Goal: Task Accomplishment & Management: Manage account settings

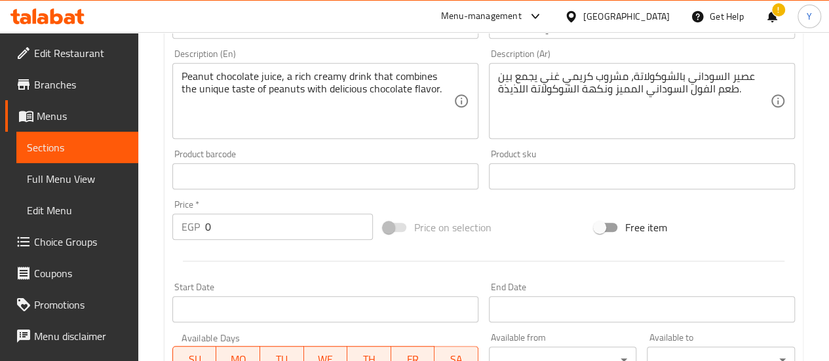
scroll to position [611, 0]
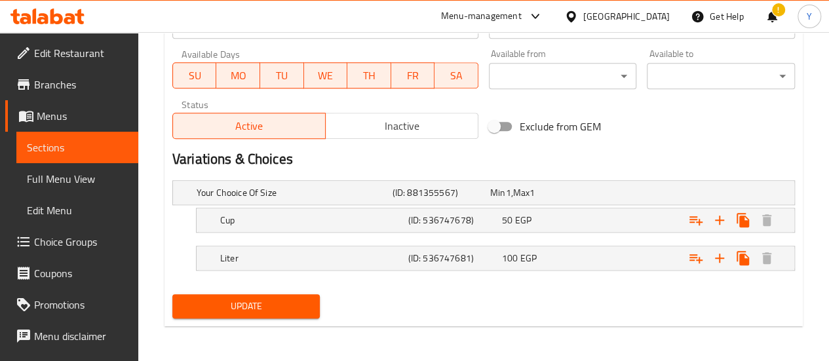
click at [245, 300] on span "Update" at bounding box center [246, 306] width 127 height 16
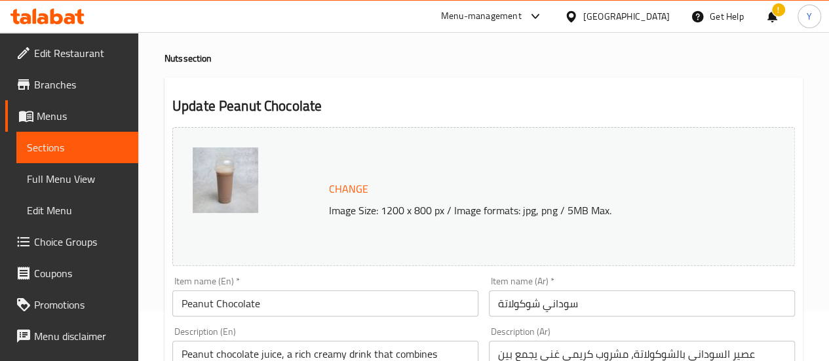
scroll to position [0, 0]
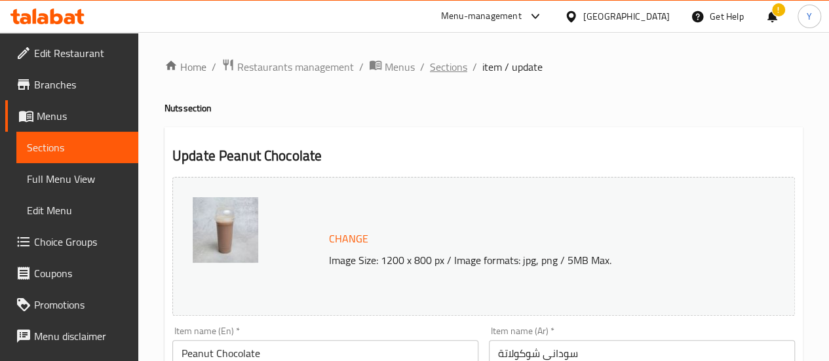
click at [458, 66] on span "Sections" at bounding box center [448, 67] width 37 height 16
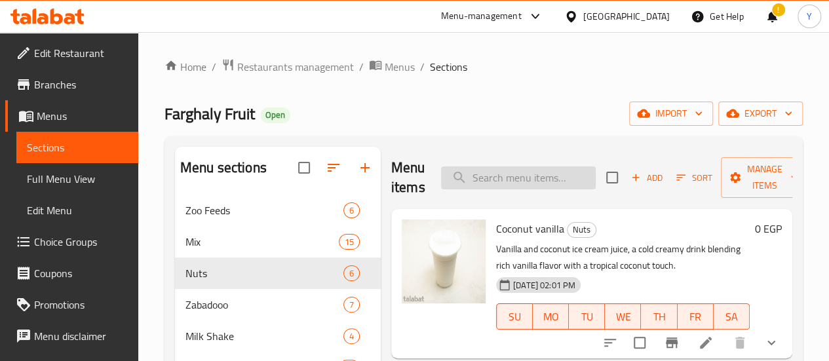
click at [486, 181] on input "search" at bounding box center [518, 177] width 155 height 23
paste input "بندق فانيليا"
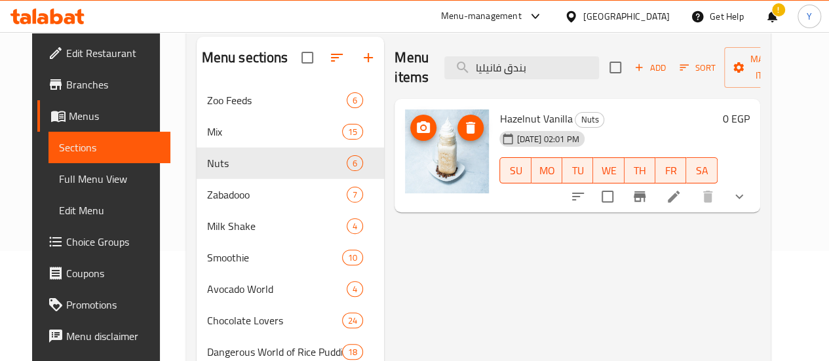
scroll to position [131, 0]
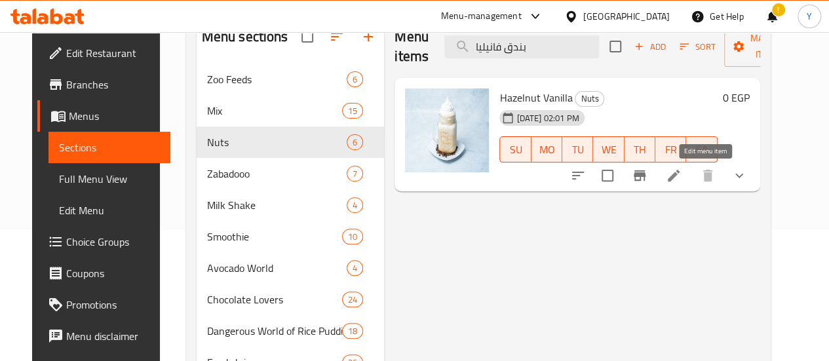
type input "بندق فانيليا"
click at [679, 176] on icon at bounding box center [674, 176] width 12 height 12
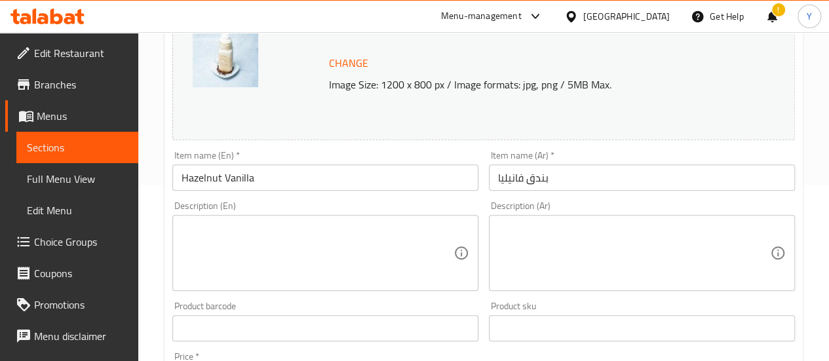
scroll to position [197, 0]
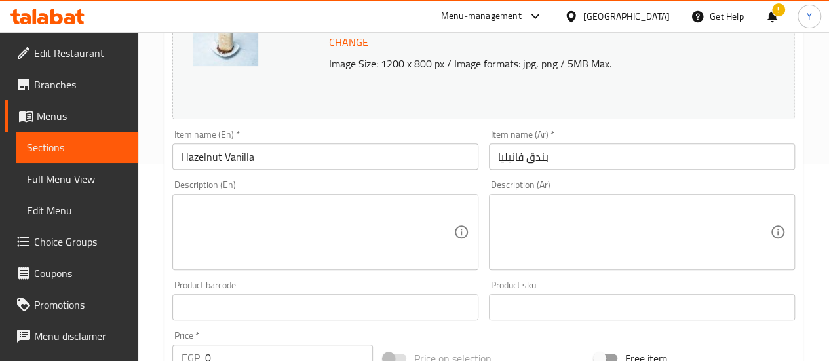
click at [520, 236] on textarea at bounding box center [634, 232] width 272 height 62
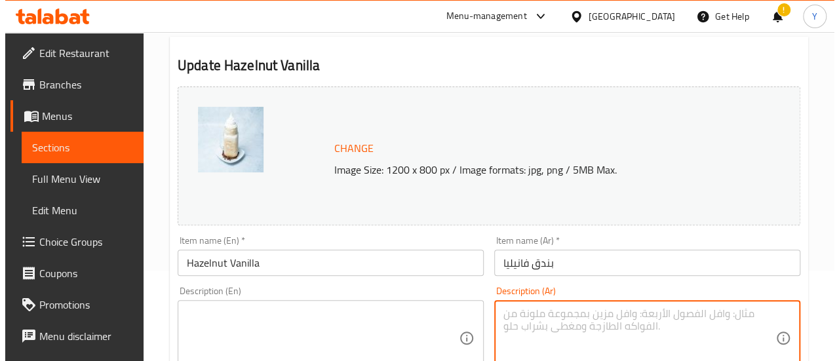
scroll to position [0, 0]
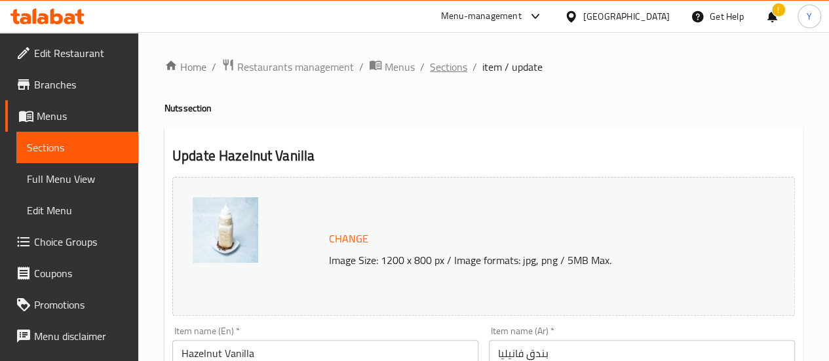
click at [439, 59] on span "Sections" at bounding box center [448, 67] width 37 height 16
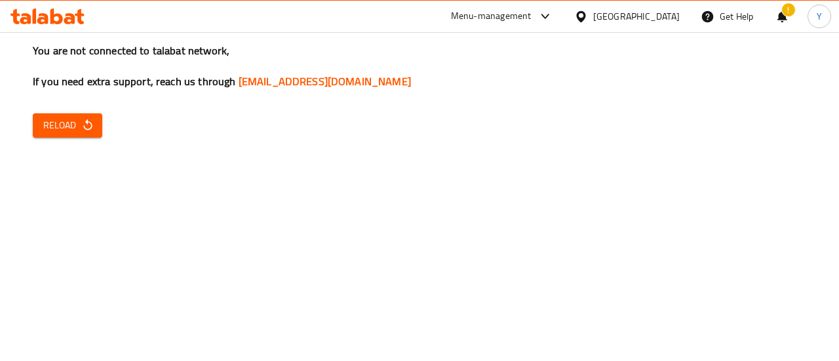
click at [73, 130] on span "Reload" at bounding box center [67, 125] width 48 height 16
click at [63, 134] on button "Reload" at bounding box center [67, 125] width 69 height 24
click at [64, 126] on span "Reload" at bounding box center [67, 125] width 48 height 16
click at [75, 134] on button "Reload" at bounding box center [67, 125] width 69 height 24
click at [79, 133] on span "Reload" at bounding box center [67, 125] width 48 height 16
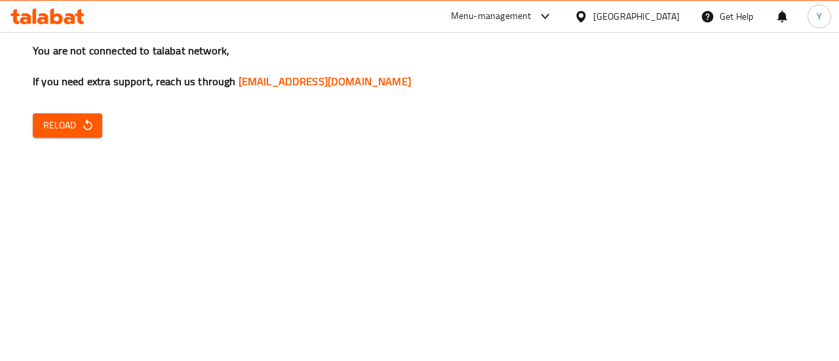
click at [84, 126] on icon "button" at bounding box center [87, 124] width 9 height 11
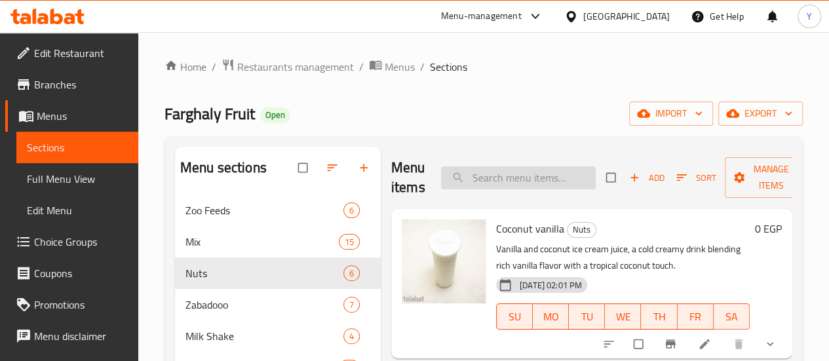
click at [480, 176] on input "search" at bounding box center [518, 177] width 155 height 23
paste input "بطيخ"
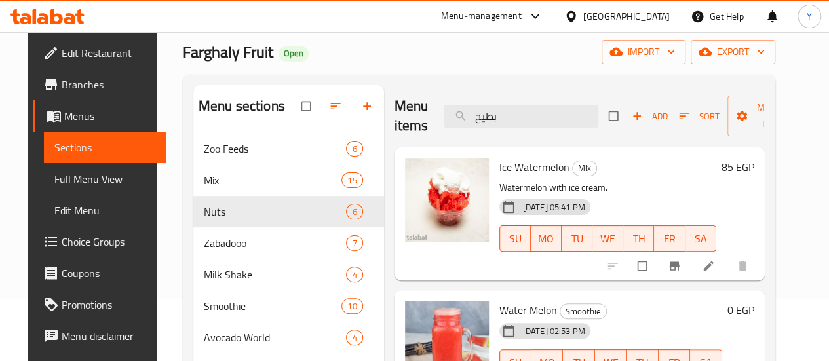
scroll to position [66, 0]
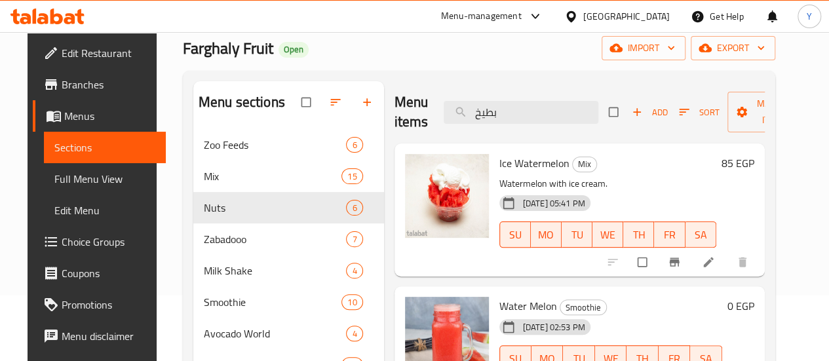
type input "بطيخ"
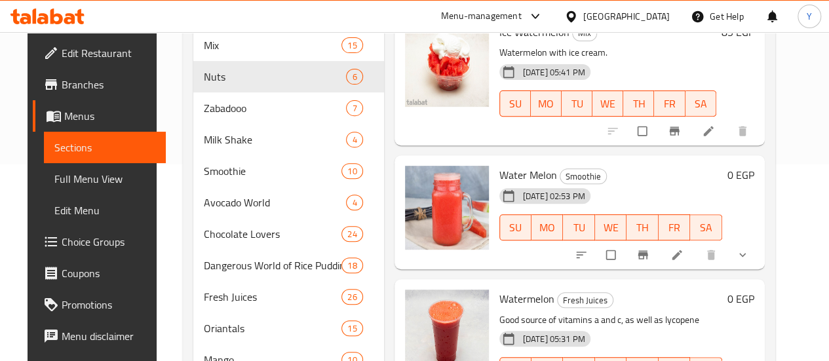
scroll to position [262, 0]
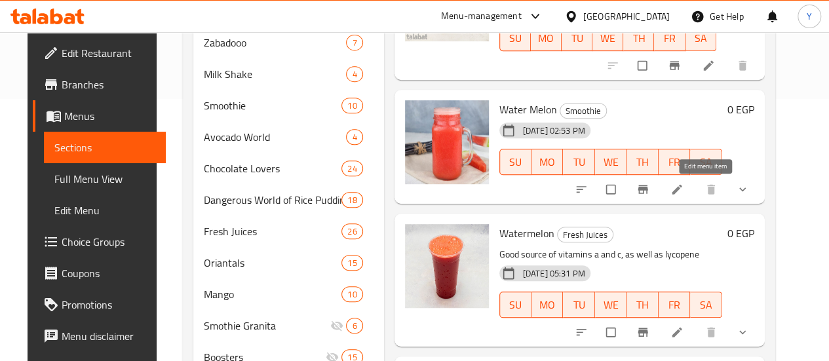
click at [683, 185] on icon at bounding box center [676, 189] width 13 height 13
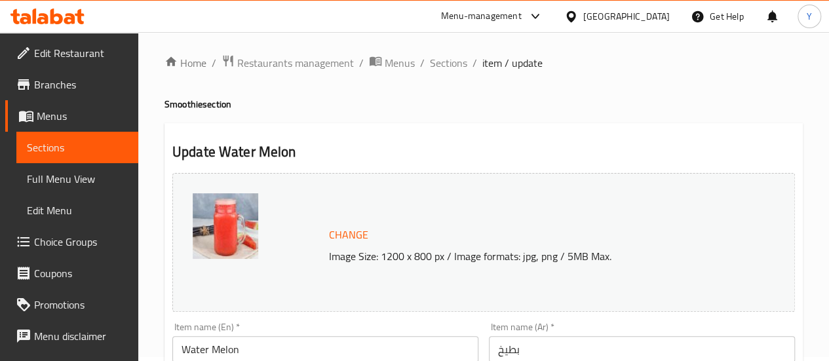
scroll to position [197, 0]
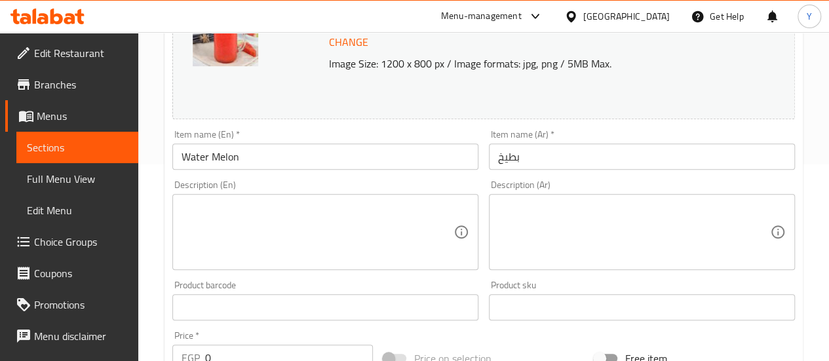
click at [605, 233] on textarea at bounding box center [634, 232] width 272 height 62
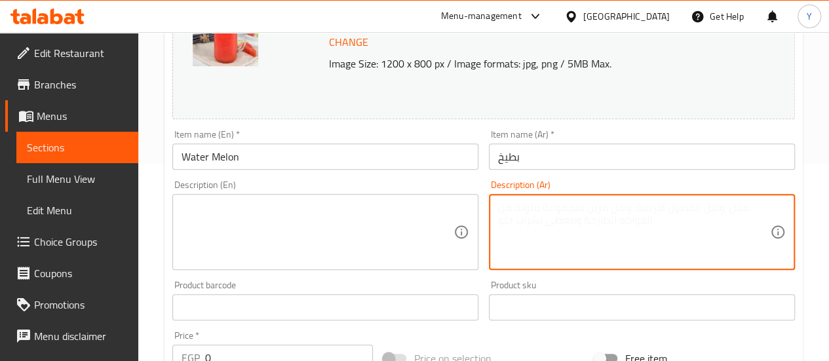
paste textarea "سموزي البطيخ مشروب منعش وخفيف، محضر من قطع البطيخ الطازج مع لمسة من العصير والث…"
type textarea "سموزي البطيخ مشروب منعش وخفيف، محضر من قطع البطيخ الطازج مع لمسة من العصير والث…"
paste textarea "سموزي بطيخ منعش ولذيذ يبردك في أي وقت."
type textarea "سموزي بطيخ منعش ولذيذ يبردك في أي وقت."
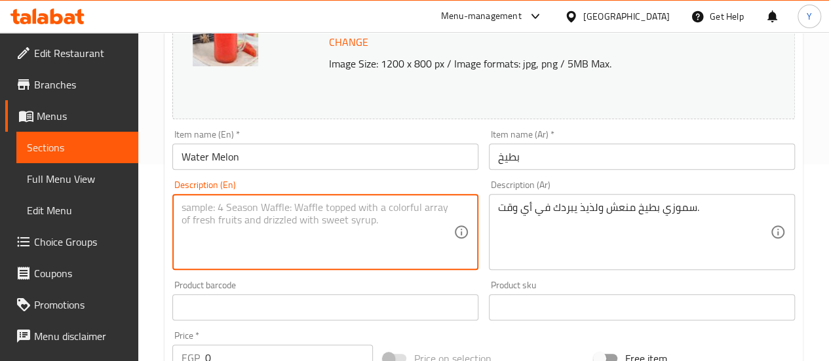
click at [290, 246] on textarea at bounding box center [317, 232] width 272 height 62
paste textarea "Refreshing watermelon smoothie, cool and delicious."
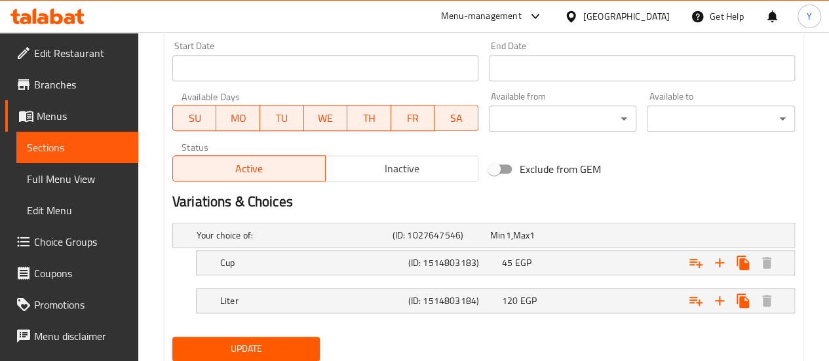
scroll to position [611, 0]
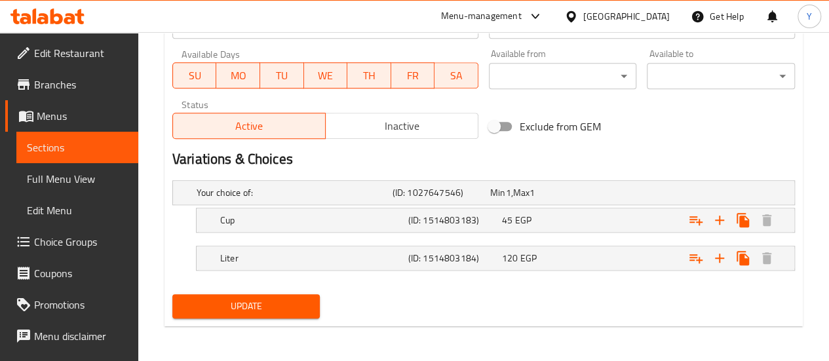
type textarea "Refreshing watermelon smoothie, cool and delicious."
click at [255, 303] on span "Update" at bounding box center [246, 306] width 127 height 16
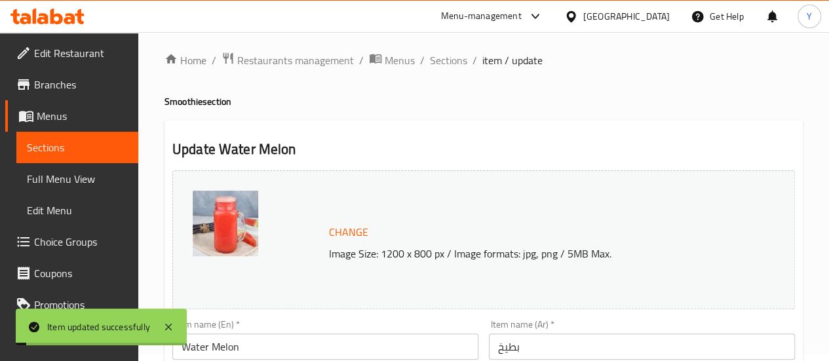
scroll to position [0, 0]
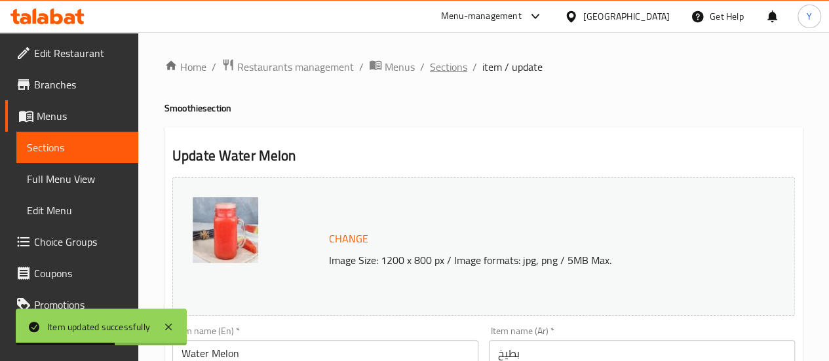
click at [437, 64] on span "Sections" at bounding box center [448, 67] width 37 height 16
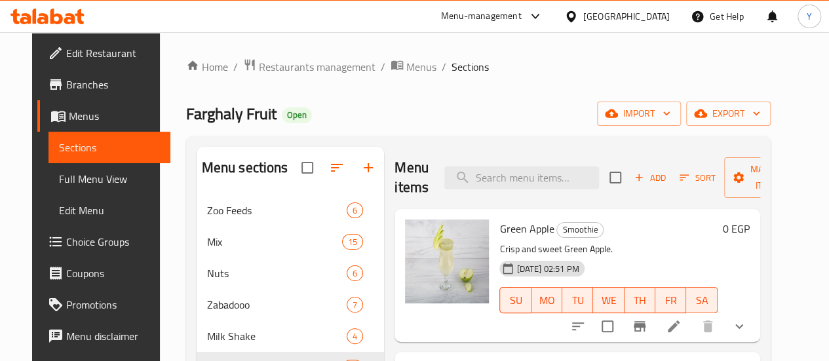
drag, startPoint x: 516, startPoint y: 159, endPoint x: 531, endPoint y: 151, distance: 16.4
click at [518, 149] on div "Menu items Add Sort Manage items" at bounding box center [577, 178] width 366 height 62
paste input "أفوكادو لبن عسل"
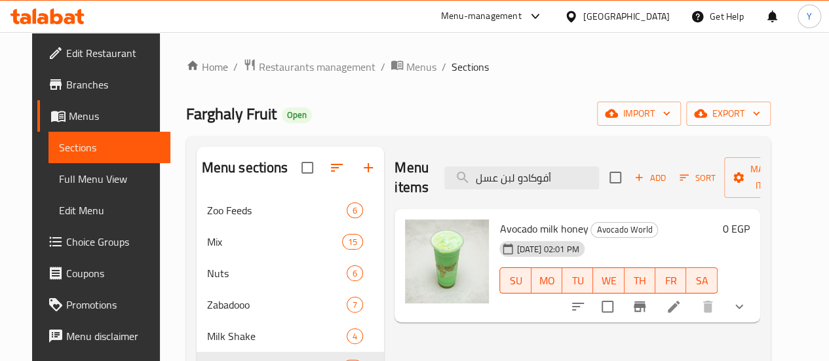
type input "أفوكادو لبن عسل"
click at [681, 305] on icon at bounding box center [674, 307] width 16 height 16
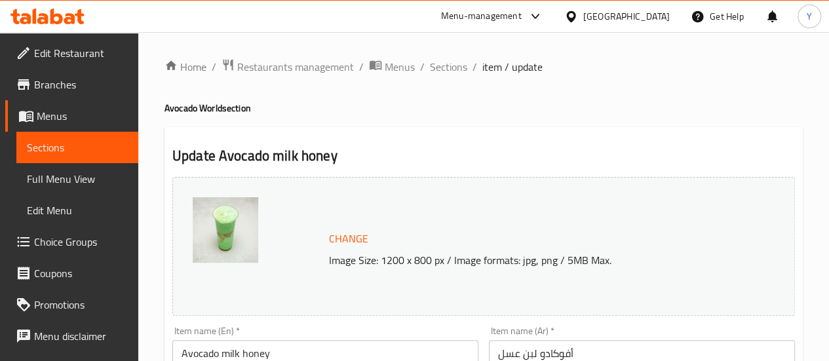
scroll to position [131, 0]
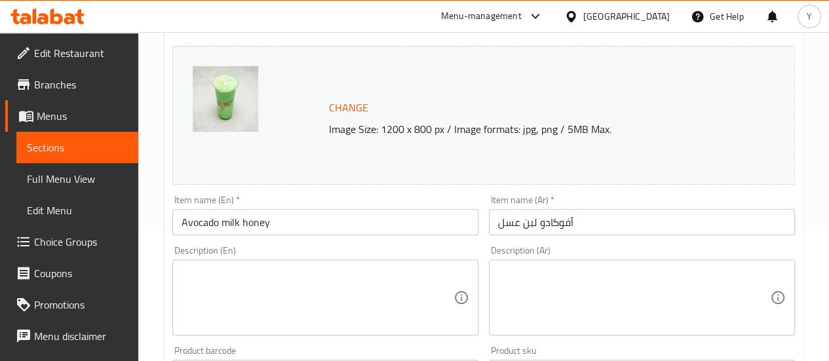
drag, startPoint x: 607, startPoint y: 290, endPoint x: 670, endPoint y: 312, distance: 67.6
click at [604, 288] on textarea at bounding box center [634, 298] width 272 height 62
paste textarea "أفوكادو باللبن والعسل، قوام كريمي غني ومذاق طبيعي محلى بالعسل."
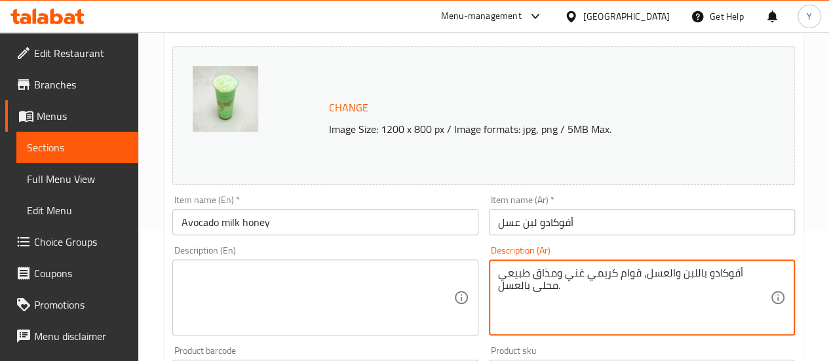
type textarea "أفوكادو باللبن والعسل، قوام كريمي غني ومذاق طبيعي محلى بالعسل."
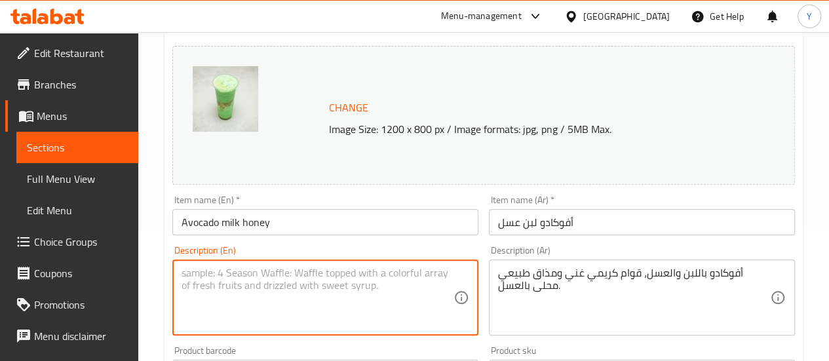
click at [387, 271] on textarea at bounding box center [317, 298] width 272 height 62
paste textarea "Avocado smoothie with milk and honey, creamy texture with a naturally sweet tas…"
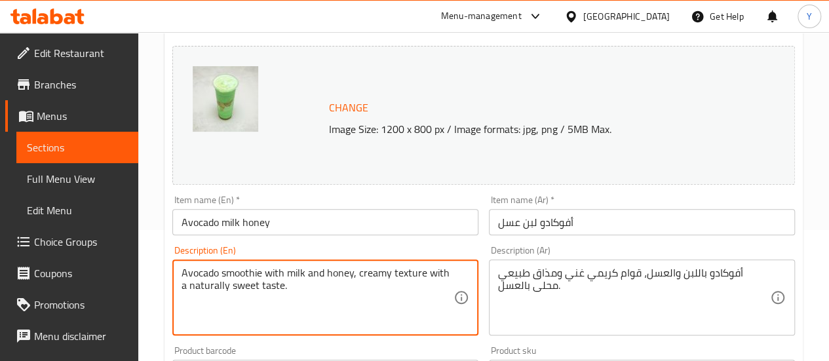
click at [240, 275] on textarea "Avocado smoothie with milk and honey, creamy texture with a naturally sweet tas…" at bounding box center [317, 298] width 272 height 62
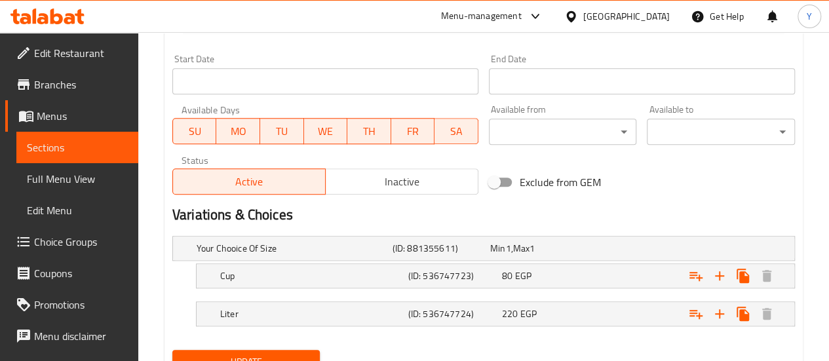
scroll to position [611, 0]
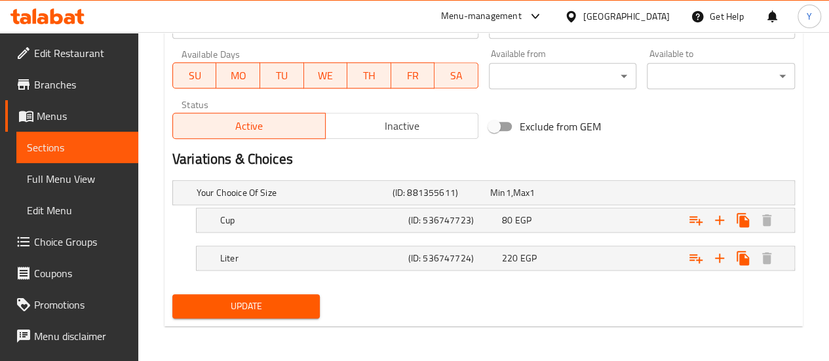
type textarea "Avocado with milk and honey, creamy texture with a naturally sweet taste."
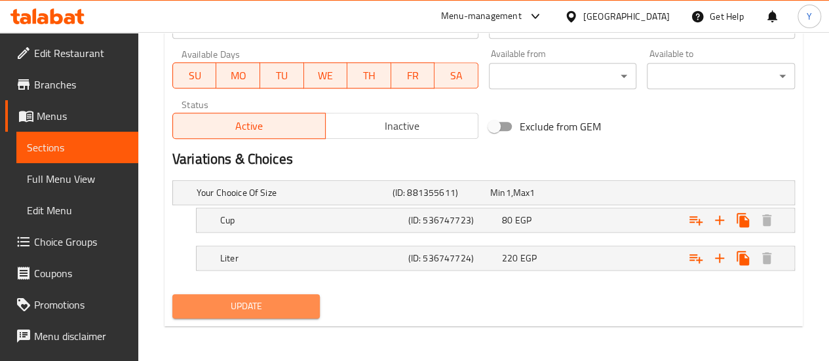
click at [278, 315] on button "Update" at bounding box center [246, 306] width 148 height 24
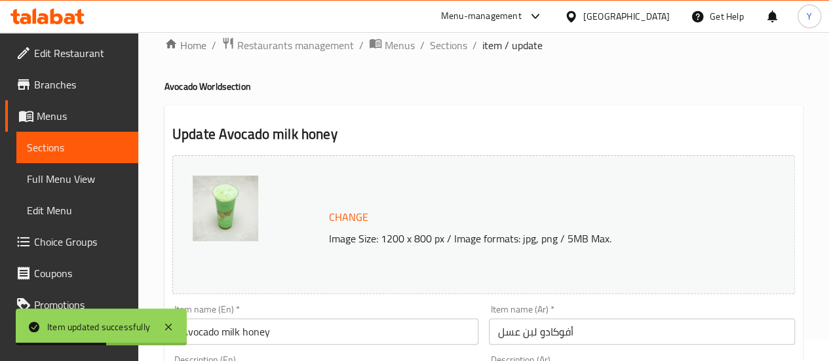
scroll to position [0, 0]
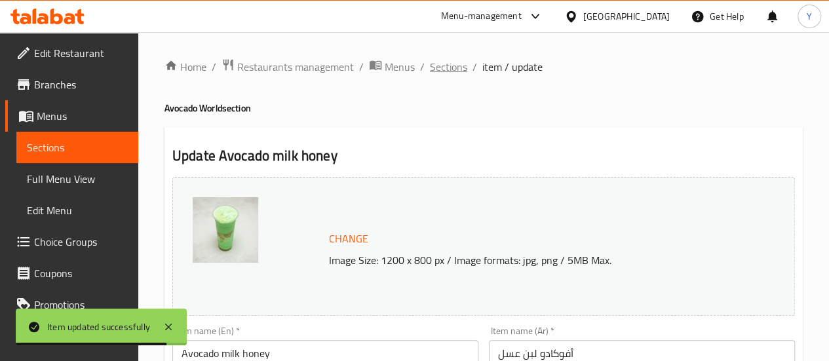
click at [443, 66] on span "Sections" at bounding box center [448, 67] width 37 height 16
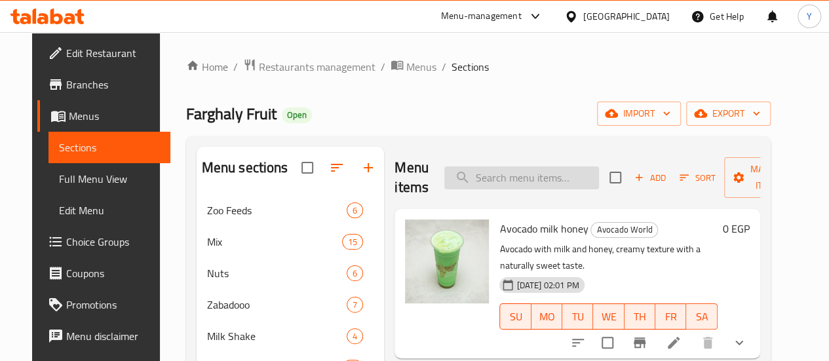
click at [478, 176] on input "search" at bounding box center [521, 177] width 155 height 23
paste input "جرجير باللبن والعسل"
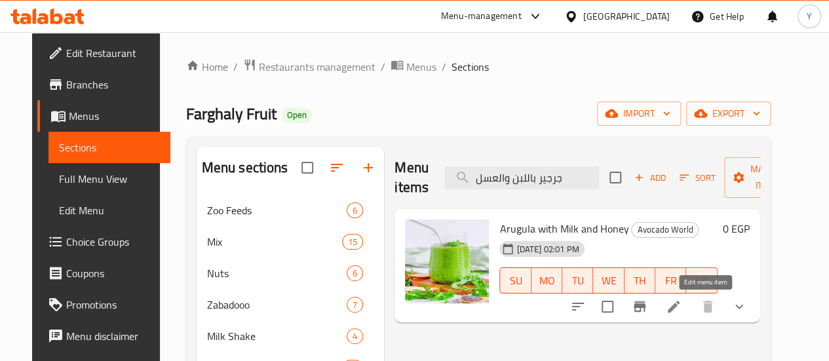
type input "جرجير باللبن والعسل"
click at [681, 305] on icon at bounding box center [674, 307] width 16 height 16
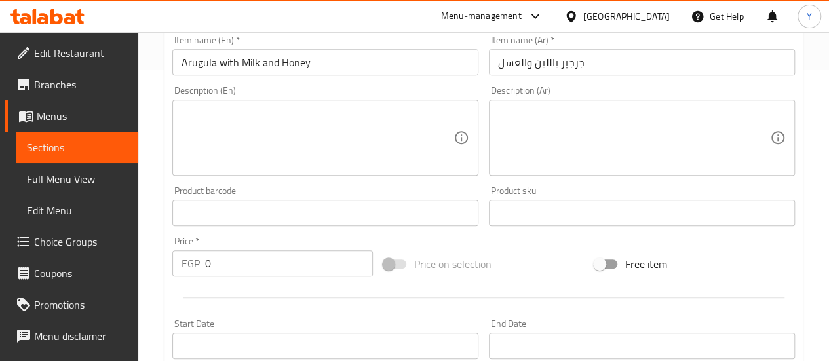
click at [568, 179] on div "Description (Ar) Description (Ar)" at bounding box center [641, 131] width 316 height 100
click at [577, 111] on textarea at bounding box center [634, 136] width 272 height 62
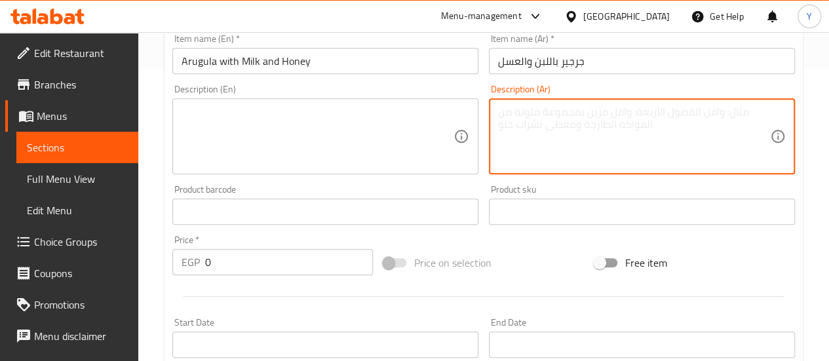
paste textarea "جرجير باللبن والعسل، مشروب صحي غني بالطاقة بطعم متوازن ومنعش."
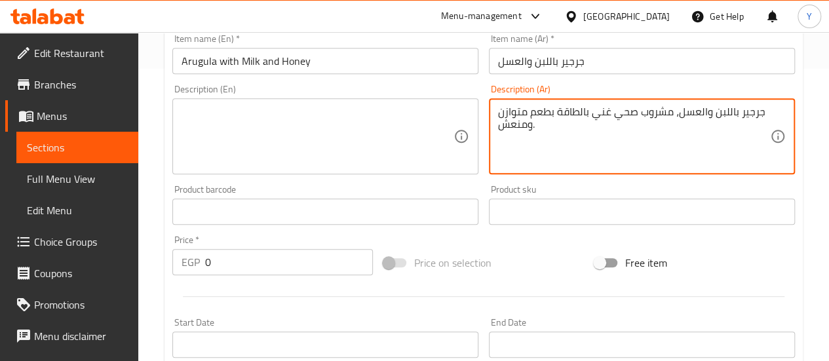
type textarea "جرجير باللبن والعسل، مشروب صحي غني بالطاقة بطعم متوازن ومنعش."
click at [305, 149] on textarea at bounding box center [317, 136] width 272 height 62
paste textarea "Arugula smoothie with milk and honey, a healthy energizing drink with a balance…"
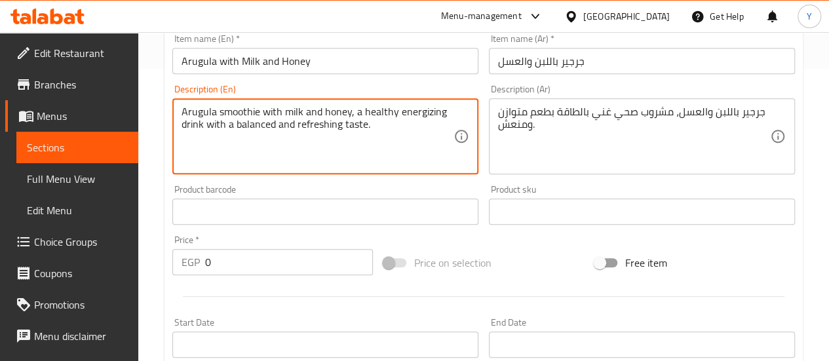
click at [242, 109] on textarea "Arugula smoothie with milk and honey, a healthy energizing drink with a balance…" at bounding box center [317, 136] width 272 height 62
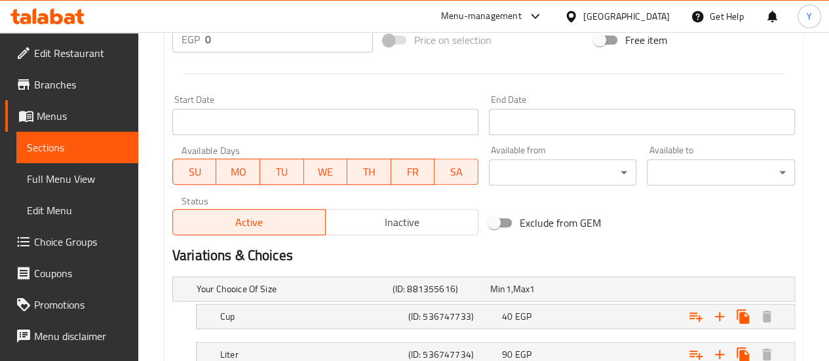
scroll to position [611, 0]
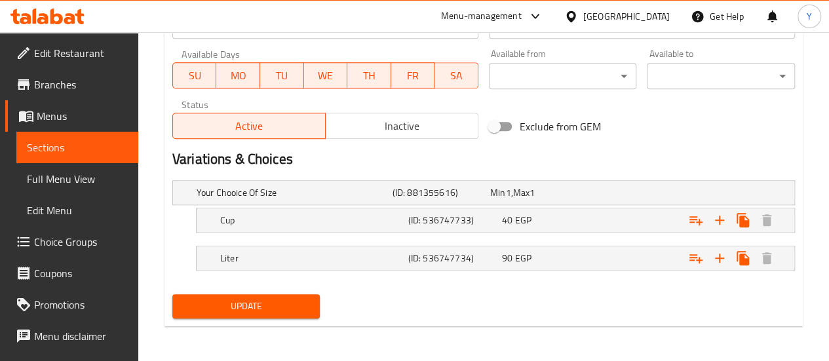
type textarea "Arugula with milk and honey, a healthy energizing drink with a balanced and ref…"
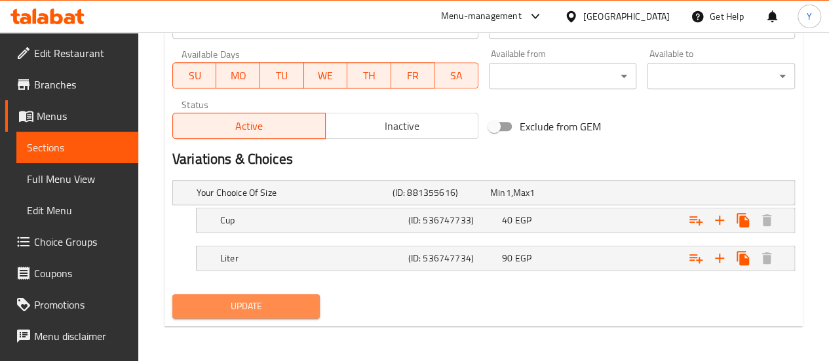
click at [262, 301] on span "Update" at bounding box center [246, 306] width 127 height 16
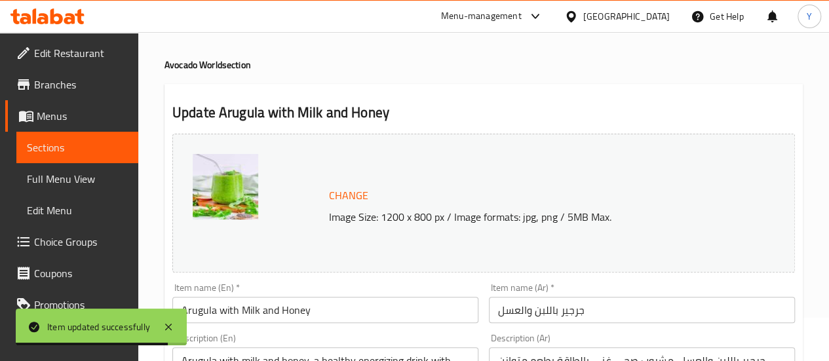
scroll to position [0, 0]
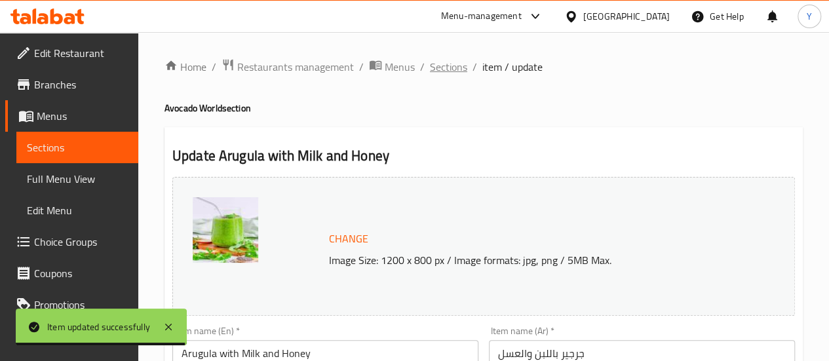
click at [432, 66] on span "Sections" at bounding box center [448, 67] width 37 height 16
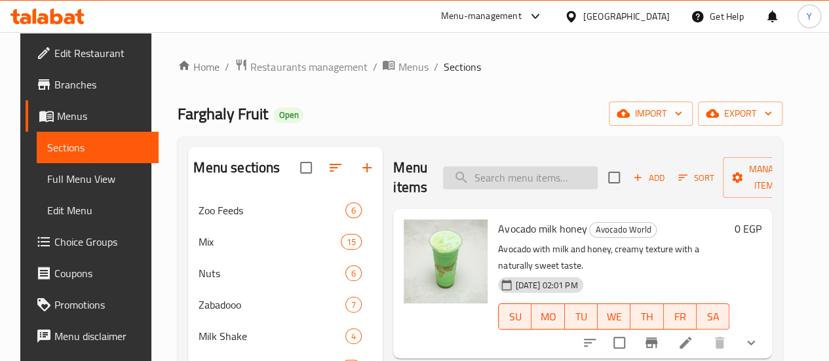
click at [474, 176] on input "search" at bounding box center [520, 177] width 155 height 23
paste input "[PERSON_NAME]"
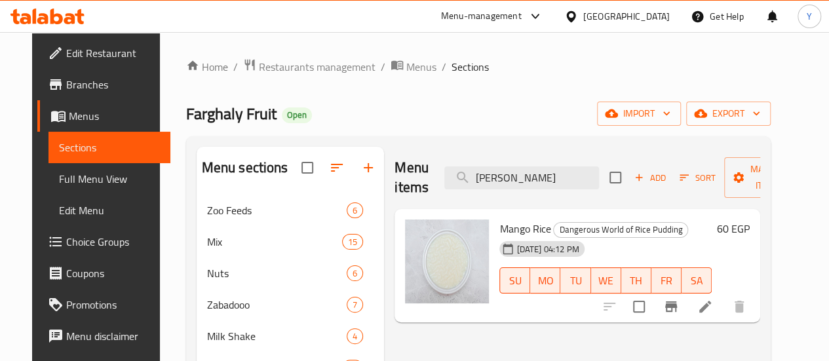
type input "[PERSON_NAME]"
click at [723, 297] on li at bounding box center [705, 307] width 37 height 24
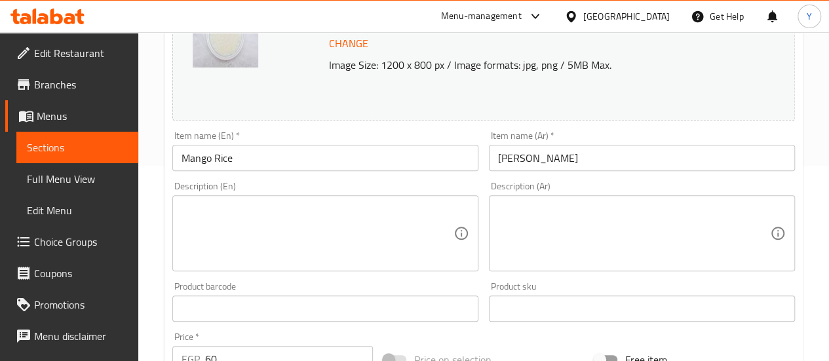
scroll to position [197, 0]
click at [582, 214] on textarea at bounding box center [634, 232] width 272 height 62
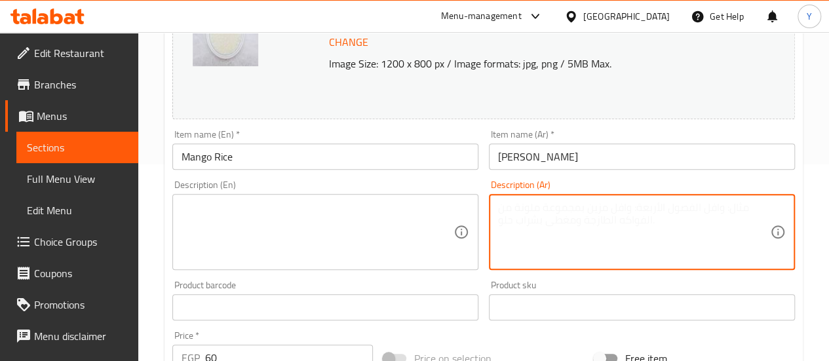
paste textarea "رز بلبن بالمانجو، حلوى كريمية لذيذة تجمع بين طراوة الأرز باللبن وحلاوة المانجو …"
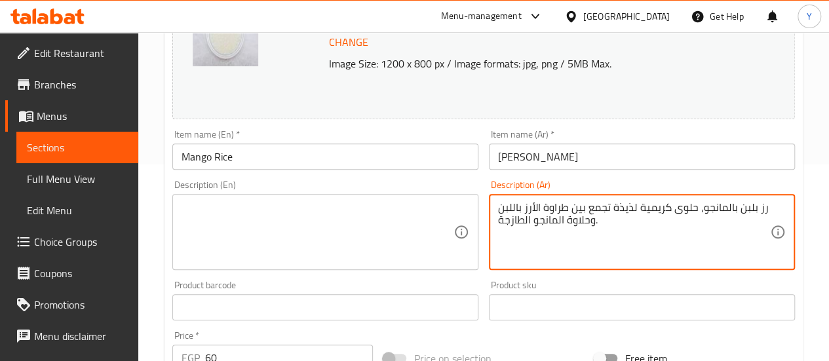
type textarea "رز بلبن بالمانجو، حلوى كريمية لذيذة تجمع بين طراوة الأرز باللبن وحلاوة المانجو …"
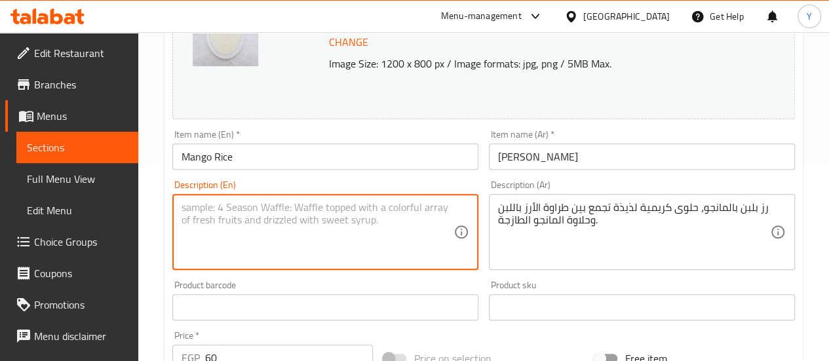
click at [322, 230] on textarea at bounding box center [317, 232] width 272 height 62
paste textarea "Rice pudding with mango, a creamy dessert that combines the smoothness of rice …"
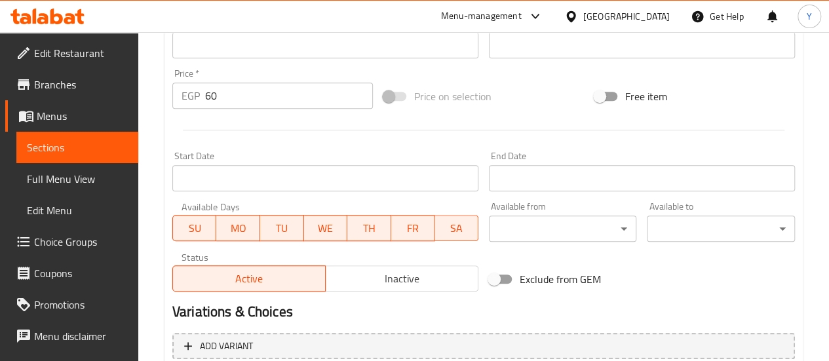
scroll to position [584, 0]
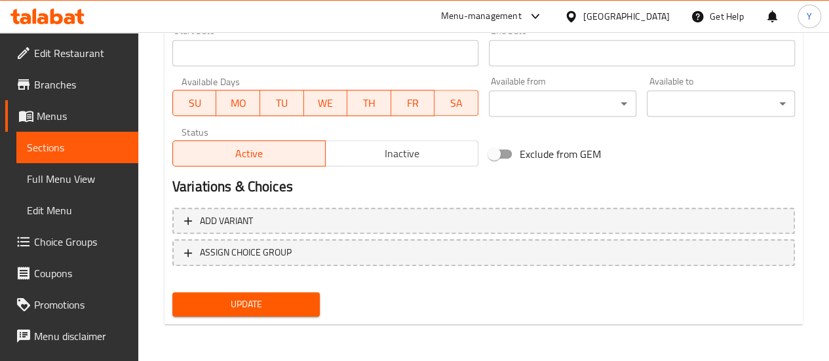
type textarea "Rice pudding with mango, a creamy dessert that combines the smoothness of rice …"
click at [269, 299] on span "Update" at bounding box center [246, 304] width 127 height 16
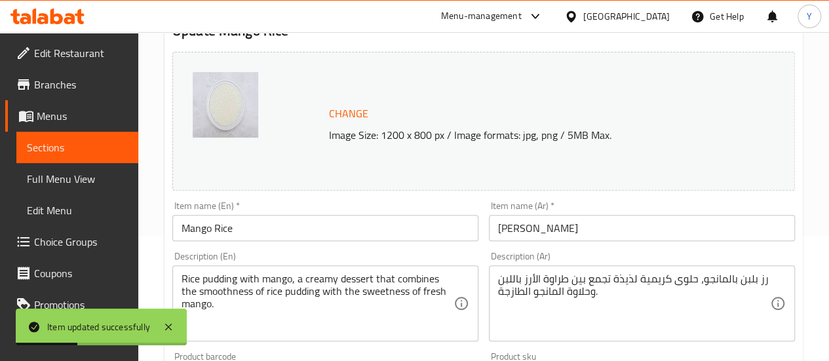
scroll to position [0, 0]
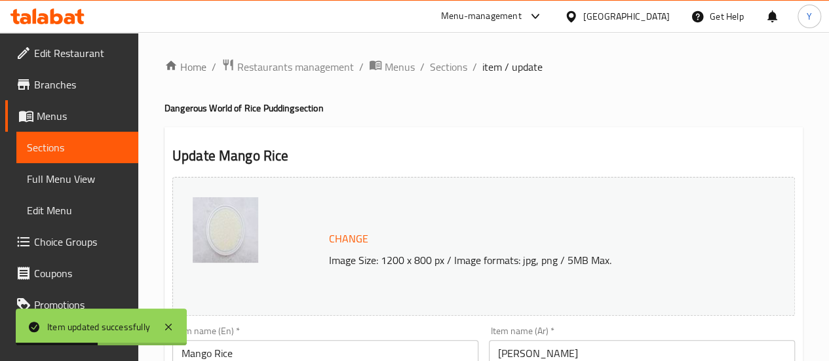
drag, startPoint x: 435, startPoint y: 61, endPoint x: 334, endPoint y: 1, distance: 117.2
click at [435, 61] on span "Sections" at bounding box center [448, 67] width 37 height 16
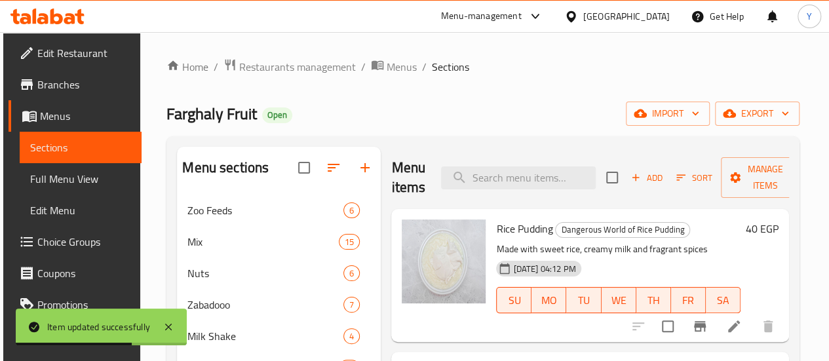
click at [504, 193] on div "Menu items Add Sort Manage items" at bounding box center [589, 178] width 397 height 62
click at [501, 176] on input "search" at bounding box center [518, 177] width 155 height 23
paste input "[PERSON_NAME]"
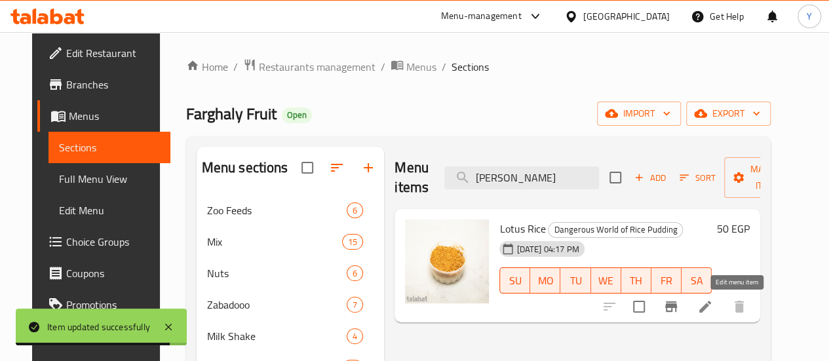
type input "[PERSON_NAME]"
click at [713, 301] on icon at bounding box center [705, 307] width 16 height 16
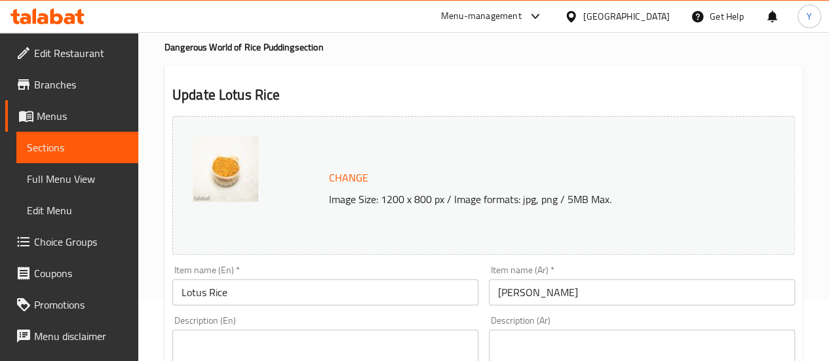
scroll to position [131, 0]
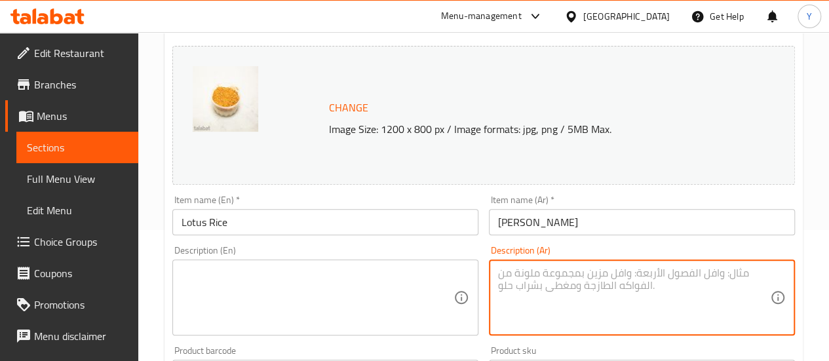
click at [576, 279] on textarea at bounding box center [634, 298] width 272 height 62
paste textarea "رز بلبن باللوتس، حلوى كريمية غنية ممزوجة بنكهات بسكويت اللوتس المميز."
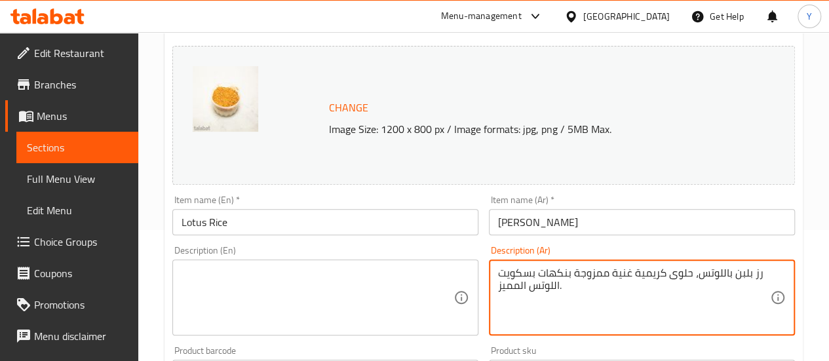
type textarea "رز بلبن باللوتس، حلوى كريمية غنية ممزوجة بنكهات بسكويت اللوتس المميز."
click at [280, 286] on textarea at bounding box center [317, 298] width 272 height 62
paste textarea "Rice pudding with Lotus, a rich creamy dessert blended with the unique flavor o…"
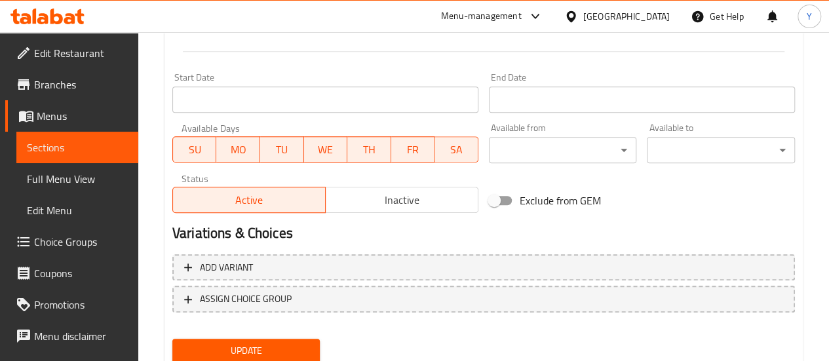
scroll to position [584, 0]
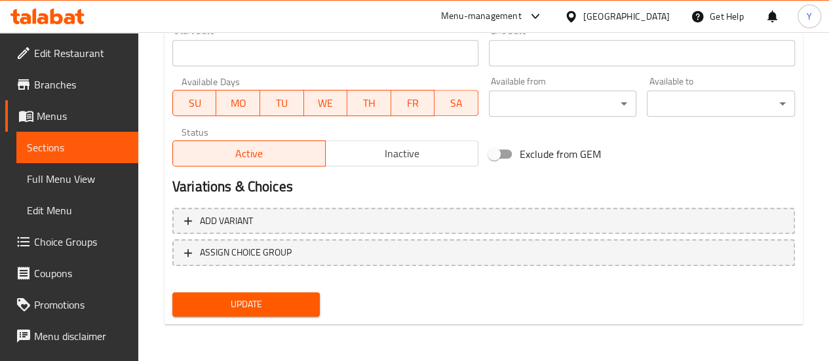
type textarea "Rice pudding with Lotus, a rich creamy dessert blended with the unique flavor o…"
click at [288, 307] on span "Update" at bounding box center [246, 304] width 127 height 16
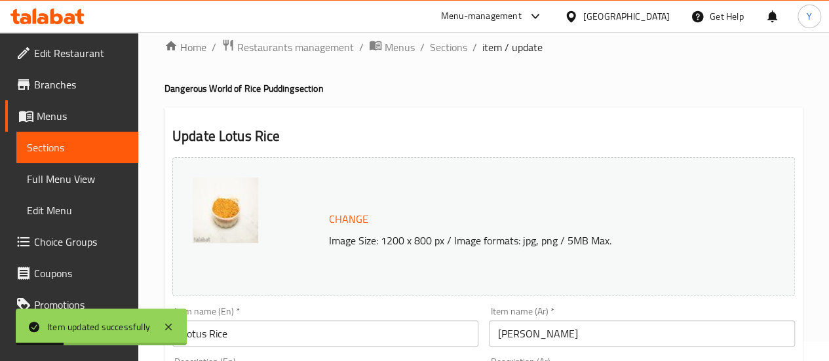
scroll to position [0, 0]
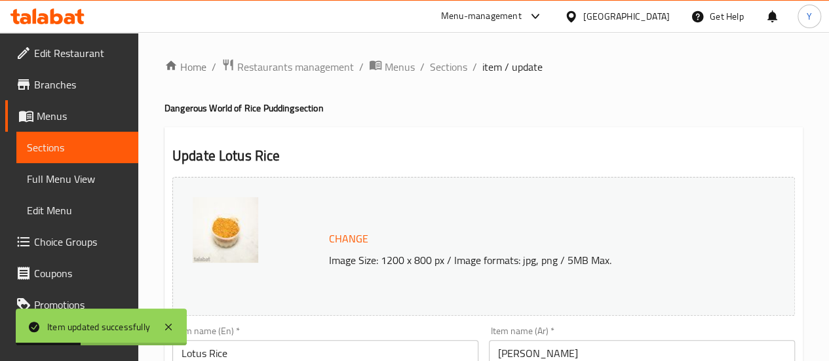
drag, startPoint x: 447, startPoint y: 63, endPoint x: 449, endPoint y: 88, distance: 25.0
click at [447, 63] on span "Sections" at bounding box center [448, 67] width 37 height 16
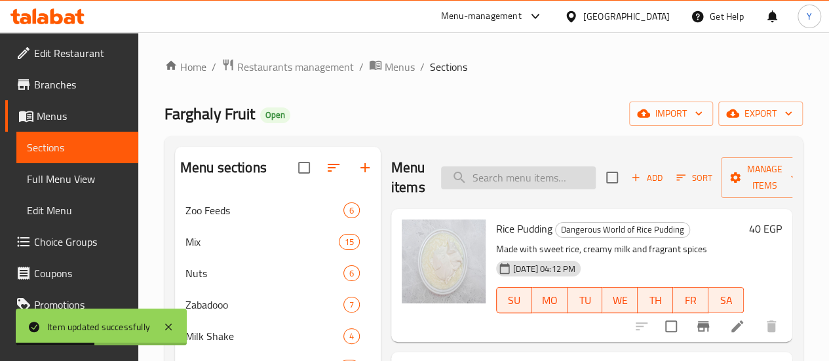
click at [514, 181] on input "search" at bounding box center [518, 177] width 155 height 23
paste input "ارز زبادى لوتس"
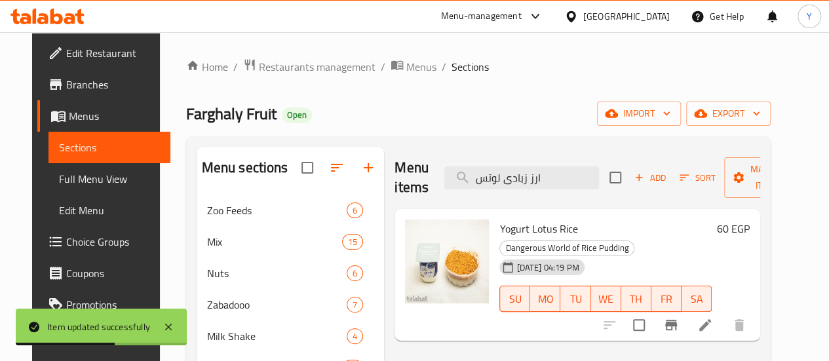
type input "ارز زبادى لوتس"
click at [711, 319] on icon at bounding box center [705, 325] width 12 height 12
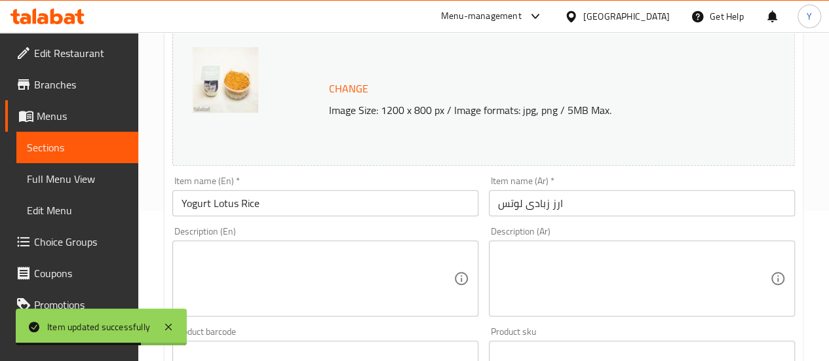
scroll to position [197, 0]
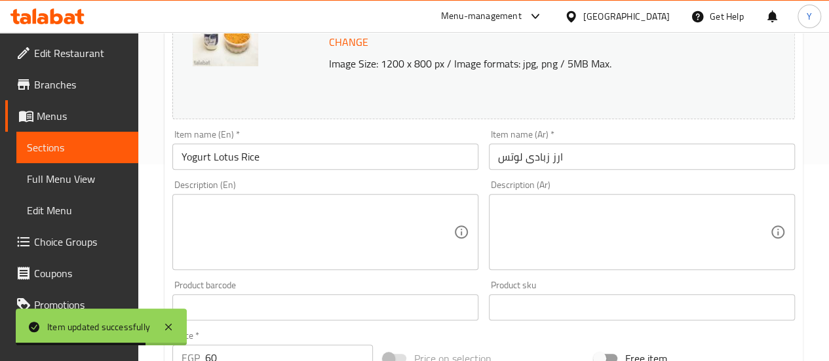
click at [626, 246] on textarea at bounding box center [634, 232] width 272 height 62
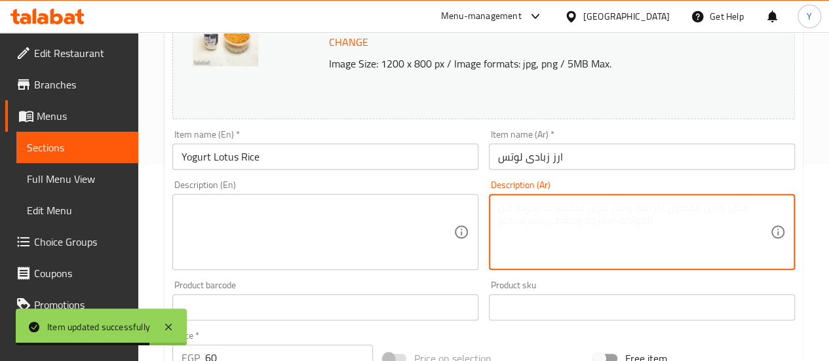
paste textarea "ارز زبادى لوتس"
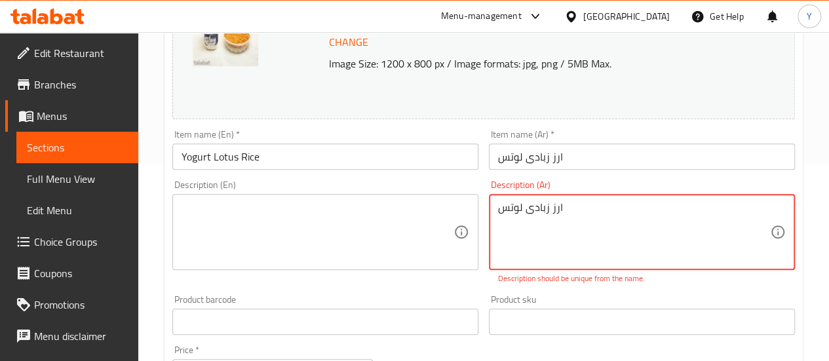
click at [502, 206] on textarea "ارز زبادى لوتس" at bounding box center [634, 232] width 272 height 62
click at [500, 204] on textarea "ارز زبادى لوتس" at bounding box center [634, 232] width 272 height 62
drag, startPoint x: 499, startPoint y: 201, endPoint x: 498, endPoint y: 195, distance: 6.6
click at [499, 200] on div "ارز زبادى لوتس Description (Ar)" at bounding box center [642, 232] width 306 height 76
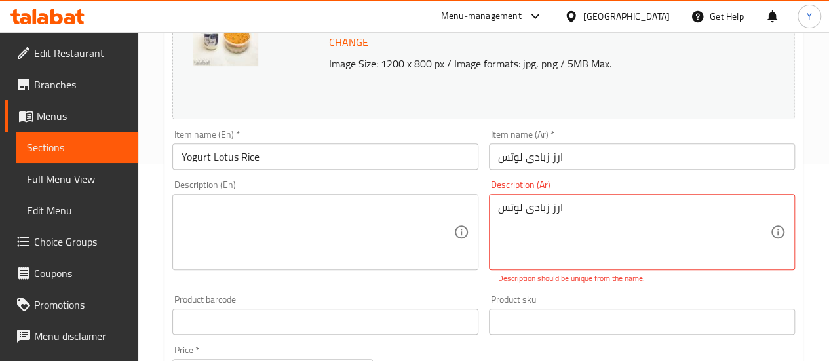
click at [498, 192] on div "Description (Ar) ارز زبادى لوتس Description (Ar) Description should be unique f…" at bounding box center [642, 232] width 306 height 104
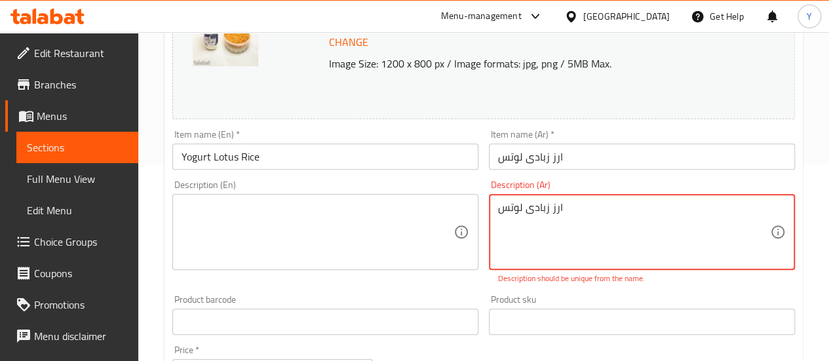
click at [546, 213] on textarea "ارز زبادى لوتس" at bounding box center [634, 232] width 272 height 62
paste textarea "رز بالزبادي واللوتس، حلوى مميزة تمزج بين نعومة الزبادي وطعم بسكويت اللوتس الغني."
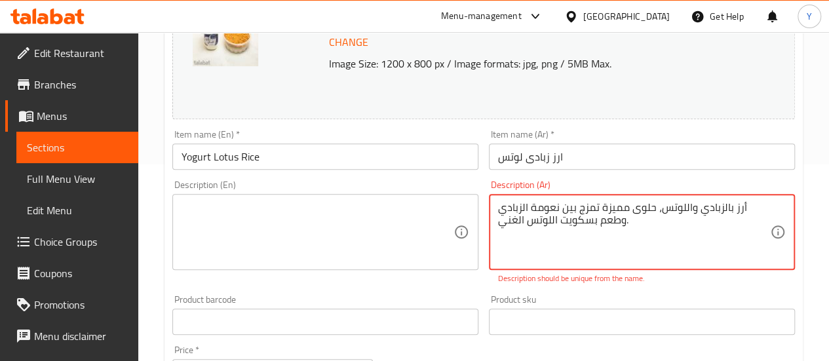
type textarea "أرز بالزبادي واللوتس، حلوى مميزة تمزج بين نعومة الزبادي وطعم بسكويت اللوتس الغن…"
click at [350, 209] on textarea at bounding box center [317, 232] width 272 height 62
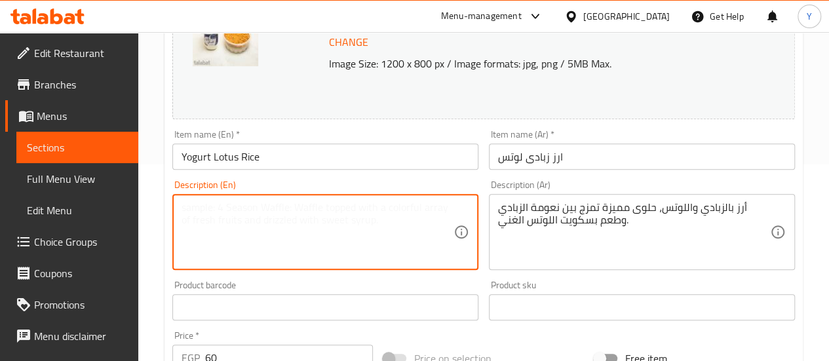
paste textarea "أرز بالزبادي واللوتس، حلوى مميزة تمزج بين نعومة الزبادي وطعم بسكويت اللوتس الغن…"
type textarea "أرز بالزبادي واللوتس، حلوى مميزة تمزج بين نعومة الزبادي وطعم بسكويت اللوتس الغن…"
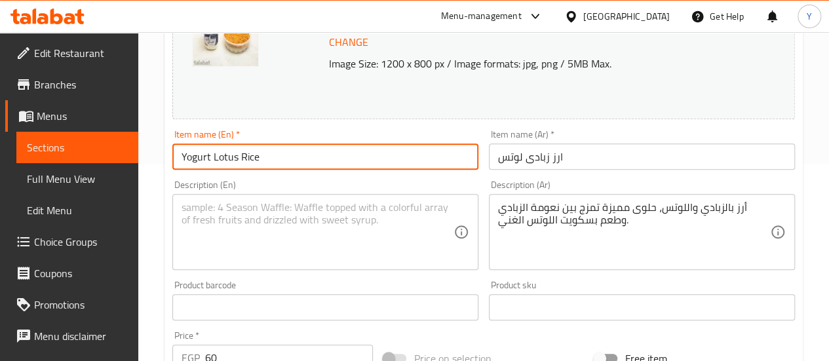
click at [306, 167] on input "Yogurt Lotus Rice" at bounding box center [325, 156] width 306 height 26
click at [300, 223] on textarea at bounding box center [317, 232] width 272 height 62
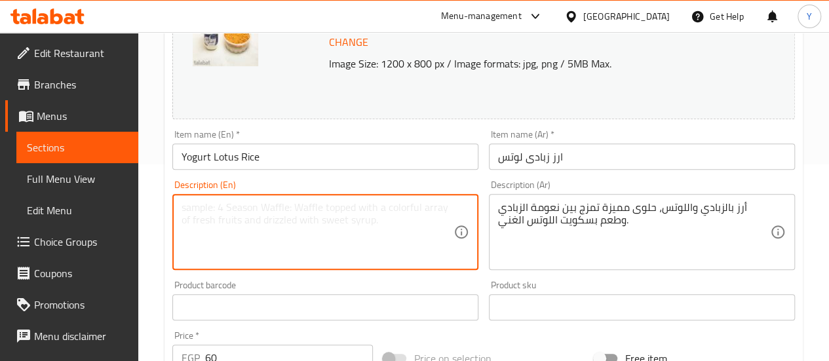
paste textarea "Rice with yogurt and Lotus, a delightful dessert that combines creamy yogurt wi…"
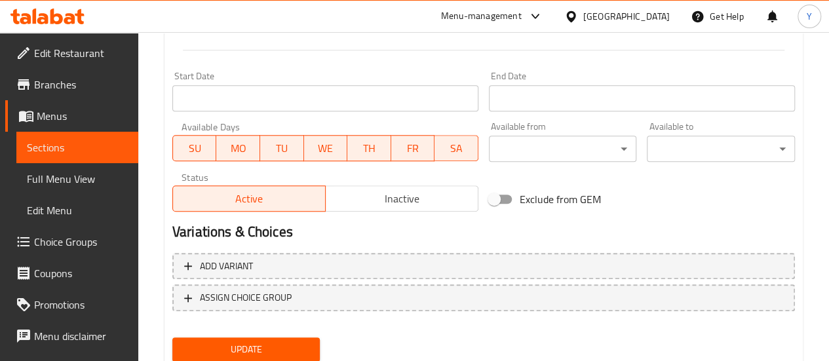
scroll to position [584, 0]
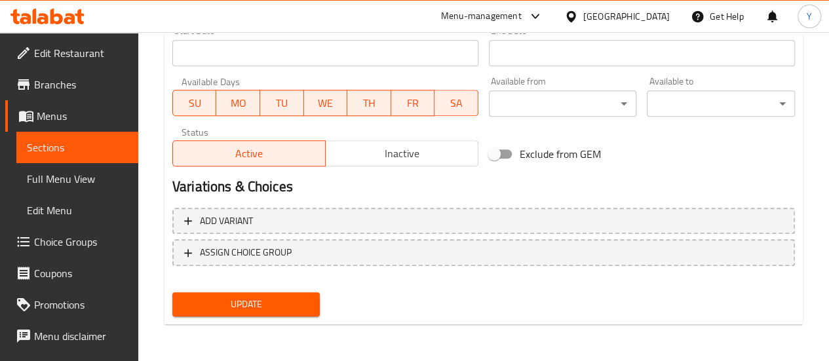
type textarea "Rice with yogurt and Lotus, a delightful dessert that combines creamy yogurt wi…"
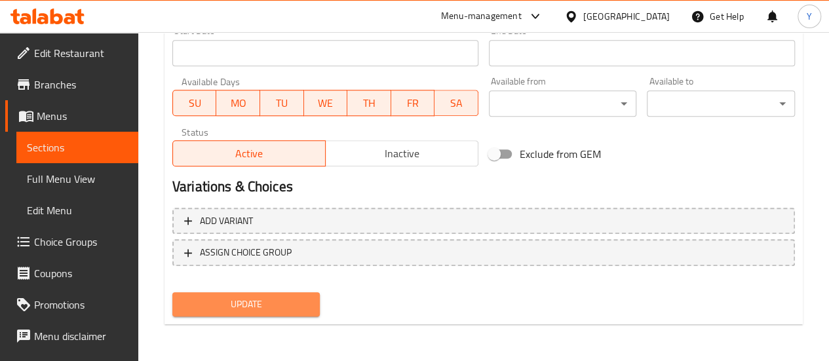
click at [299, 314] on button "Update" at bounding box center [246, 304] width 148 height 24
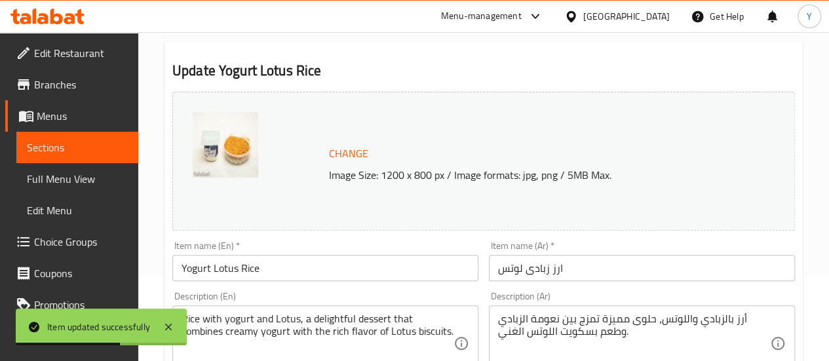
scroll to position [0, 0]
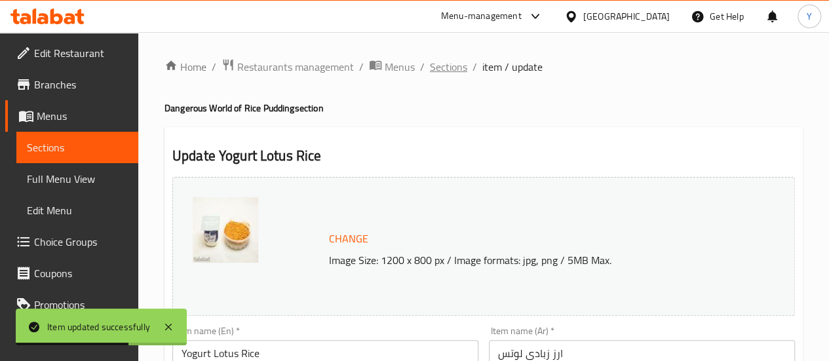
click at [431, 72] on span "Sections" at bounding box center [448, 67] width 37 height 16
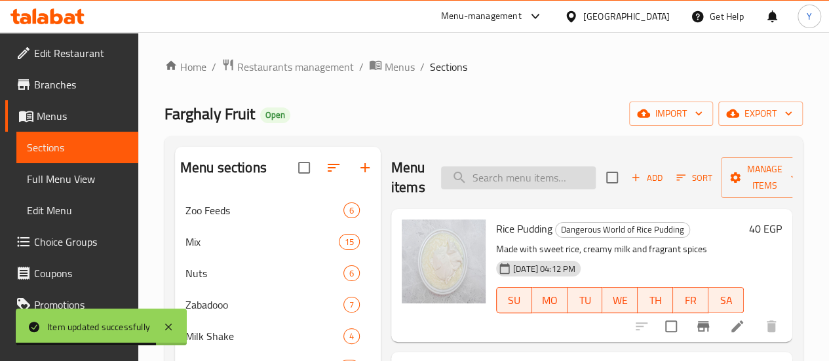
click at [490, 172] on input "search" at bounding box center [518, 177] width 155 height 23
paste input "أرز فواكة"
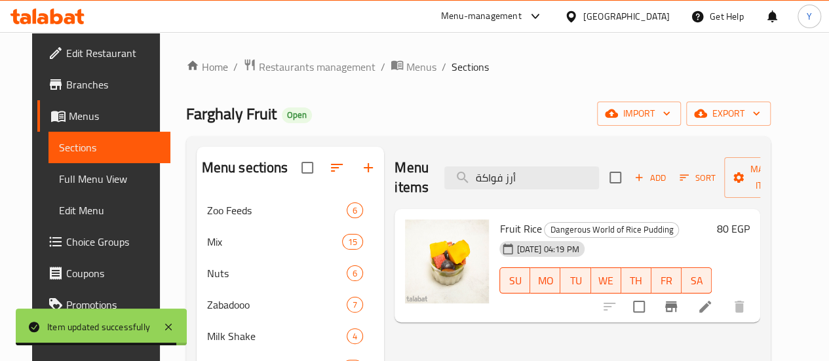
type input "أرز فواكة"
click at [713, 302] on icon at bounding box center [705, 307] width 16 height 16
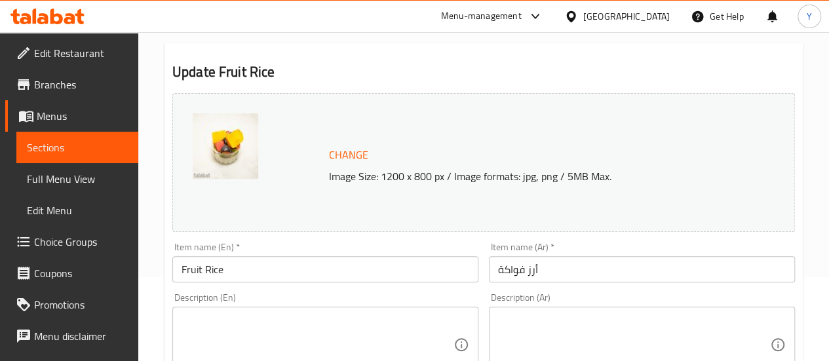
scroll to position [131, 0]
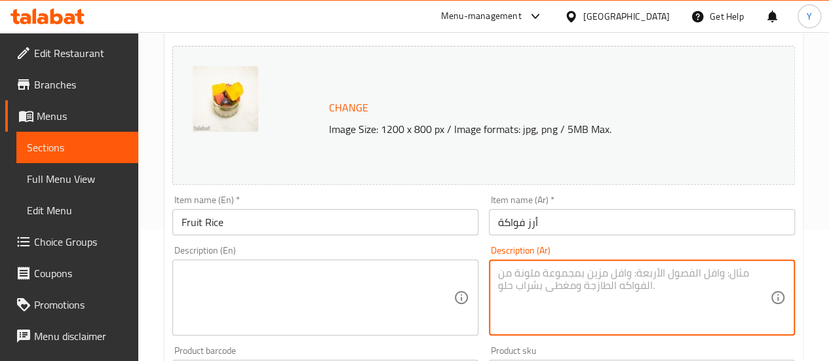
click at [569, 293] on textarea at bounding box center [634, 298] width 272 height 62
paste textarea "رز بلبن بالفواكه، حلوى كريمية لذيذة مزينة بقطع من الفواكه الطازجة لإضافة نكهة م…"
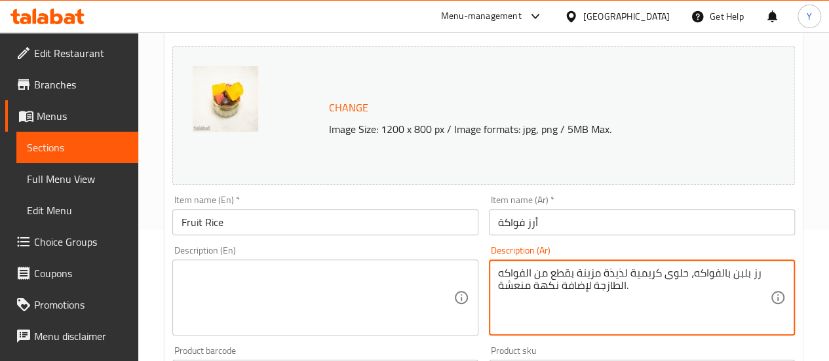
type textarea "رز بلبن بالفواكه، حلوى كريمية لذيذة مزينة بقطع من الفواكه الطازجة لإضافة نكهة م…"
click at [351, 269] on textarea at bounding box center [317, 298] width 272 height 62
paste textarea "Rice pudding with fruits, a creamy dessert topped with fresh fruit pieces for a…"
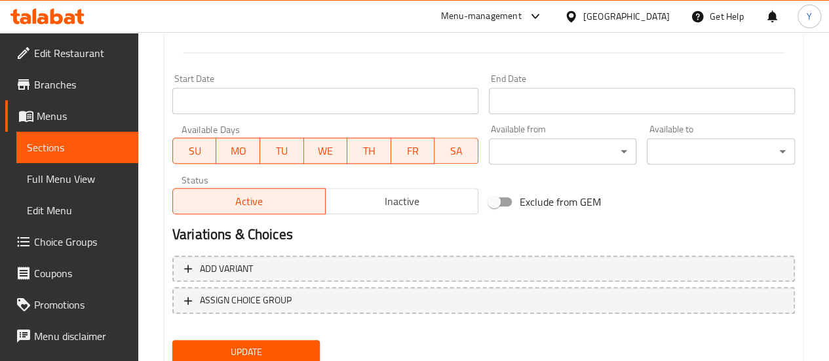
scroll to position [584, 0]
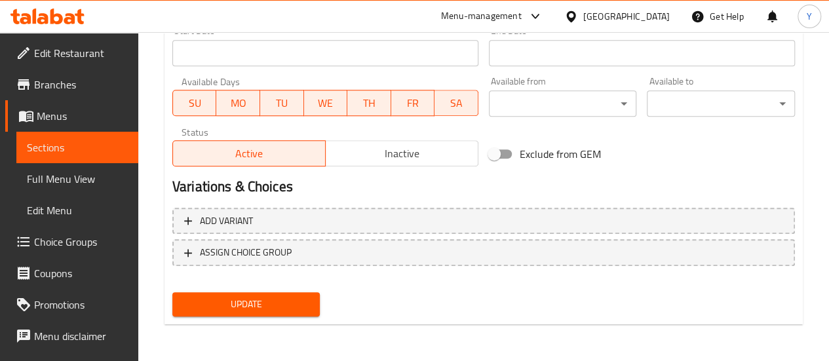
type textarea "Rice pudding with fruits, a creamy dessert topped with fresh fruit pieces for a…"
click at [261, 310] on span "Update" at bounding box center [246, 304] width 127 height 16
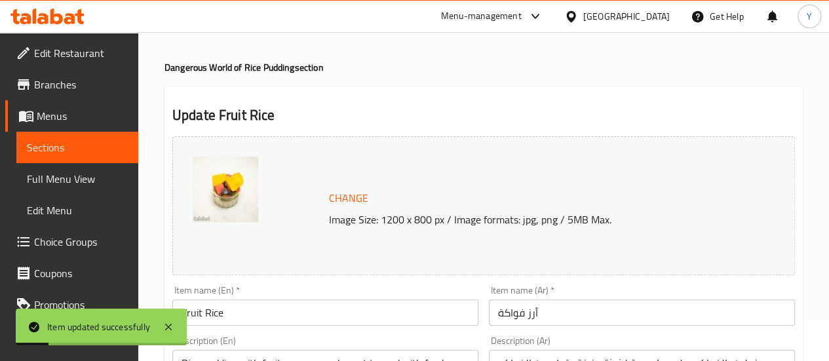
scroll to position [0, 0]
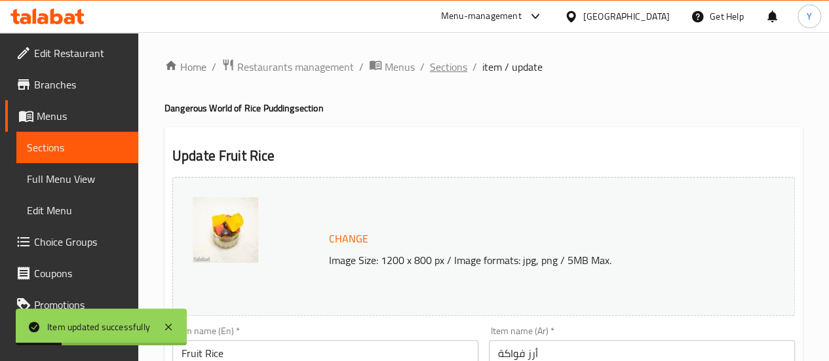
click at [456, 66] on span "Sections" at bounding box center [448, 67] width 37 height 16
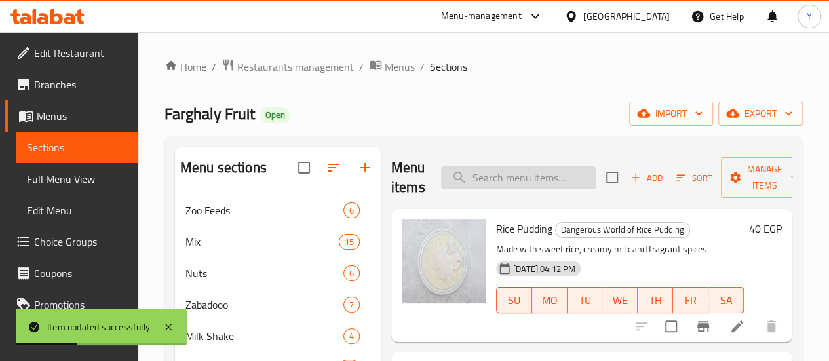
click at [463, 187] on input "search" at bounding box center [518, 177] width 155 height 23
paste input "ارز كيوى"
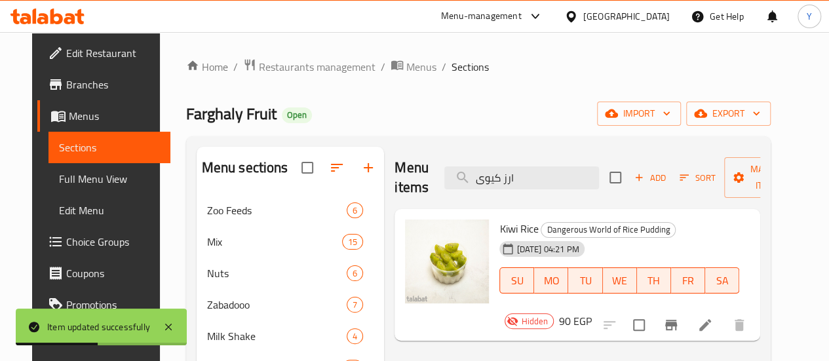
type input "ارز كيوى"
click at [711, 319] on icon at bounding box center [705, 325] width 12 height 12
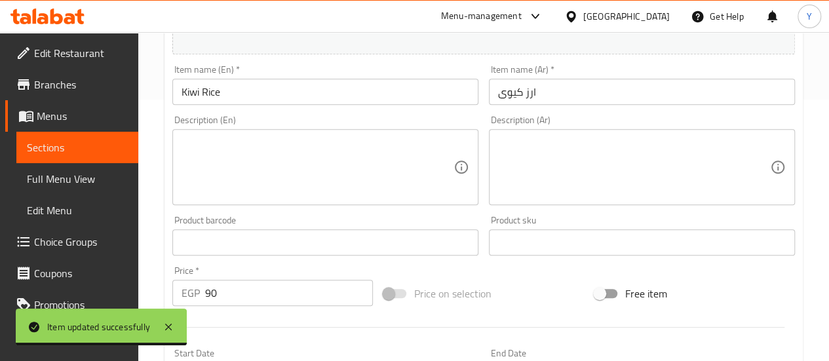
scroll to position [262, 0]
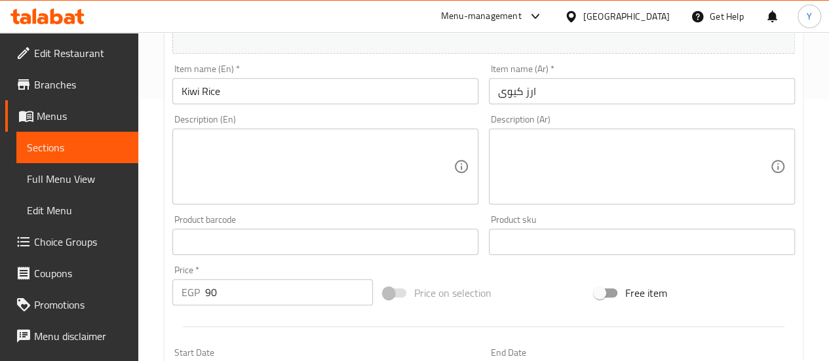
click at [605, 170] on textarea at bounding box center [634, 167] width 272 height 62
paste textarea "رز بلبن بالكيوي، حلوى كريمية ناعمة مع لمسة منعشة من الكيوي الطازج."
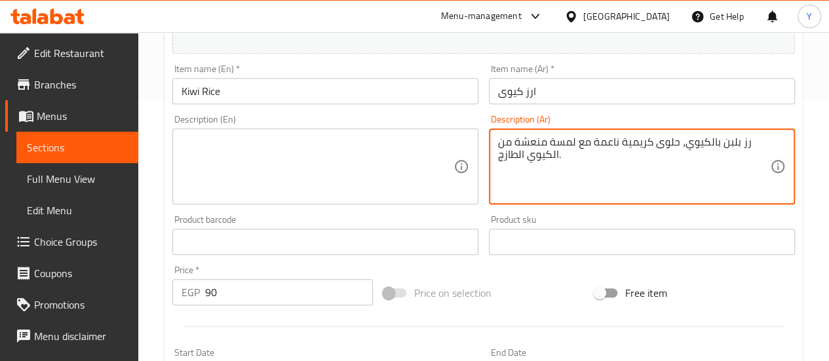
type textarea "رز بلبن بالكيوي، حلوى كريمية ناعمة مع لمسة منعشة من الكيوي الطازج."
click at [352, 159] on textarea at bounding box center [317, 167] width 272 height 62
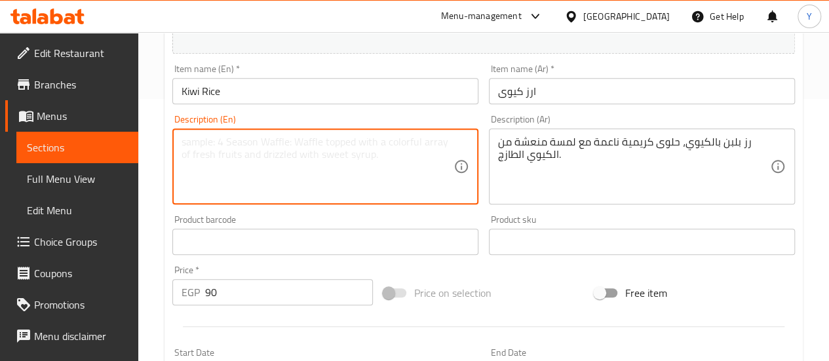
paste textarea "Rice pudding with kiwi, a smooth creamy dessert with a refreshing touch of fres…"
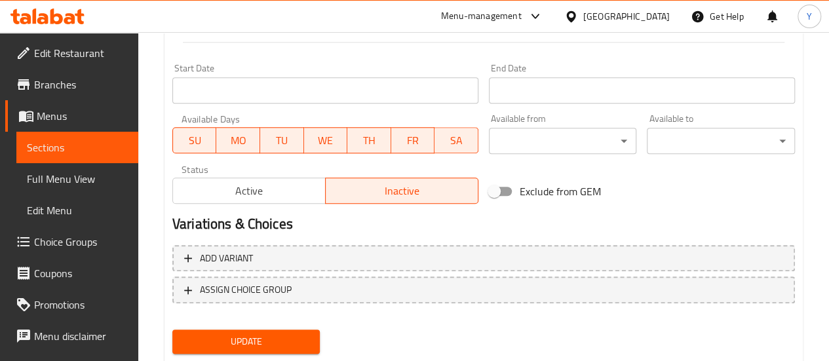
scroll to position [584, 0]
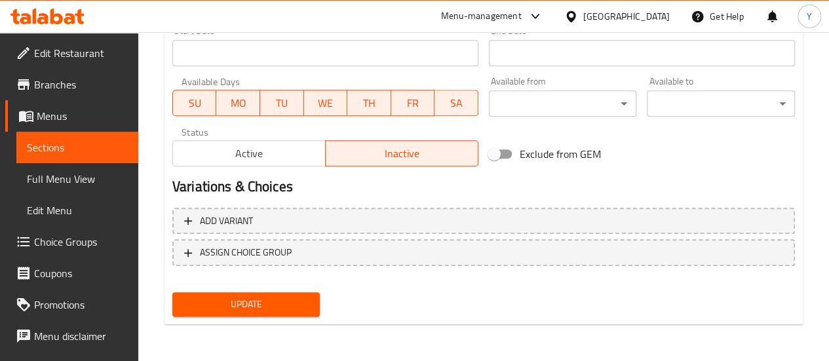
type textarea "Rice pudding with kiwi, a smooth creamy dessert with a refreshing touch of fres…"
click at [293, 301] on span "Update" at bounding box center [246, 304] width 127 height 16
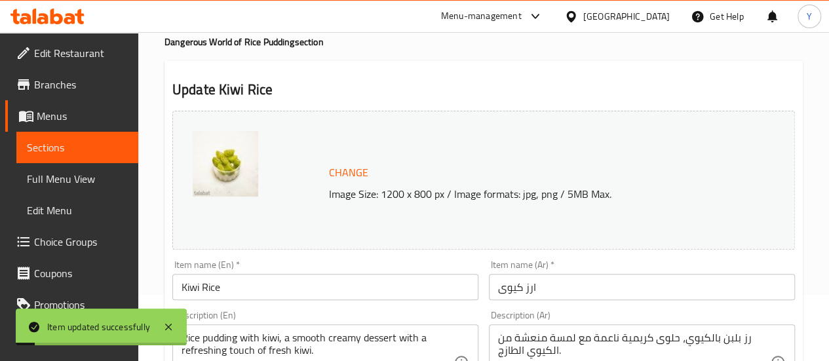
scroll to position [0, 0]
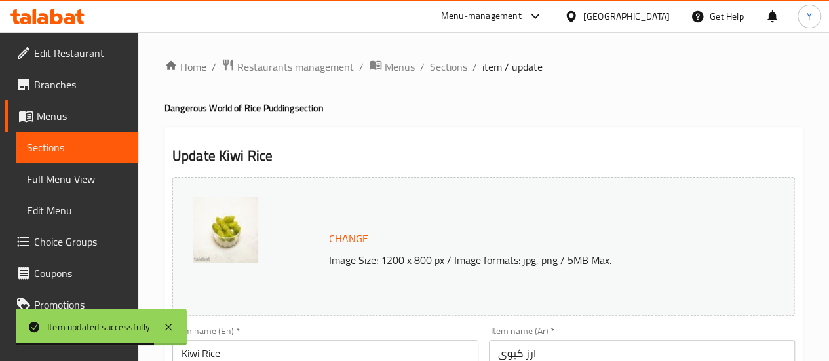
drag, startPoint x: 447, startPoint y: 66, endPoint x: 248, endPoint y: 5, distance: 209.1
click at [447, 66] on span "Sections" at bounding box center [448, 67] width 37 height 16
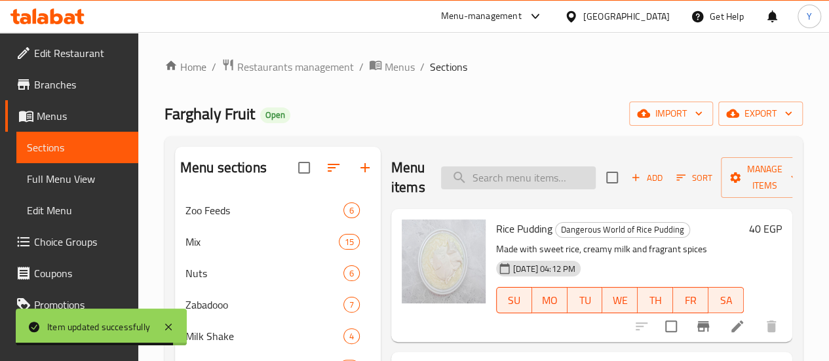
click at [512, 179] on input "search" at bounding box center [518, 177] width 155 height 23
paste input "ارز مكس شيكولاتة"
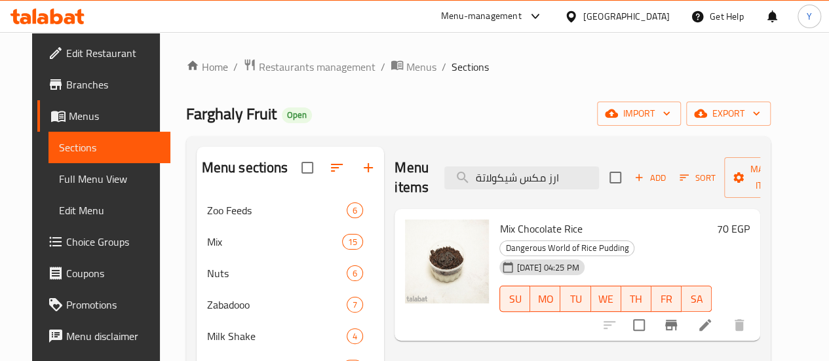
type input "ارز مكس شيكولاتة"
click at [713, 317] on icon at bounding box center [705, 325] width 16 height 16
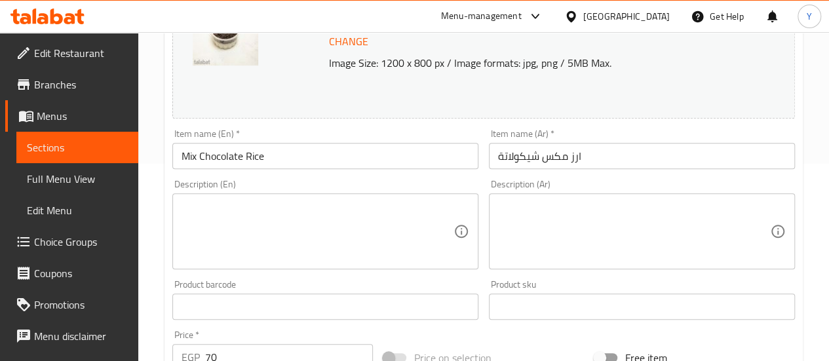
scroll to position [262, 0]
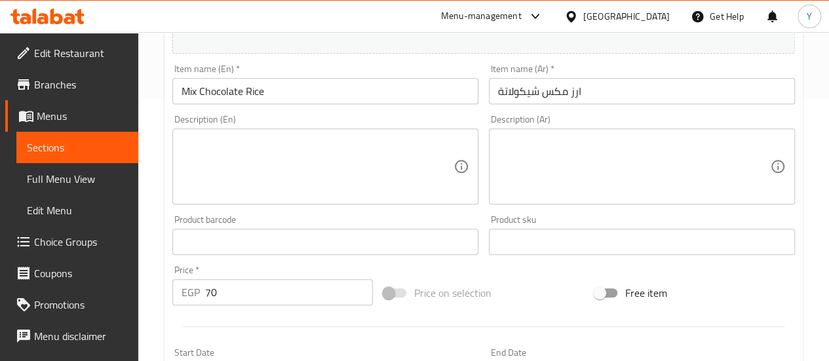
click at [583, 176] on textarea at bounding box center [634, 167] width 272 height 62
paste textarea "رز بلبن [PERSON_NAME] من فوق، حلوى كريمية لذيذة مغطاة بطبقة غنية من الشوكولاتة."
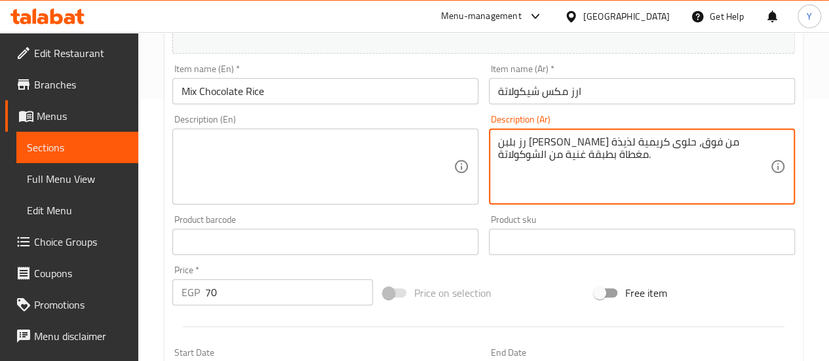
type textarea "رز بلبن [PERSON_NAME] من فوق، حلوى كريمية لذيذة مغطاة بطبقة غنية من الشوكولاتة."
click at [341, 171] on textarea at bounding box center [317, 167] width 272 height 62
paste textarea "Rice pudding topped with mixed chocolate, a creamy dessert finished with a rich…"
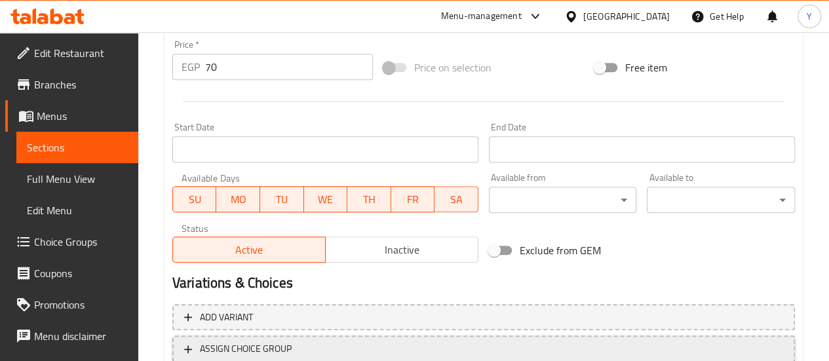
scroll to position [584, 0]
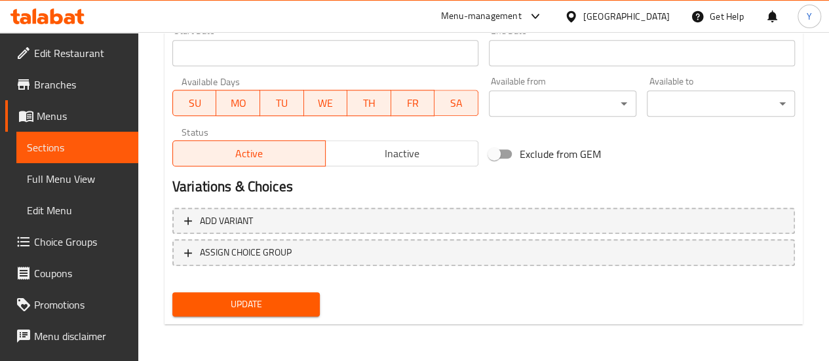
type textarea "Rice pudding topped with mixed chocolate, a creamy dessert finished with a rich…"
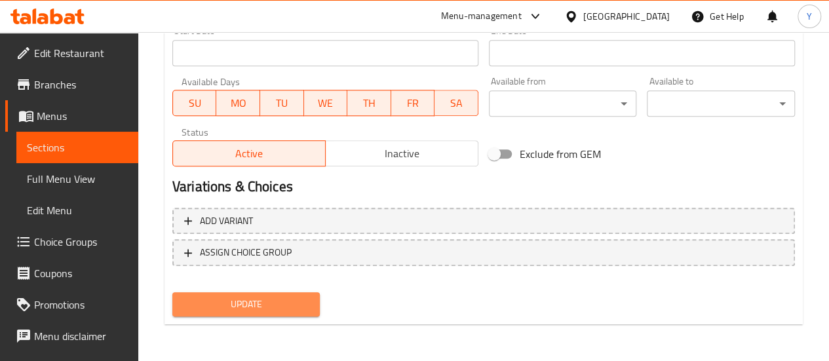
click at [252, 299] on span "Update" at bounding box center [246, 304] width 127 height 16
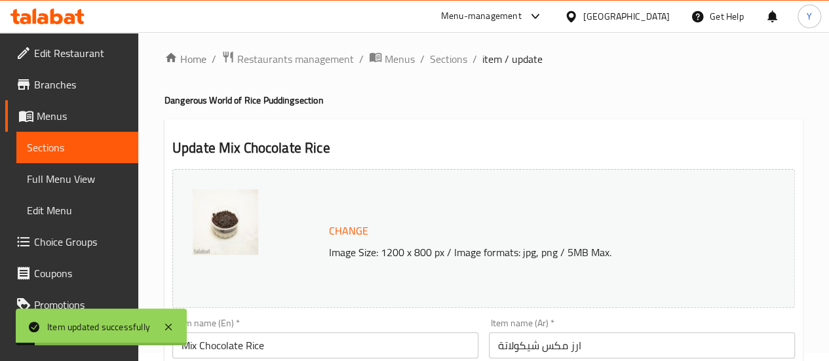
scroll to position [0, 0]
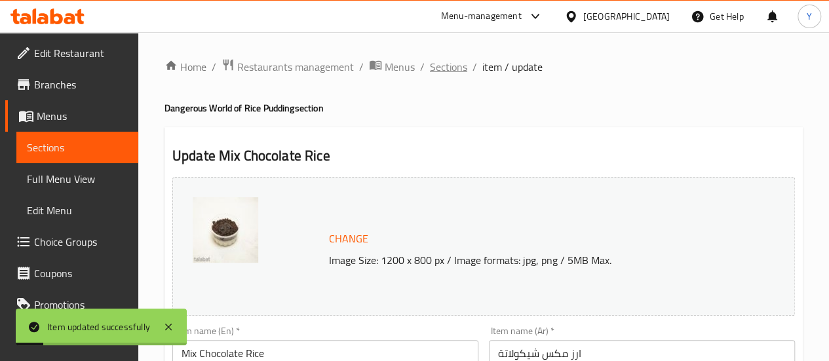
click at [449, 59] on span "Sections" at bounding box center [448, 67] width 37 height 16
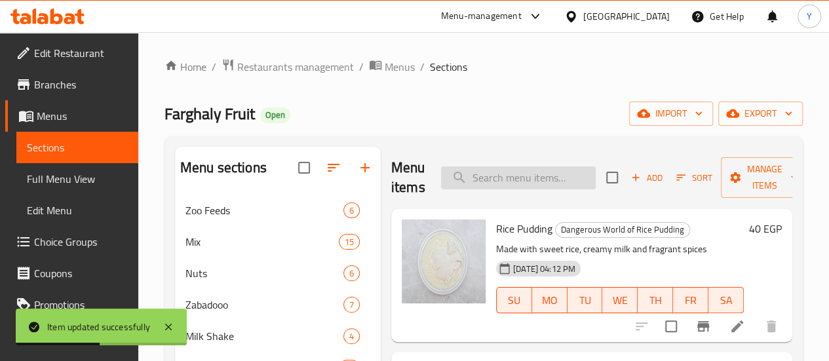
click at [520, 169] on input "search" at bounding box center [518, 177] width 155 height 23
paste input "جريت فروت"
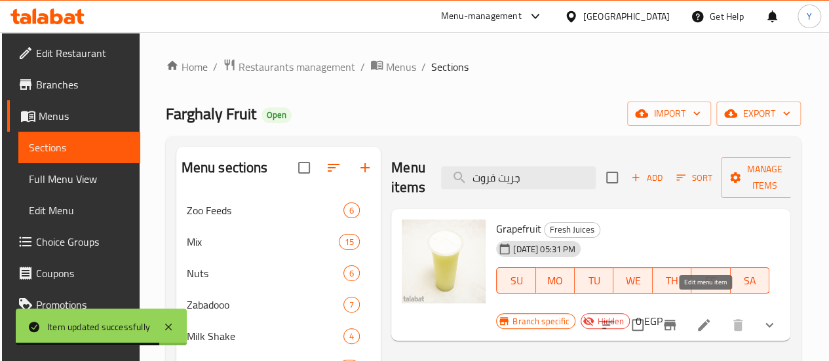
type input "جريت فروت"
click at [704, 319] on icon at bounding box center [704, 325] width 12 height 12
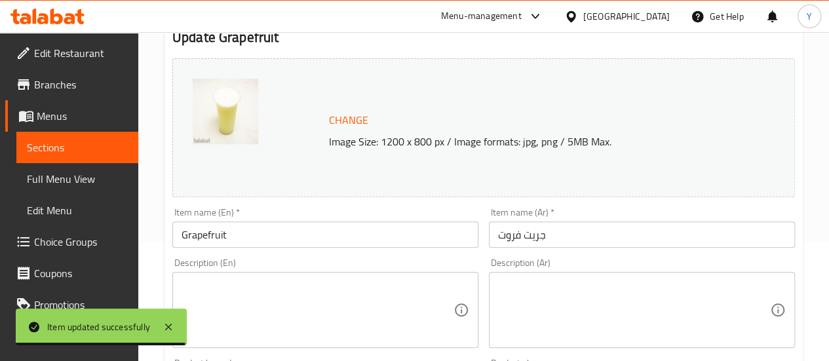
scroll to position [131, 0]
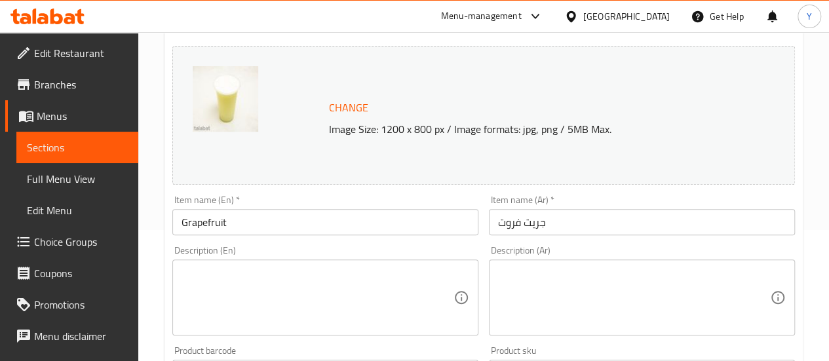
click at [210, 229] on input "Grapefruit" at bounding box center [325, 222] width 306 height 26
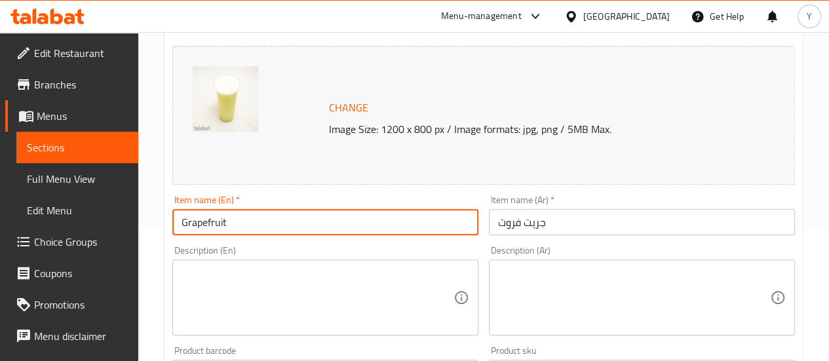
click at [210, 229] on input "Grapefruit" at bounding box center [325, 222] width 306 height 26
click at [561, 222] on input "جريت فروت" at bounding box center [642, 222] width 306 height 26
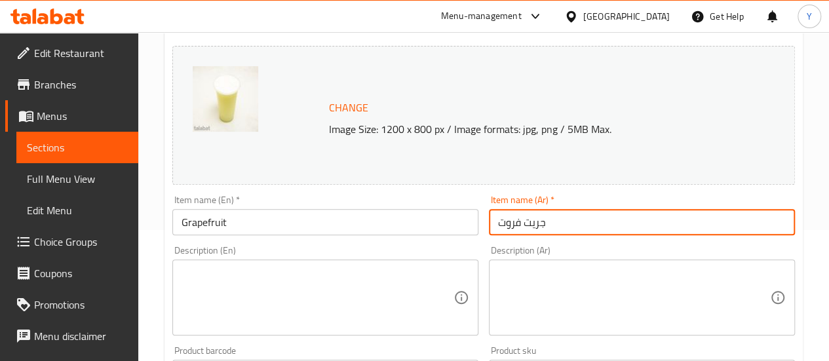
click at [561, 222] on input "جريت فروت" at bounding box center [642, 222] width 306 height 26
paste input "لجريب"
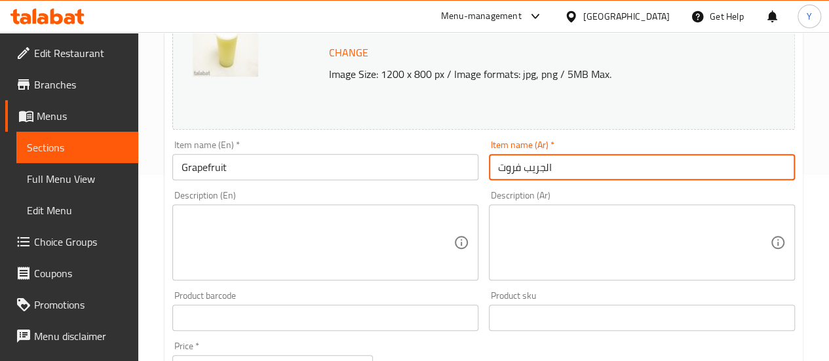
scroll to position [262, 0]
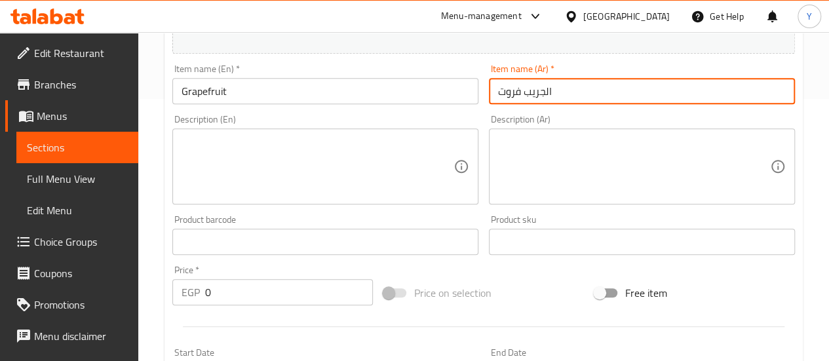
type input "الجريب فروت"
click at [565, 183] on textarea at bounding box center [634, 167] width 272 height 62
paste textarea "عصير جريب فروت طبيعي منعش، بطعم حمضي مميز يمدك بالحيوية."
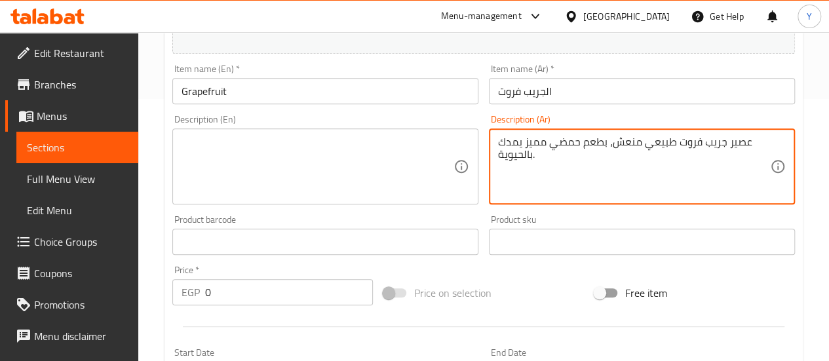
type textarea "عصير جريب فروت طبيعي منعش، بطعم حمضي مميز يمدك بالحيوية."
click at [326, 167] on textarea at bounding box center [317, 167] width 272 height 62
paste textarea "Fresh grapefruit juice, a refreshing citrus drink with a uniquely tangy flavor."
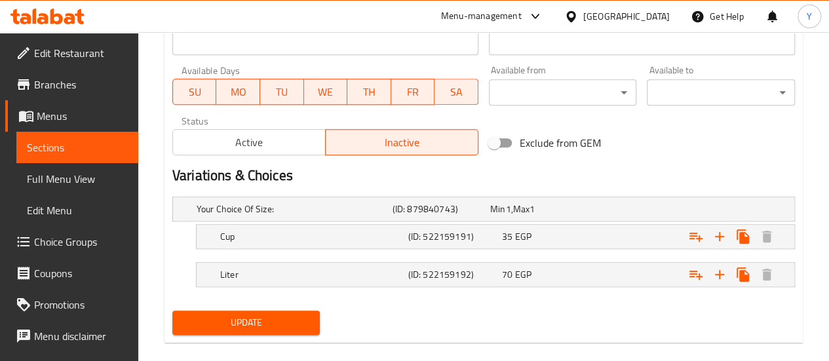
scroll to position [611, 0]
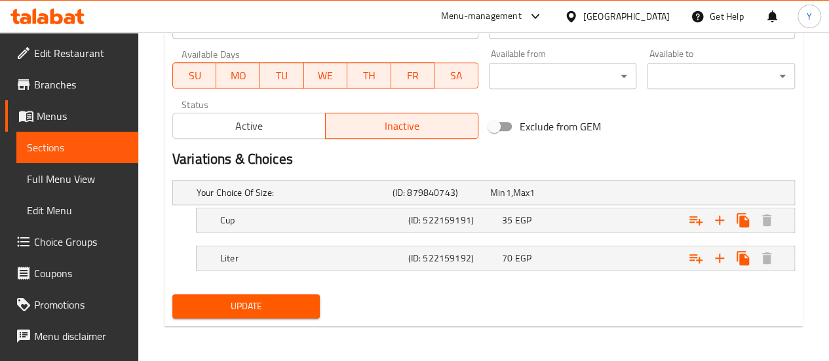
type textarea "Fresh grapefruit juice, a refreshing citrus drink with a uniquely tangy flavor."
click at [262, 298] on span "Update" at bounding box center [246, 306] width 127 height 16
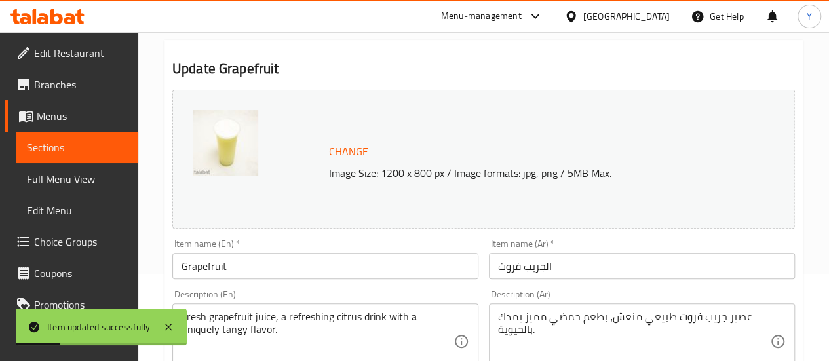
scroll to position [0, 0]
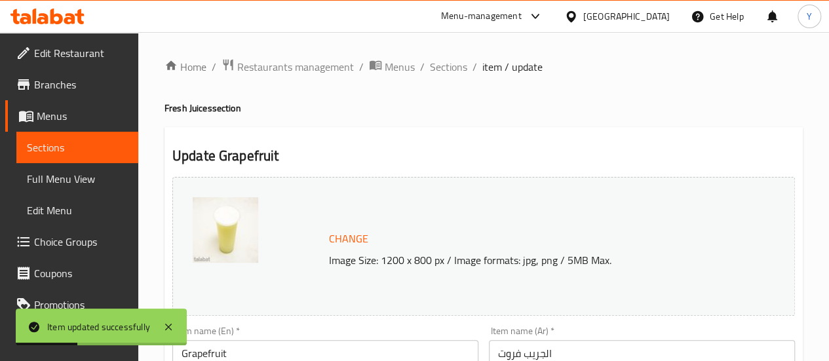
drag, startPoint x: 441, startPoint y: 62, endPoint x: 326, endPoint y: 1, distance: 129.5
click at [441, 62] on span "Sections" at bounding box center [448, 67] width 37 height 16
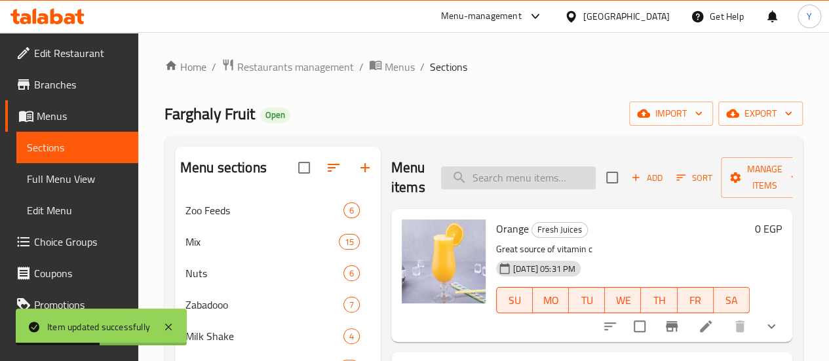
click at [455, 171] on input "search" at bounding box center [518, 177] width 155 height 23
paste input "یوسفی"
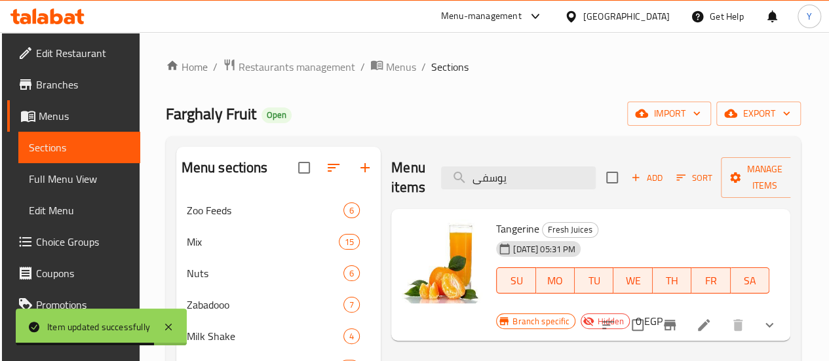
type input "یوسفی"
click at [711, 317] on icon at bounding box center [704, 325] width 16 height 16
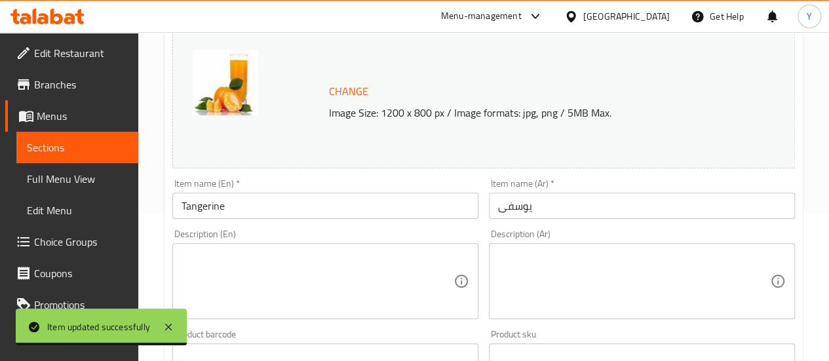
scroll to position [328, 0]
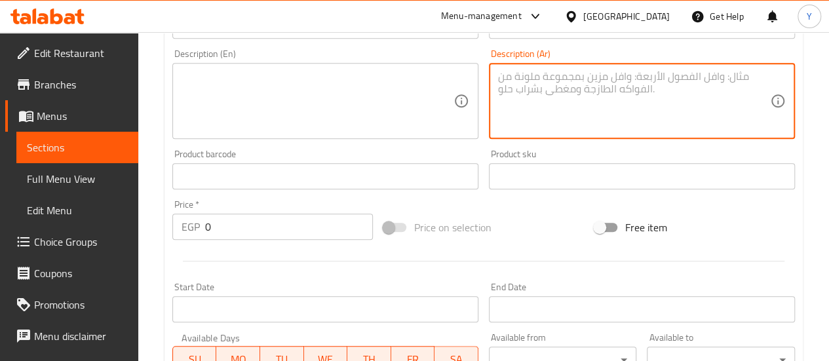
click at [571, 107] on textarea at bounding box center [634, 101] width 272 height 62
paste textarea "عصير يوسفي طازج منعش، بمذاق حلو وحمضي طبيعي."
type textarea "عصير يوسفي طازج منعش، بمذاق حلو وحمضي طبيعي."
click at [317, 87] on textarea at bounding box center [317, 101] width 272 height 62
paste textarea "Fresh tangerine juice, a refreshing drink with a naturally sweet and tangy flav…"
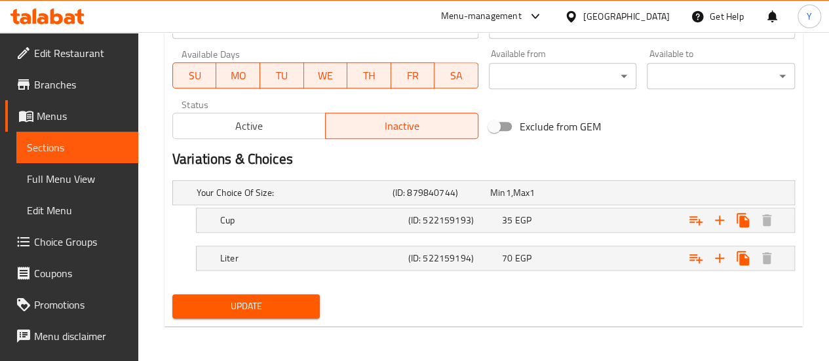
type textarea "Fresh tangerine juice, a refreshing drink with a naturally sweet and tangy flav…"
click at [273, 305] on span "Update" at bounding box center [246, 306] width 127 height 16
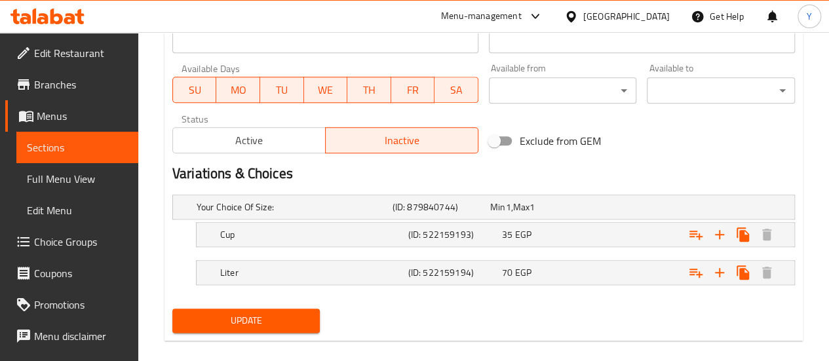
scroll to position [173, 0]
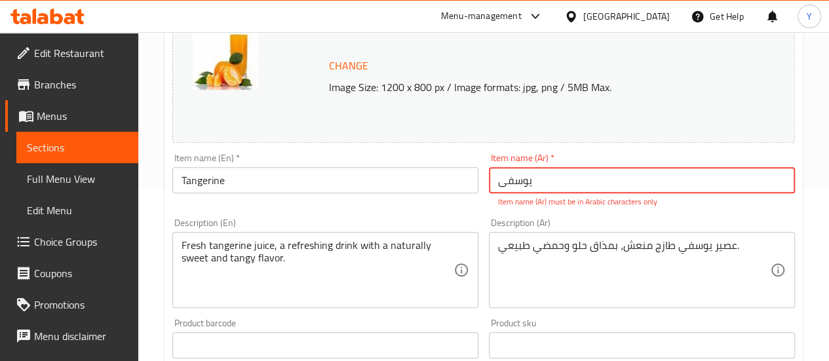
click at [498, 187] on input "یوسفی" at bounding box center [642, 180] width 306 height 26
click at [510, 188] on input "یوسفی" at bounding box center [642, 180] width 306 height 26
type input "ی"
click at [507, 187] on input "ی" at bounding box center [642, 180] width 306 height 26
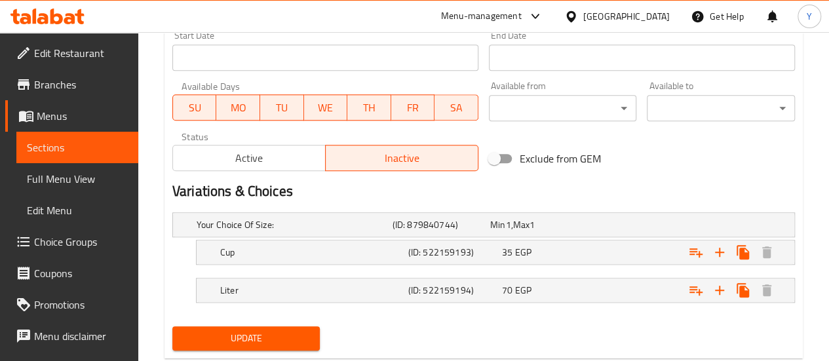
scroll to position [611, 0]
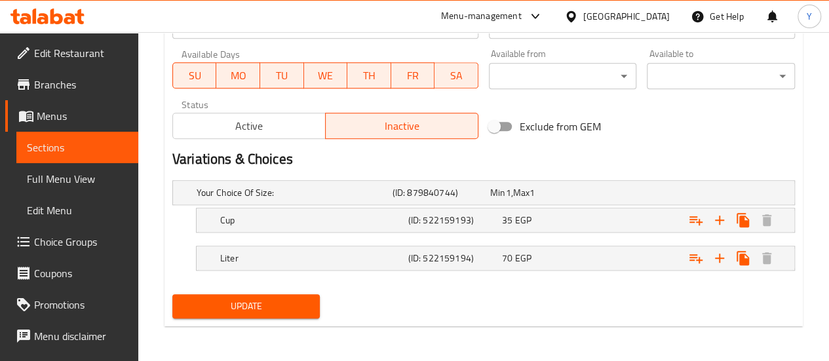
type input "يوسفي"
click at [274, 301] on span "Update" at bounding box center [246, 306] width 127 height 16
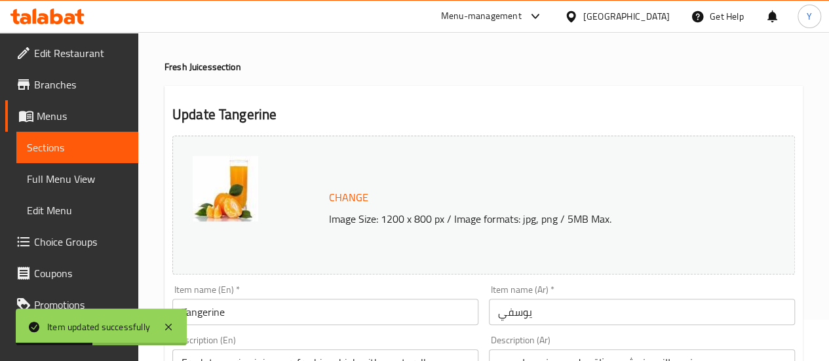
scroll to position [0, 0]
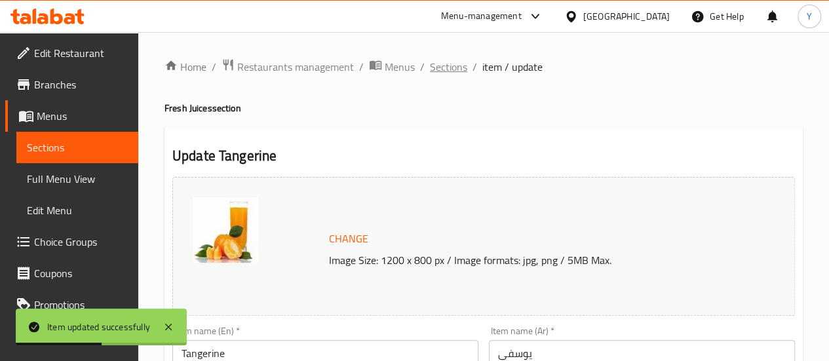
click at [430, 68] on span "Sections" at bounding box center [448, 67] width 37 height 16
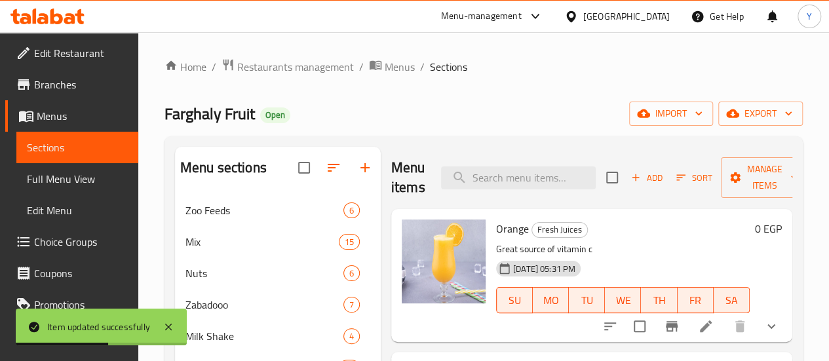
click at [474, 162] on div "Menu items Add Sort Manage items" at bounding box center [591, 178] width 401 height 62
click at [470, 172] on input "search" at bounding box center [518, 177] width 155 height 23
paste input "جوافة + نعناع"
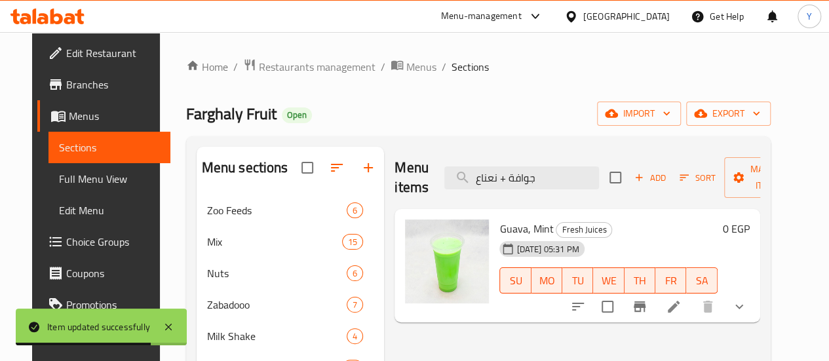
type input "جوافة + نعناع"
click at [681, 303] on icon at bounding box center [674, 307] width 16 height 16
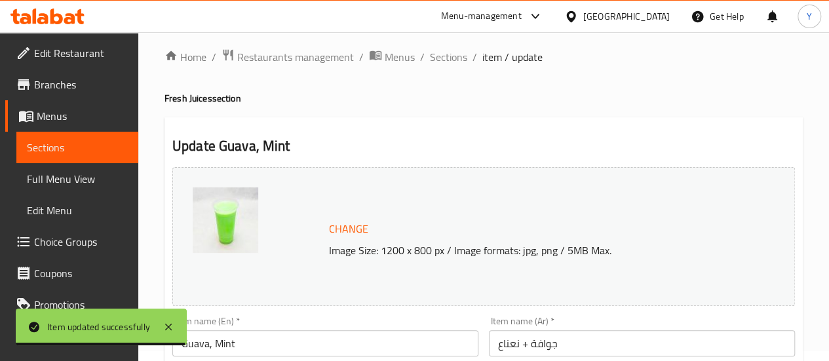
scroll to position [262, 0]
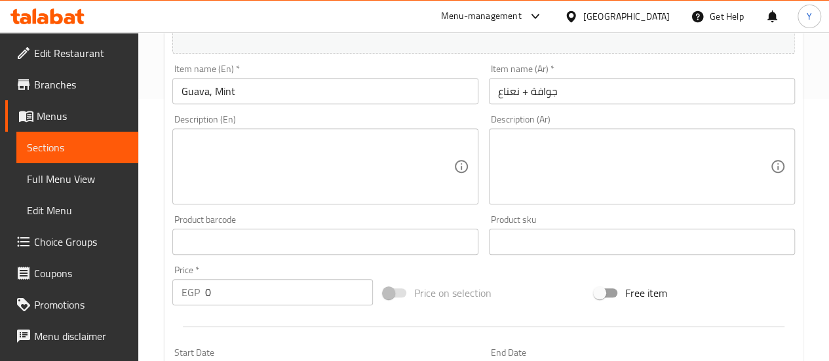
click at [601, 149] on textarea at bounding box center [634, 167] width 272 height 62
paste textarea "عصير جوافة بالنعناع، مشروب منعش يجمع بين حلاوة الجوافة وطعم النعناع المنعش."
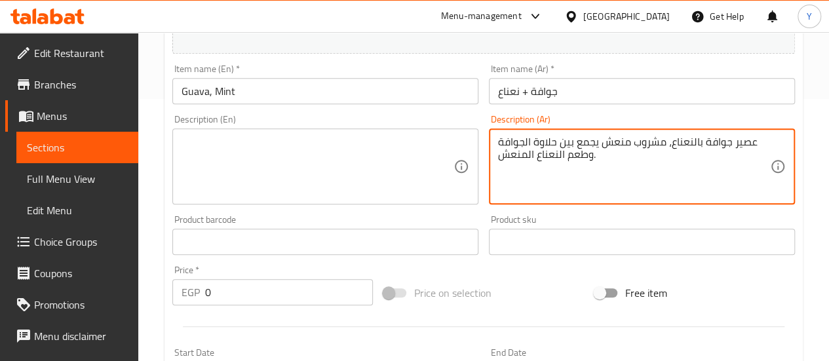
type textarea "عصير جوافة بالنعناع، مشروب منعش يجمع بين حلاوة الجوافة وطعم النعناع المنعش."
click at [405, 164] on textarea at bounding box center [317, 167] width 272 height 62
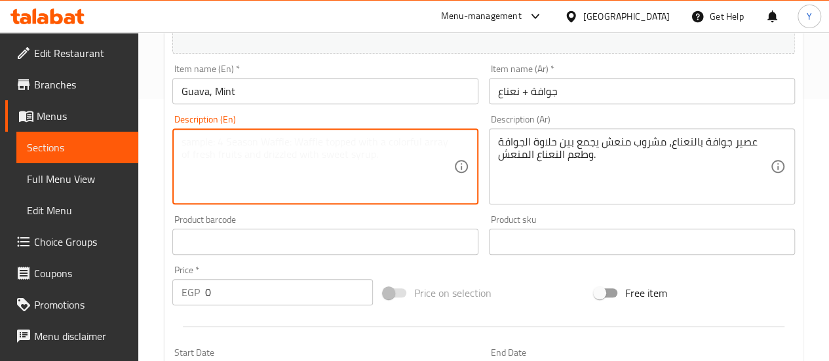
paste textarea "Guava juice with mint, a refreshing drink that blends the sweetness of guava wi…"
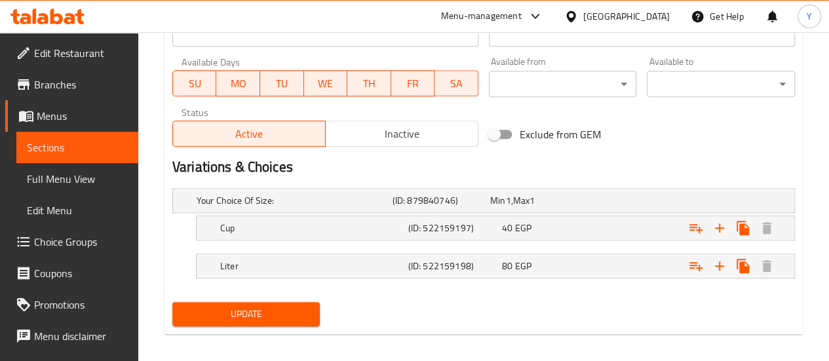
scroll to position [611, 0]
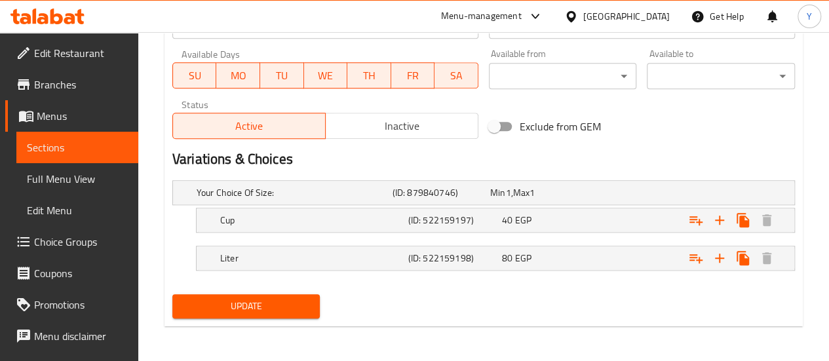
type textarea "Guava juice with mint, a refreshing drink that blends the sweetness of guava wi…"
click at [282, 312] on span "Update" at bounding box center [246, 306] width 127 height 16
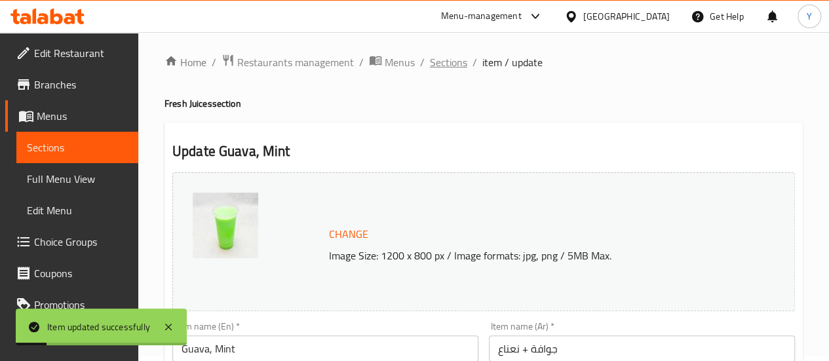
scroll to position [0, 0]
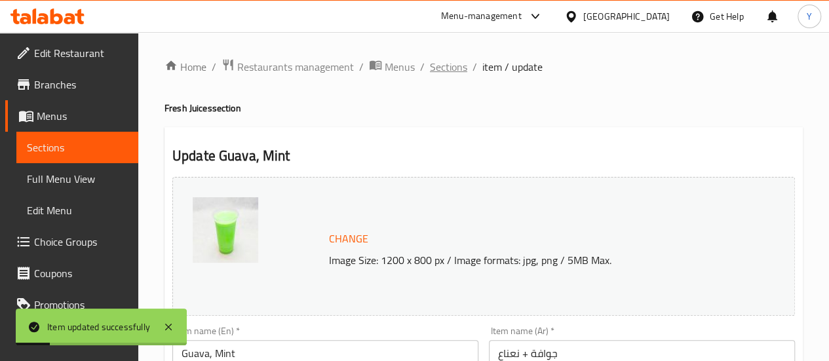
click at [452, 62] on span "Sections" at bounding box center [448, 67] width 37 height 16
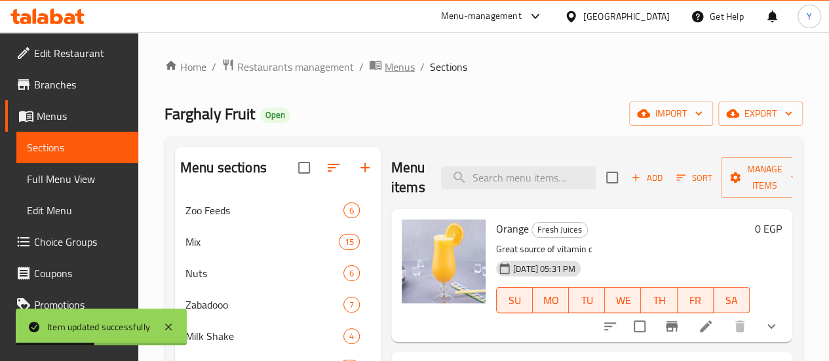
click at [375, 61] on icon "breadcrumb" at bounding box center [375, 65] width 12 height 9
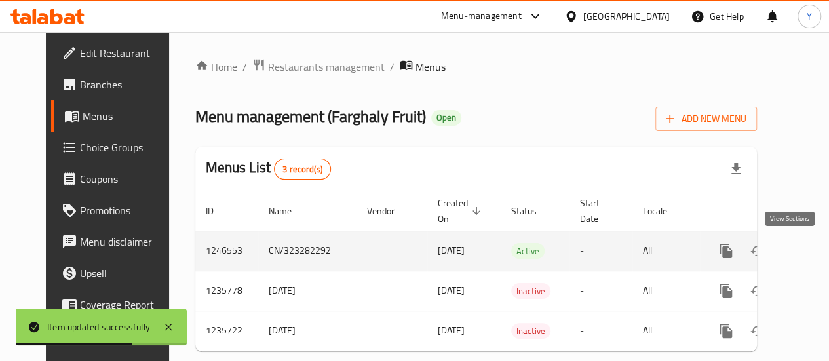
click at [804, 246] on link "enhanced table" at bounding box center [819, 250] width 31 height 31
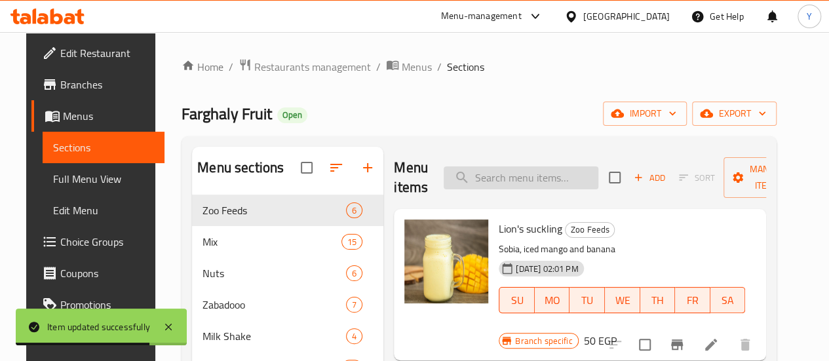
click at [478, 178] on input "search" at bounding box center [521, 177] width 155 height 23
paste input "جوافة لبن"
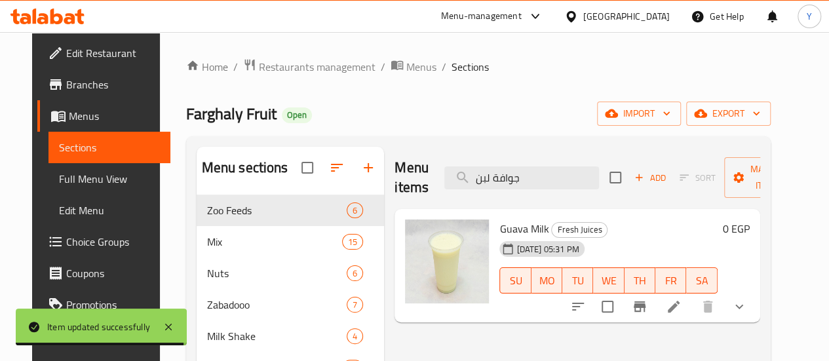
type input "جوافة لبن"
click at [681, 304] on icon at bounding box center [674, 307] width 16 height 16
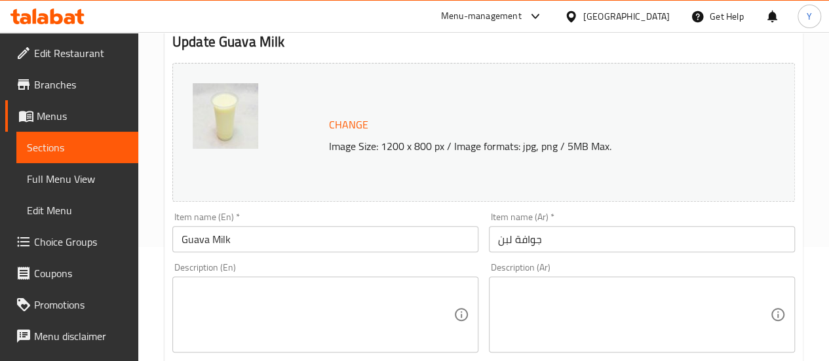
scroll to position [197, 0]
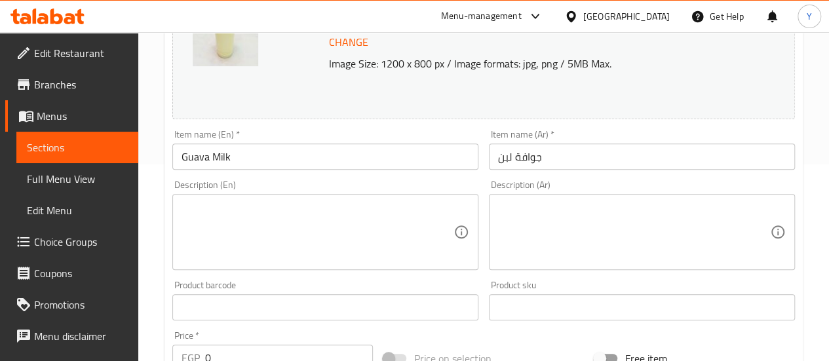
click at [563, 219] on textarea at bounding box center [634, 232] width 272 height 62
paste textarea "عصير جوافة باللبن فريش، مشروب طبيعي كريمي يجمع بين نكهة الجوافة الطازجة وحلاوة …"
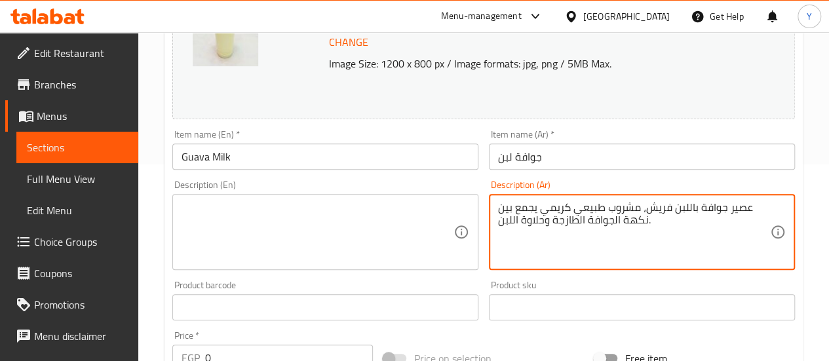
type textarea "عصير جوافة باللبن فريش، مشروب طبيعي كريمي يجمع بين نكهة الجوافة الطازجة وحلاوة …"
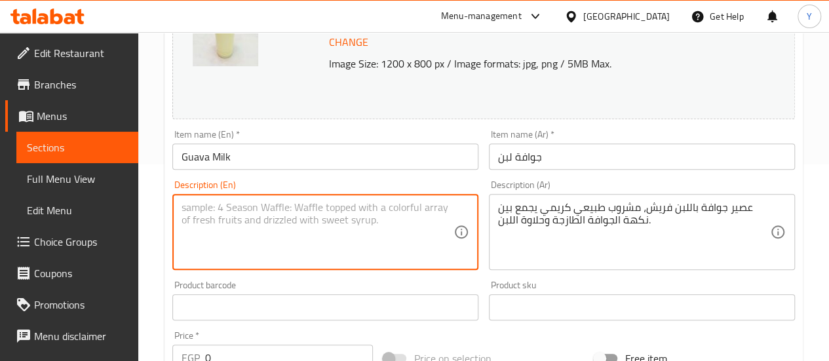
click at [304, 242] on textarea at bounding box center [317, 232] width 272 height 62
paste textarea "Fresh guava milk juice, a natural creamy drink that combines the flavor of fres…"
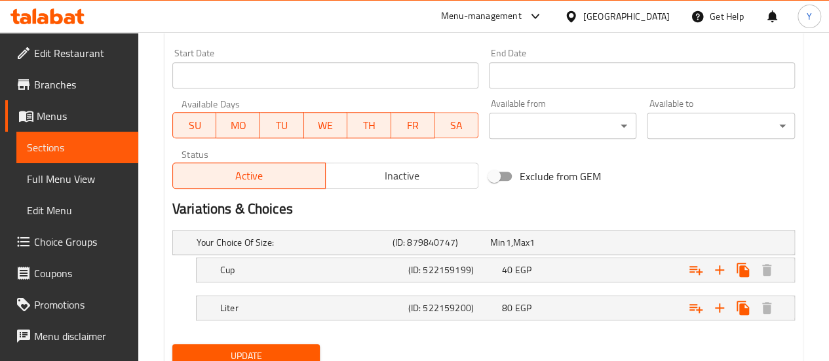
scroll to position [611, 0]
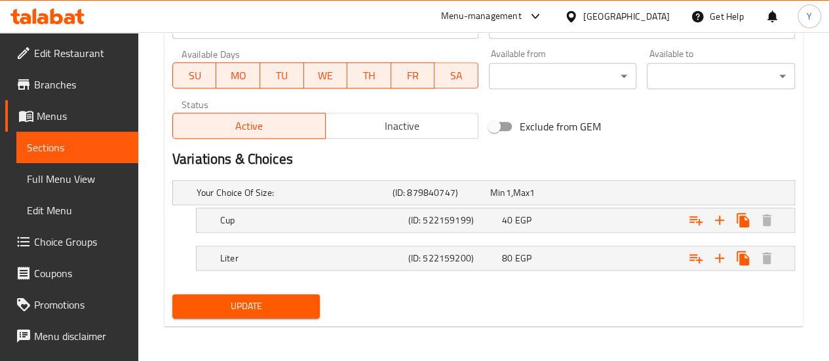
type textarea "Fresh guava milk juice, a natural creamy drink that combines the flavor of fres…"
click at [308, 301] on span "Update" at bounding box center [246, 306] width 127 height 16
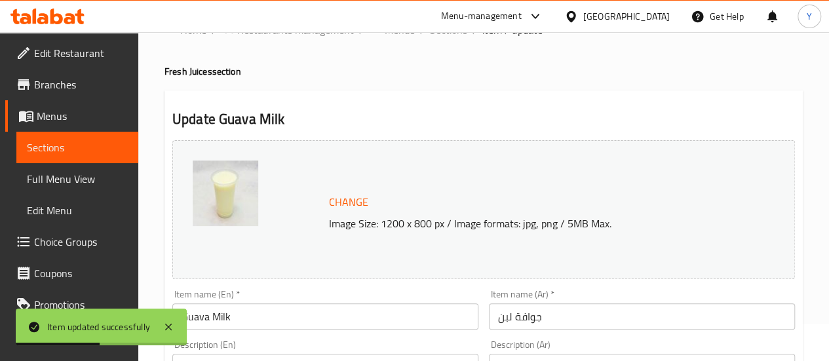
scroll to position [0, 0]
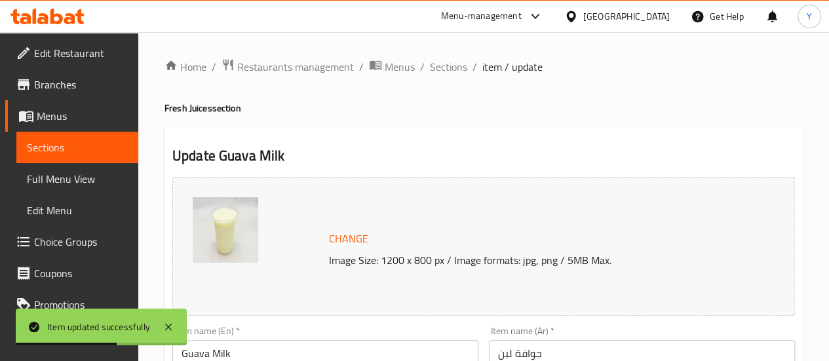
click at [456, 66] on span "Sections" at bounding box center [448, 67] width 37 height 16
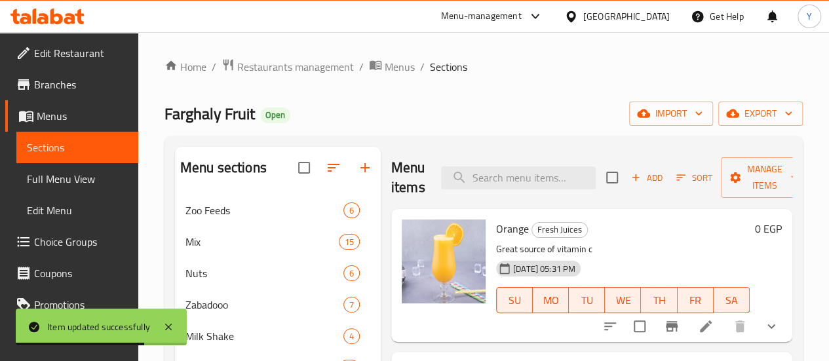
click at [499, 189] on div "Menu items Add Sort Manage items" at bounding box center [591, 178] width 401 height 62
paste input "خوخ"
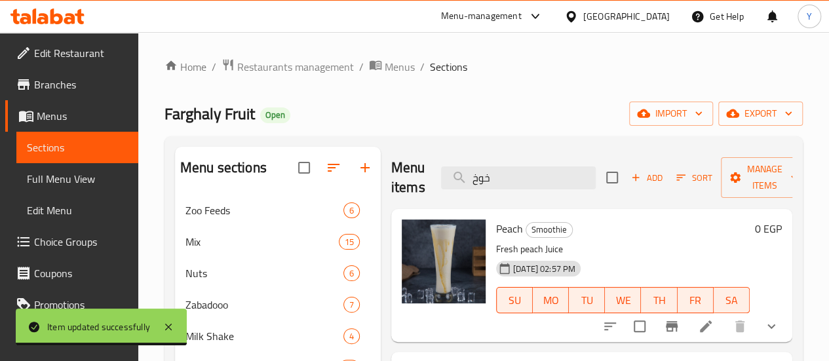
type input "خوخ"
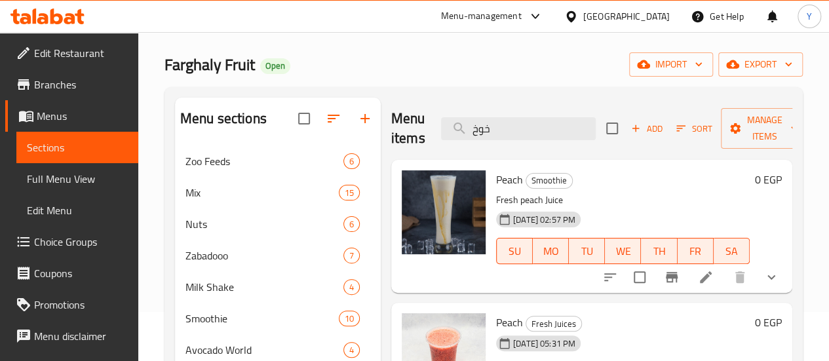
scroll to position [131, 0]
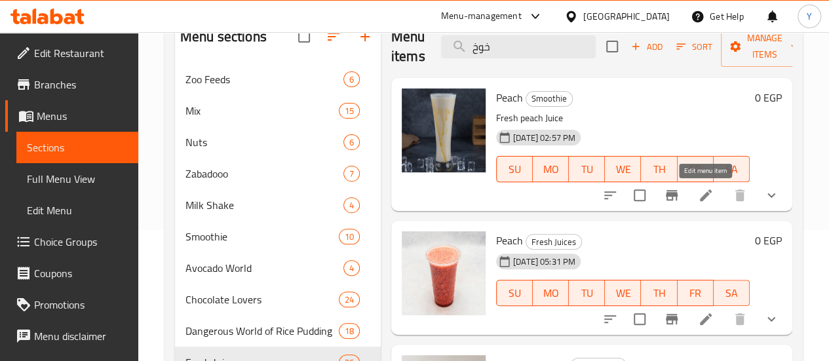
click at [699, 191] on icon at bounding box center [706, 195] width 16 height 16
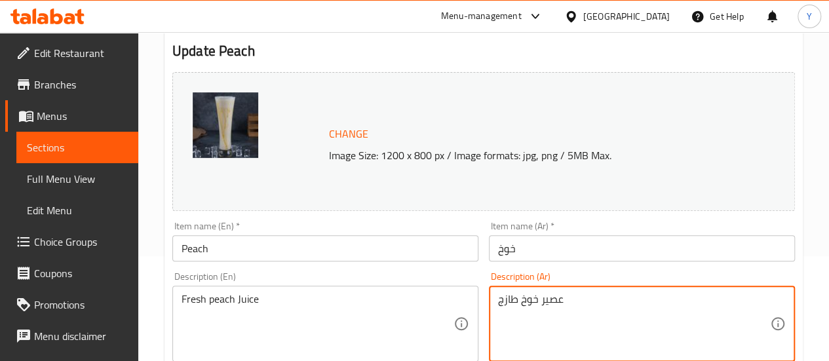
scroll to position [197, 0]
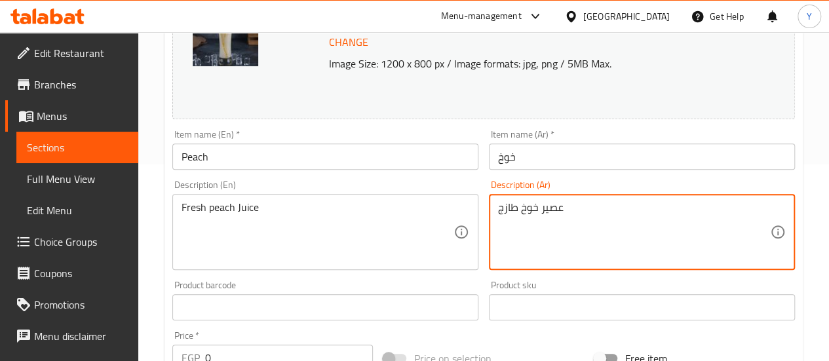
click at [609, 205] on textarea "عصير خوخ طازج" at bounding box center [634, 232] width 272 height 62
paste textarea "موزي خوخ، مشروب كريمي منعش بطعم الخوخ الطازج."
click at [575, 219] on textarea "سموزي خوخ، مشروب كريمي منعش بطعم الخوخ الطازج." at bounding box center [634, 232] width 272 height 62
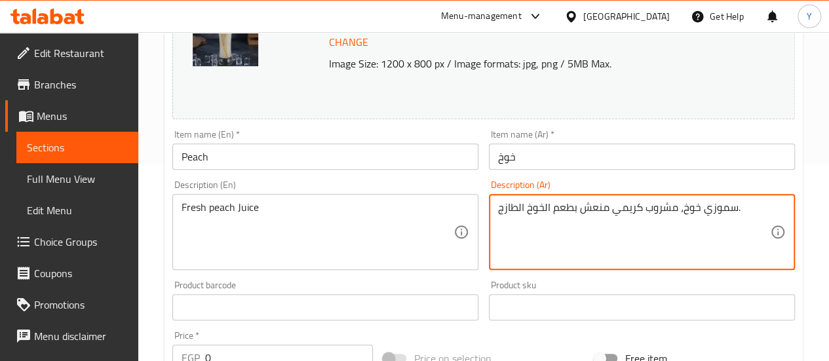
click at [580, 210] on textarea "سموزي خوخ، مشروب كريمي منعش بطعم الخوخ الطازج." at bounding box center [634, 232] width 272 height 62
paste textarea
type textarea "سموزي خوخ، مشروب كريمي منعش بطعم الخوخ الطازج."
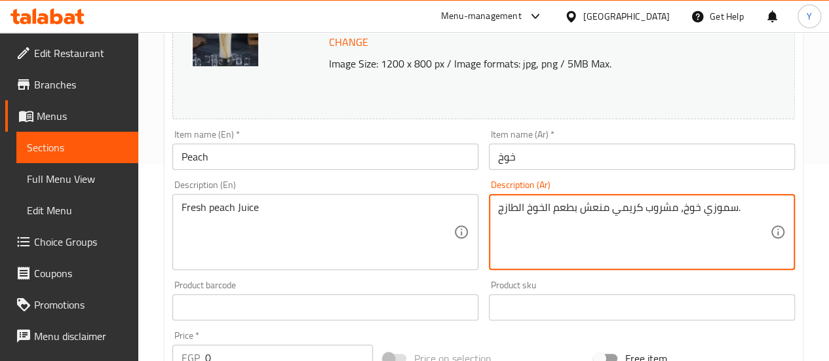
drag, startPoint x: 308, startPoint y: 229, endPoint x: 288, endPoint y: 229, distance: 19.7
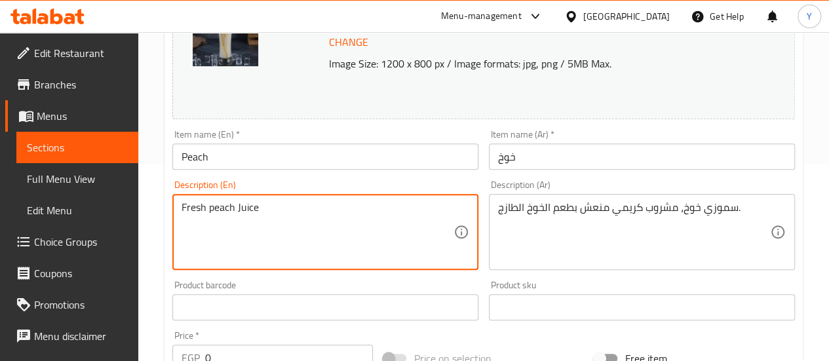
click at [288, 229] on textarea "Fresh peach Juice" at bounding box center [317, 232] width 272 height 62
paste textarea "Peach smoothie, a creamy and refreshing drink with the flavor of fresh peaches."
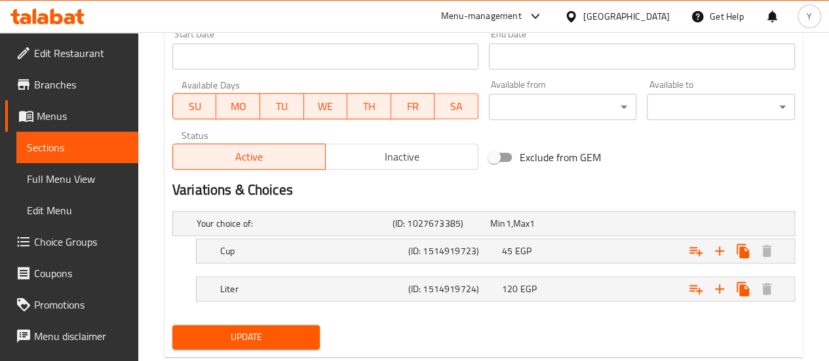
scroll to position [611, 0]
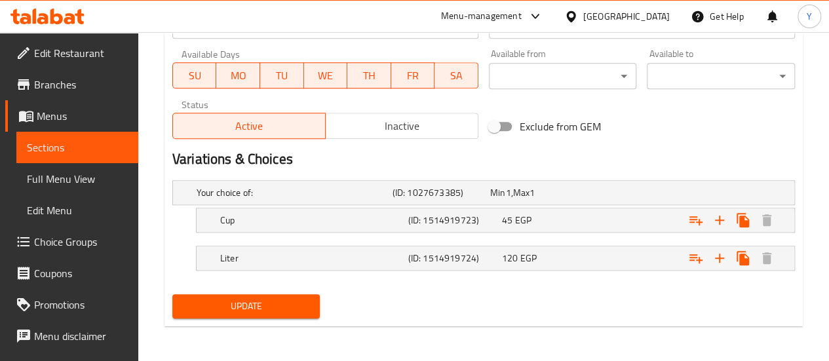
type textarea "Peach smoothie, a creamy and refreshing drink with the flavor of fresh peaches."
click at [282, 303] on span "Update" at bounding box center [246, 306] width 127 height 16
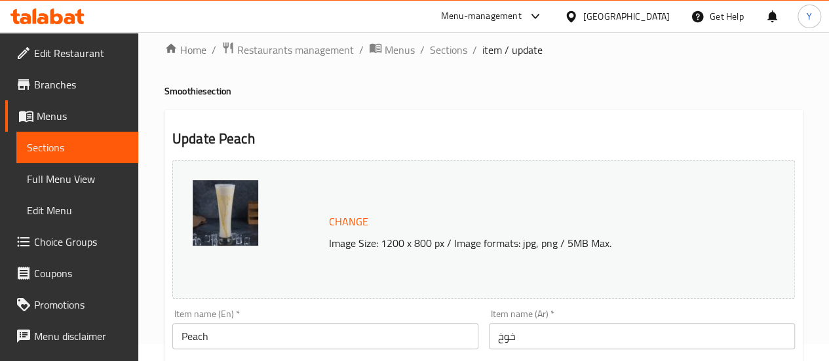
scroll to position [0, 0]
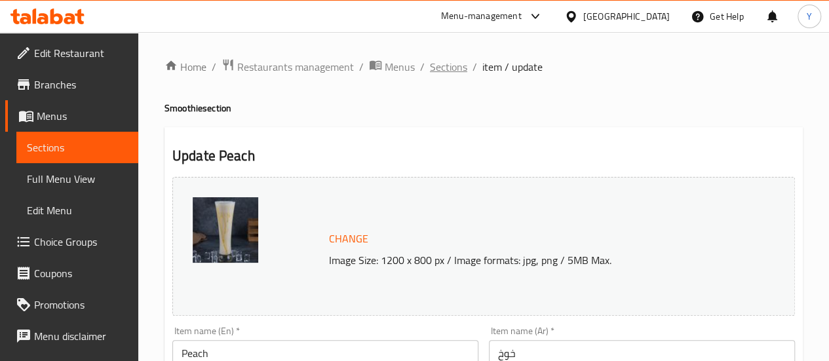
click at [439, 66] on span "Sections" at bounding box center [448, 67] width 37 height 16
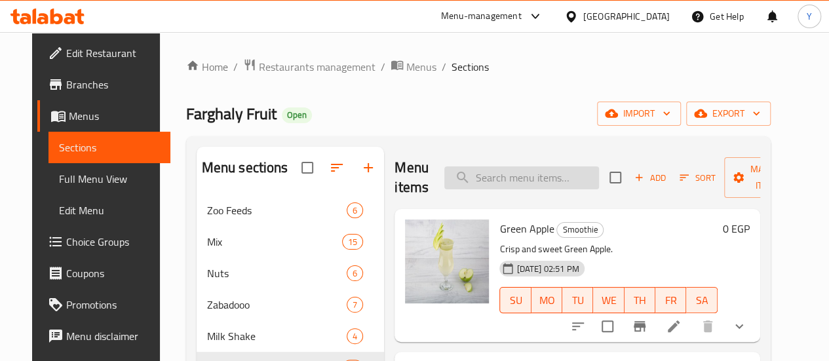
click at [463, 185] on input "search" at bounding box center [521, 177] width 155 height 23
paste input "خوخ"
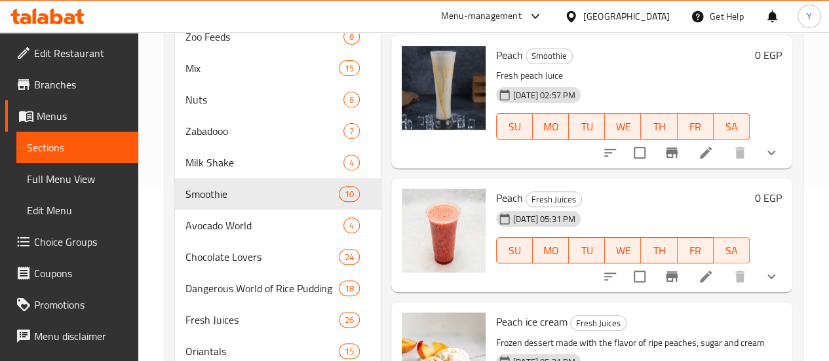
scroll to position [197, 0]
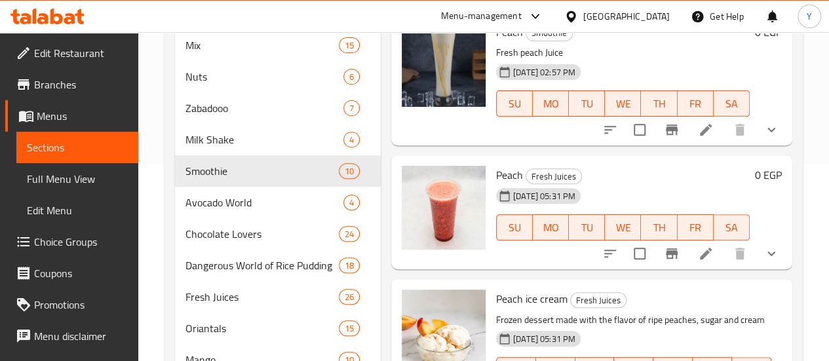
type input "خوخ"
click at [711, 249] on icon at bounding box center [706, 254] width 16 height 16
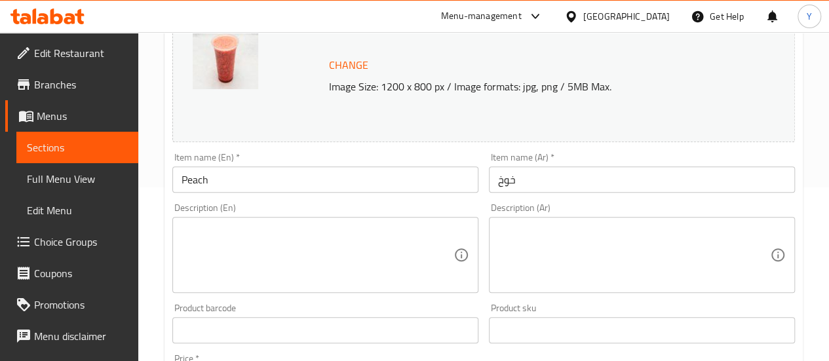
scroll to position [197, 0]
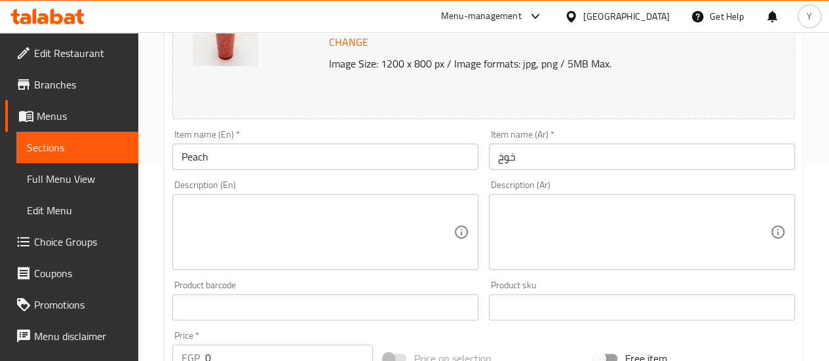
click at [559, 229] on textarea at bounding box center [634, 232] width 272 height 62
paste textarea "عصير خوخ فريش، مشروب طبيعي منعش بطعم الخوخ الطازج الحلو."
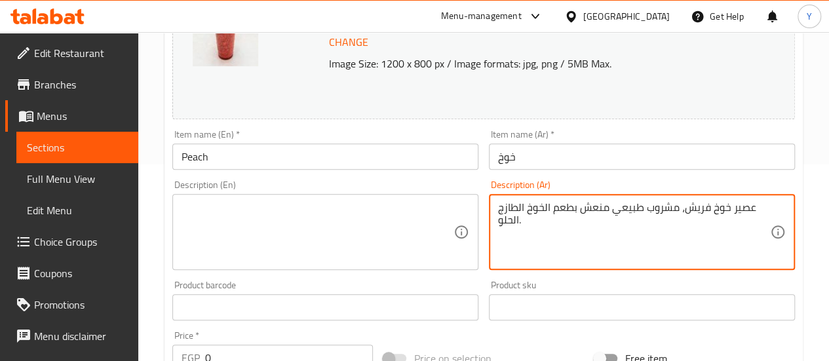
type textarea "عصير خوخ فريش، مشروب طبيعي منعش بطعم الخوخ الطازج الحلو."
drag, startPoint x: 325, startPoint y: 204, endPoint x: 337, endPoint y: 208, distance: 12.9
click at [325, 204] on textarea at bounding box center [317, 232] width 272 height 62
paste textarea "Fresh peach juice, a refreshing natural drink with the sweet flavor of ripe pea…"
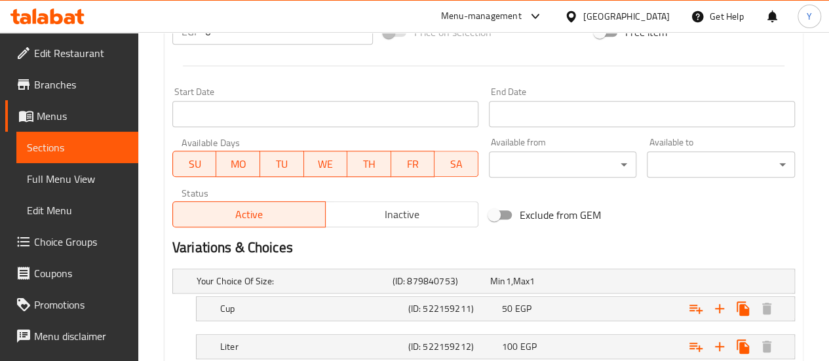
scroll to position [611, 0]
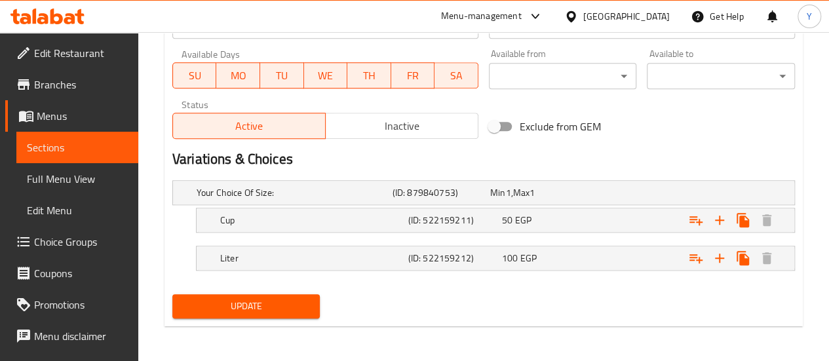
type textarea "Fresh peach juice, a refreshing natural drink with the sweet flavor of ripe pea…"
click at [279, 303] on span "Update" at bounding box center [246, 306] width 127 height 16
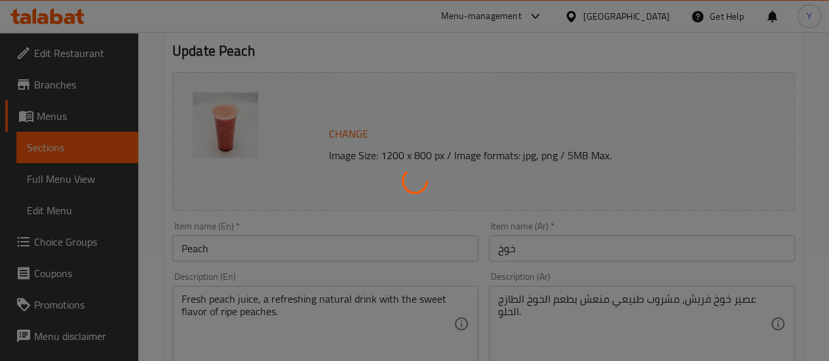
scroll to position [22, 0]
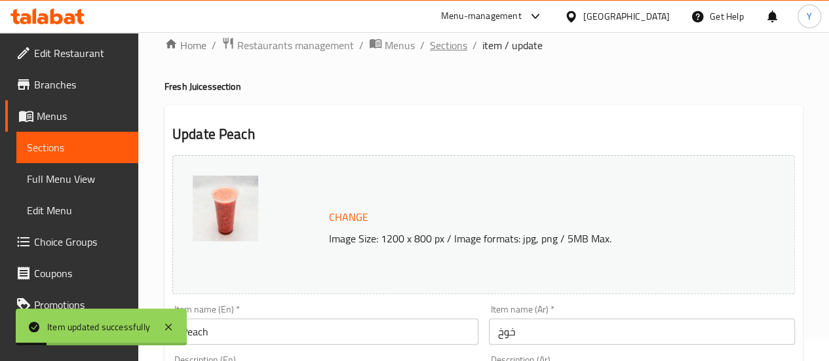
click at [450, 39] on span "Sections" at bounding box center [448, 45] width 37 height 16
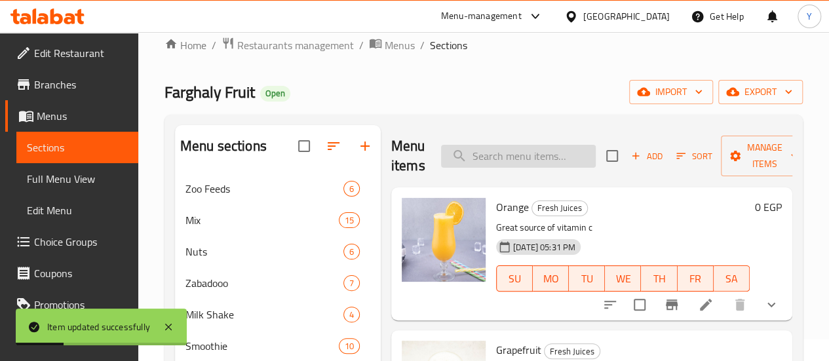
click at [461, 156] on input "search" at bounding box center [518, 156] width 155 height 23
paste input "برقوق"
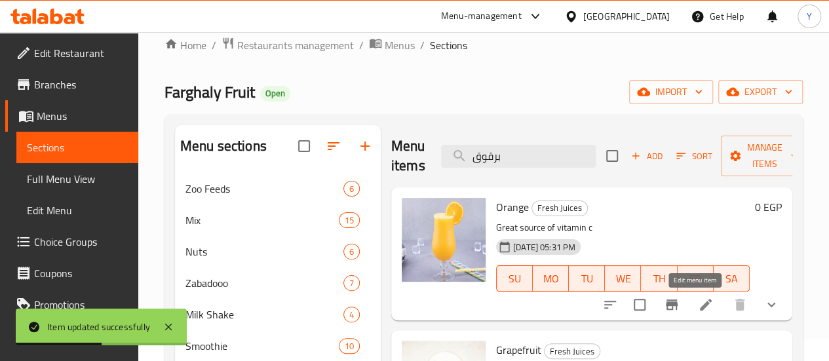
type input "برقوق"
click at [698, 301] on icon at bounding box center [706, 305] width 16 height 16
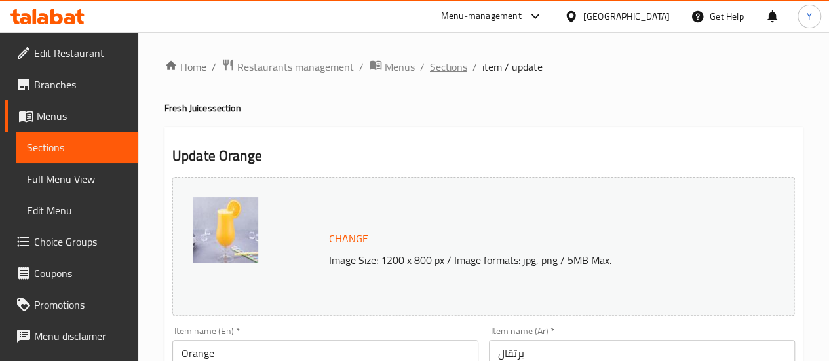
click at [434, 62] on span "Sections" at bounding box center [448, 67] width 37 height 16
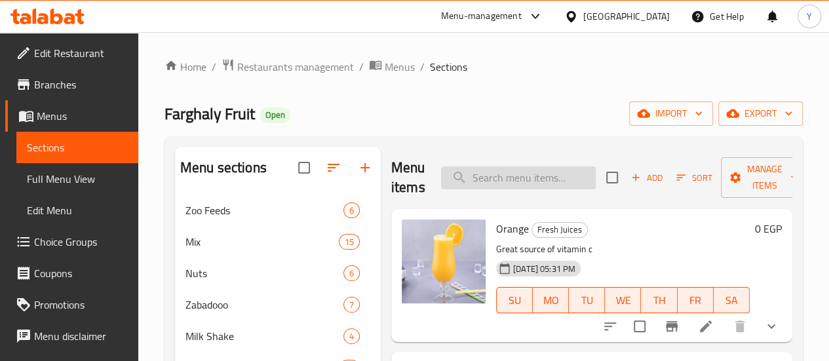
click at [519, 177] on input "search" at bounding box center [518, 177] width 155 height 23
paste input "برقوق"
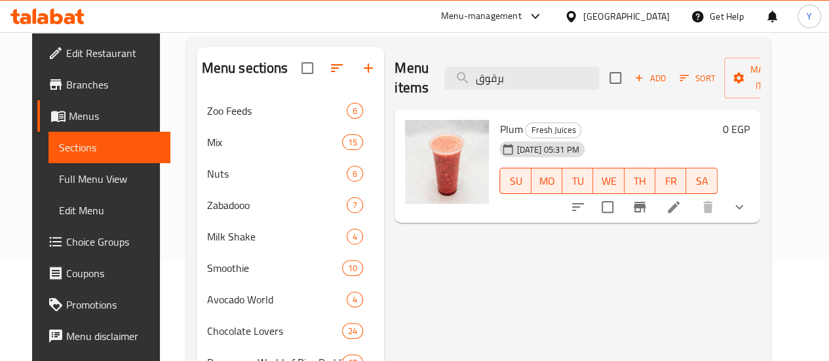
scroll to position [131, 0]
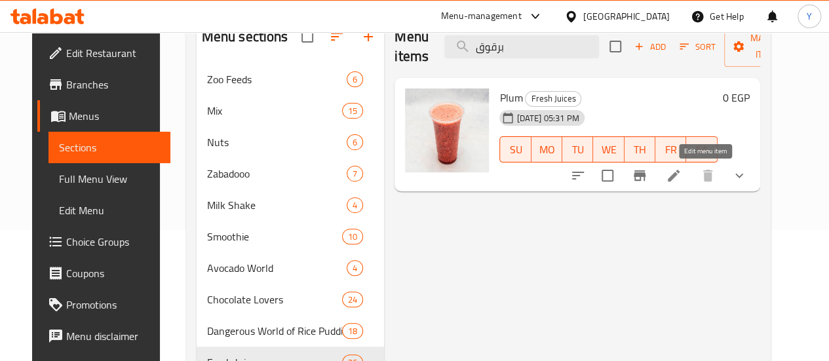
type input "برقوق"
click at [679, 174] on icon at bounding box center [674, 176] width 12 height 12
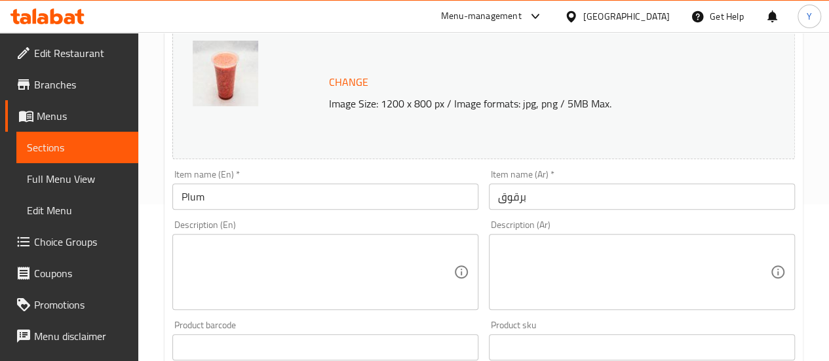
scroll to position [197, 0]
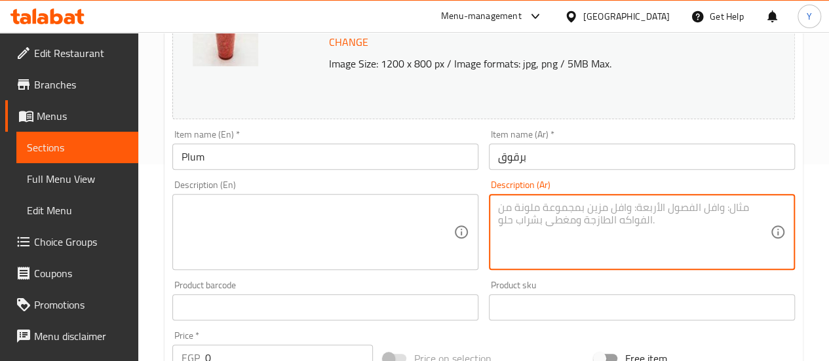
click at [552, 221] on textarea at bounding box center [634, 232] width 272 height 62
paste textarea "عصير برقوق فريش، مشروب طبيعي منعش بطعم البرقوق الطازج المميز."
type textarea "عصير برقوق فريش، مشروب طبيعي منعش بطعم البرقوق الطازج المميز."
click at [270, 242] on textarea at bounding box center [317, 232] width 272 height 62
paste textarea "Fresh plum juice, a refreshing natural drink with the unique flavor of ripe plu…"
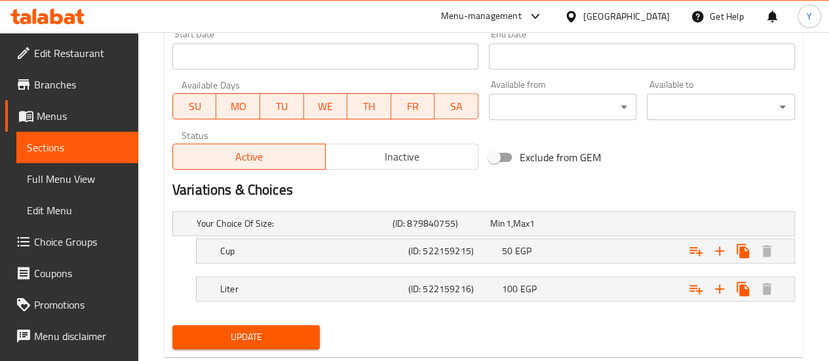
scroll to position [611, 0]
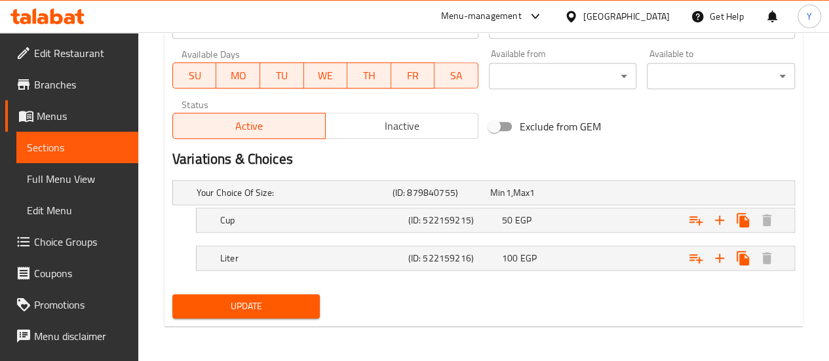
type textarea "Fresh plum juice, a refreshing natural drink with the unique flavor of ripe plu…"
click at [258, 313] on button "Update" at bounding box center [246, 306] width 148 height 24
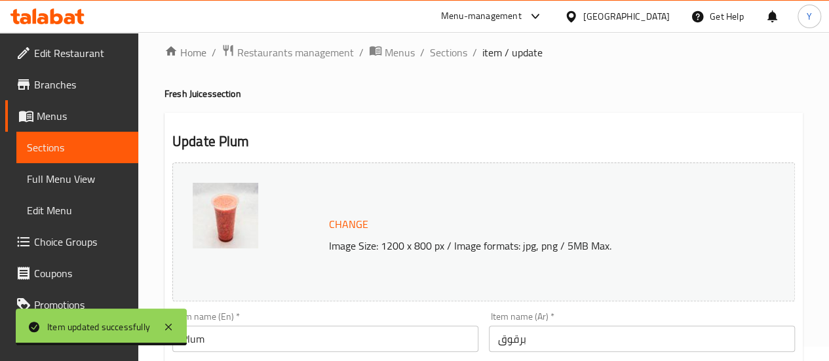
scroll to position [0, 0]
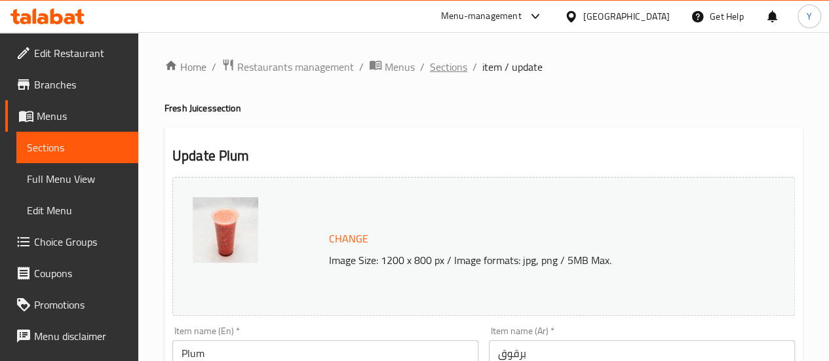
click at [453, 71] on span "Sections" at bounding box center [448, 67] width 37 height 16
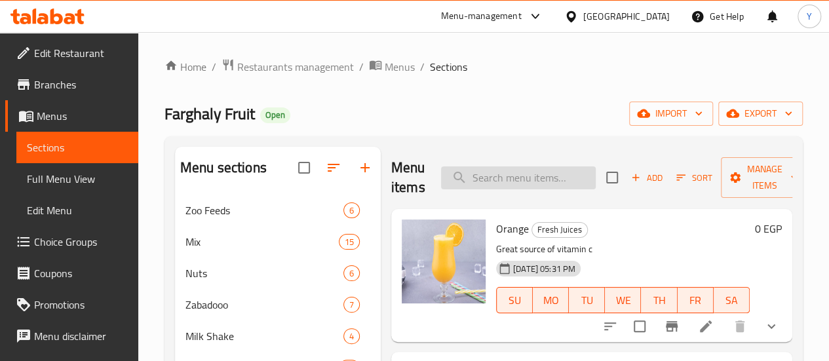
click at [512, 179] on input "search" at bounding box center [518, 177] width 155 height 23
paste input "مشمش"
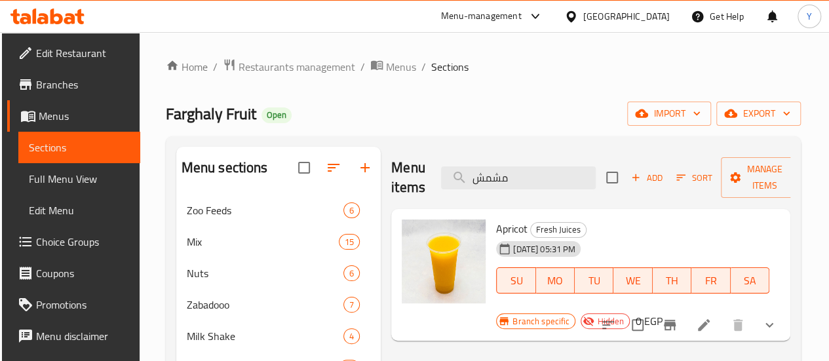
type input "مشمش"
click at [709, 317] on icon at bounding box center [704, 325] width 16 height 16
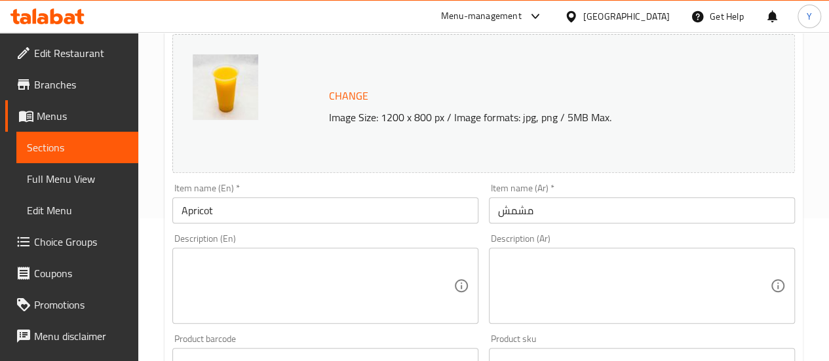
scroll to position [262, 0]
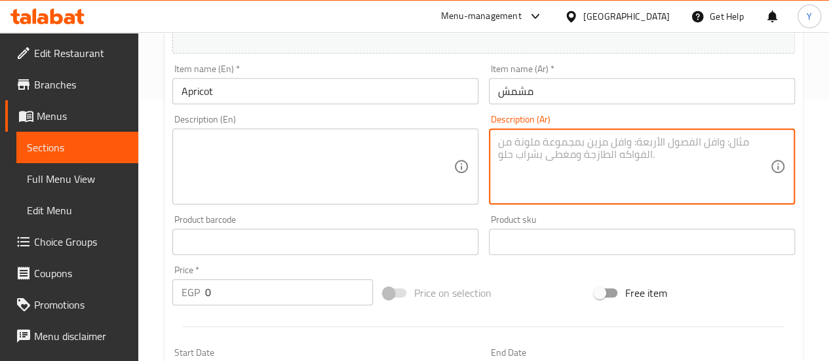
click at [584, 159] on textarea at bounding box center [634, 167] width 272 height 62
paste textarea "عصير مشمش فريش، مشروب طبيعي منعش بطعم المشمش الطازج الحلو."
type textarea "عصير مشمش فريش، مشروب طبيعي منعش بطعم المشمش الطازج الحلو."
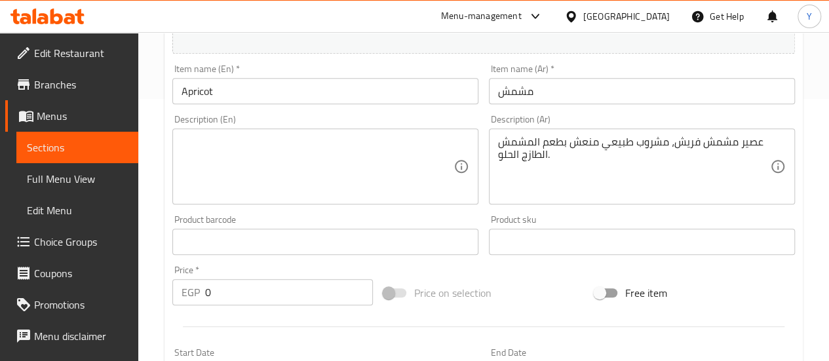
click at [354, 223] on div "Product barcode Product barcode" at bounding box center [325, 235] width 306 height 40
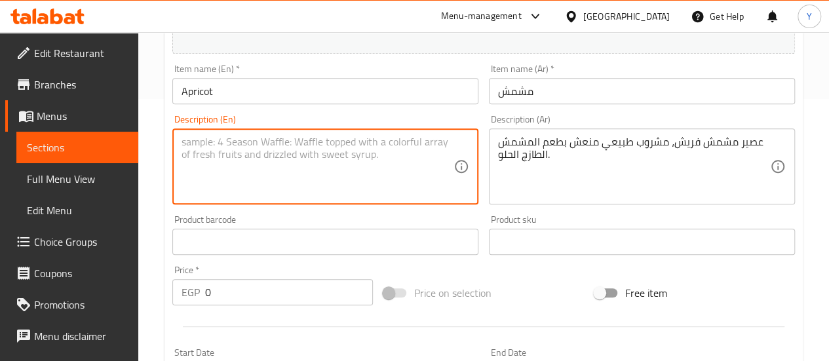
click at [360, 180] on textarea at bounding box center [317, 167] width 272 height 62
paste textarea "Fresh apricot juice, a refreshing natural drink with the sweet flavor of fresh …"
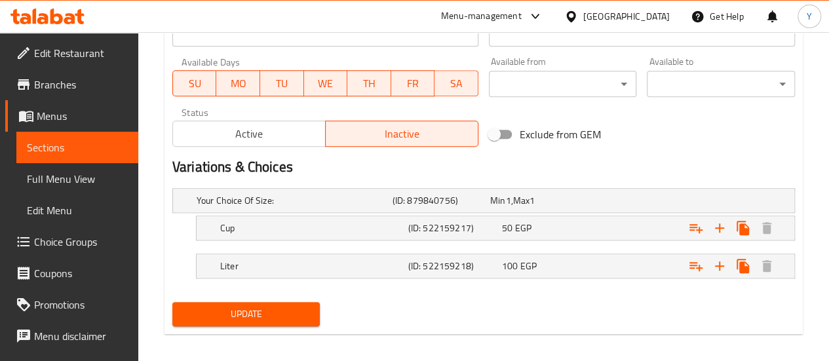
scroll to position [611, 0]
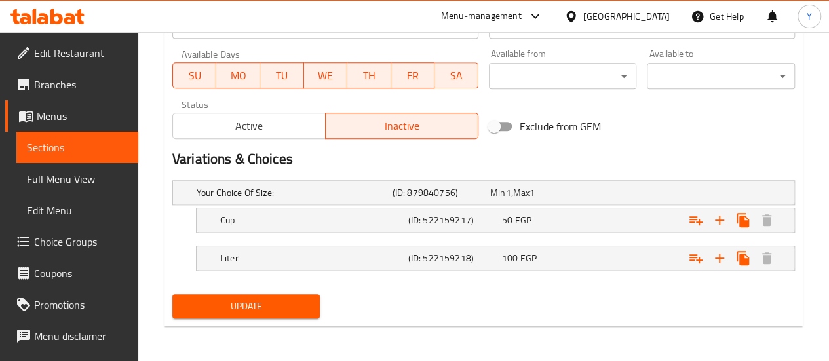
type textarea "Fresh apricot juice, a refreshing natural drink with the sweet flavor of fresh …"
click at [309, 311] on button "Update" at bounding box center [246, 306] width 148 height 24
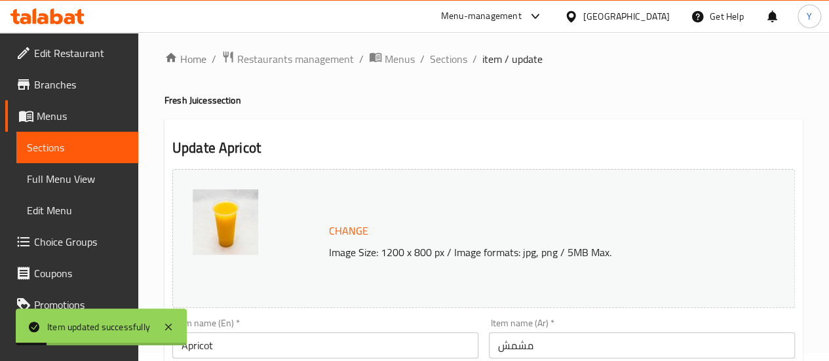
scroll to position [0, 0]
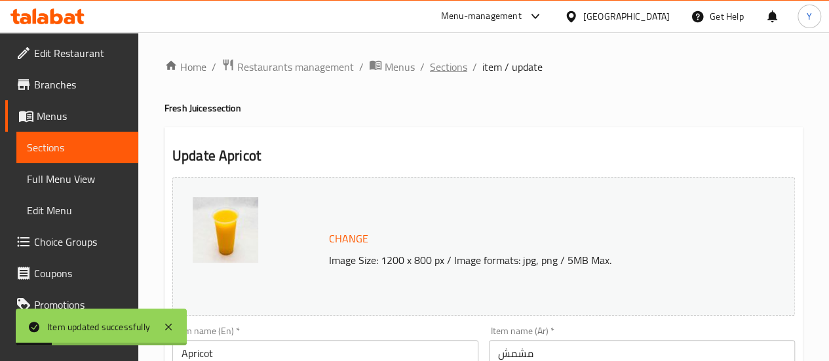
click at [462, 60] on span "Sections" at bounding box center [448, 67] width 37 height 16
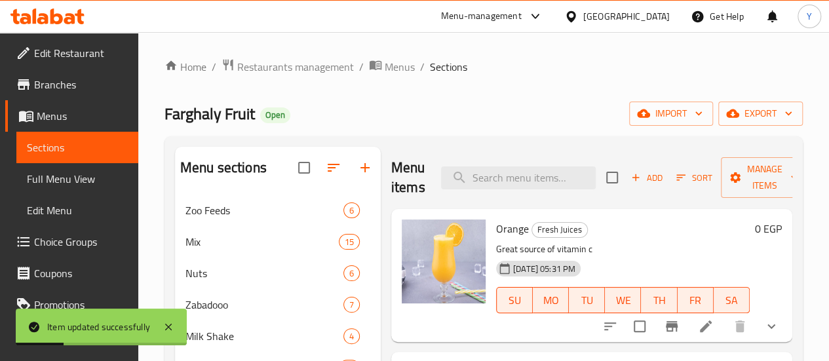
click at [491, 164] on div "Menu items Add Sort Manage items" at bounding box center [591, 178] width 401 height 62
click at [489, 170] on input "search" at bounding box center [518, 177] width 155 height 23
paste input "گیرز"
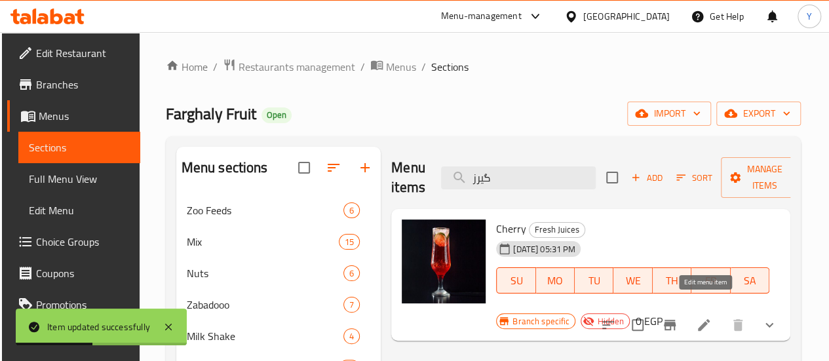
type input "گیرز"
click at [708, 317] on icon at bounding box center [704, 325] width 16 height 16
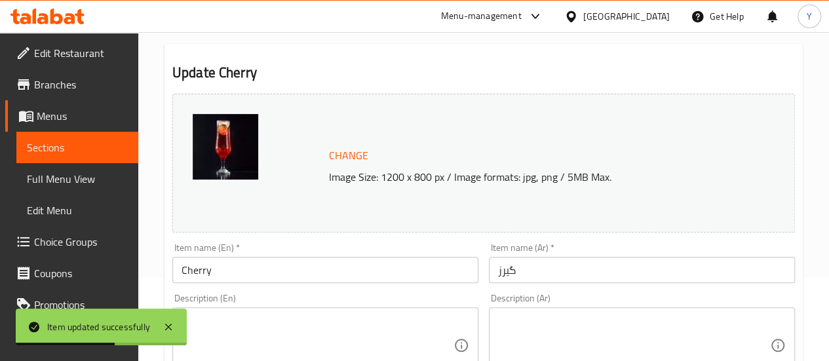
scroll to position [131, 0]
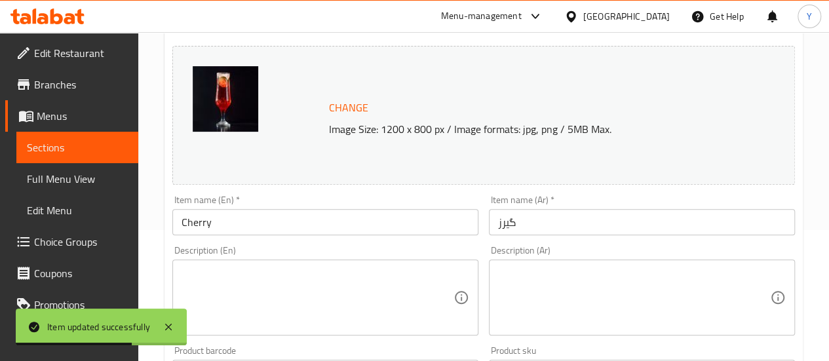
click at [511, 223] on input "گیرز" at bounding box center [642, 222] width 306 height 26
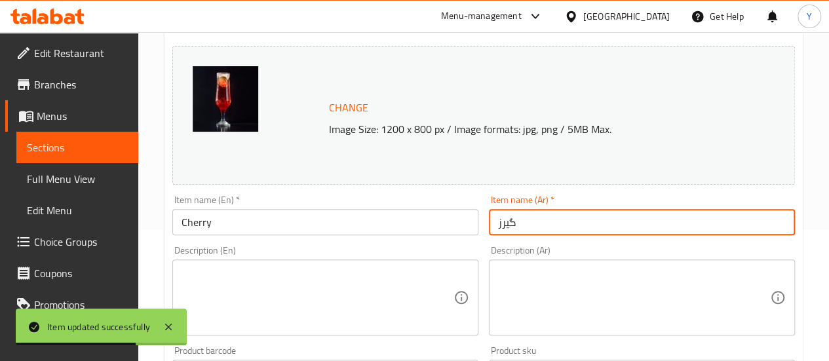
click at [511, 223] on input "گیرز" at bounding box center [642, 222] width 306 height 26
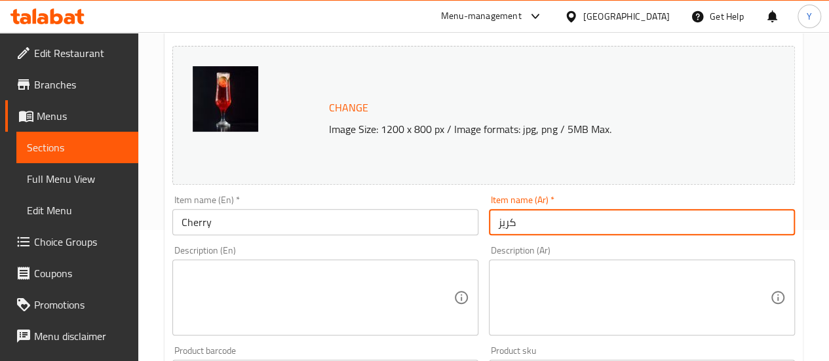
type input "كريز"
click at [541, 299] on textarea at bounding box center [634, 298] width 272 height 62
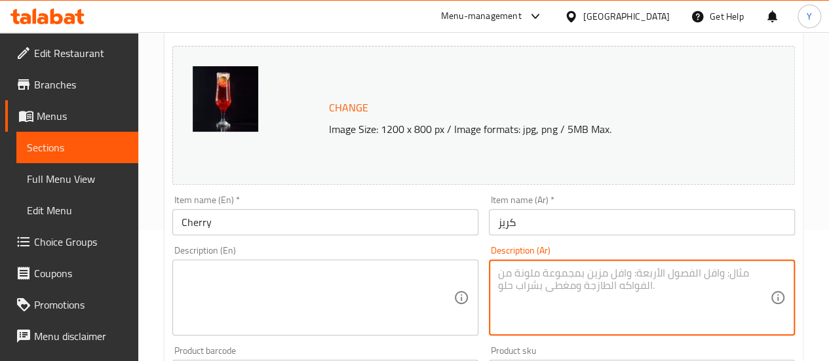
click at [512, 224] on input "كريز" at bounding box center [642, 222] width 306 height 26
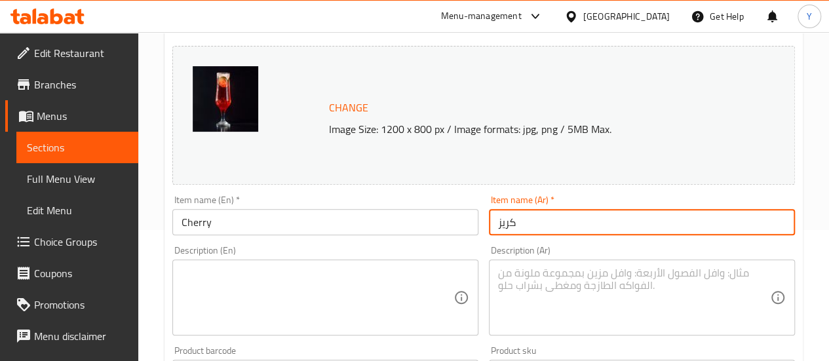
click at [512, 224] on input "كريز" at bounding box center [642, 222] width 306 height 26
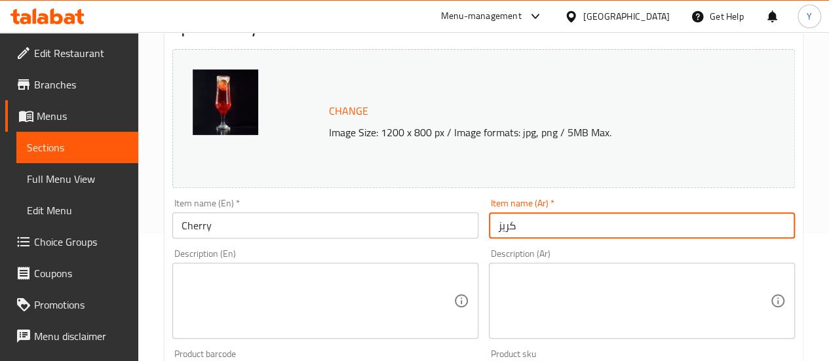
scroll to position [197, 0]
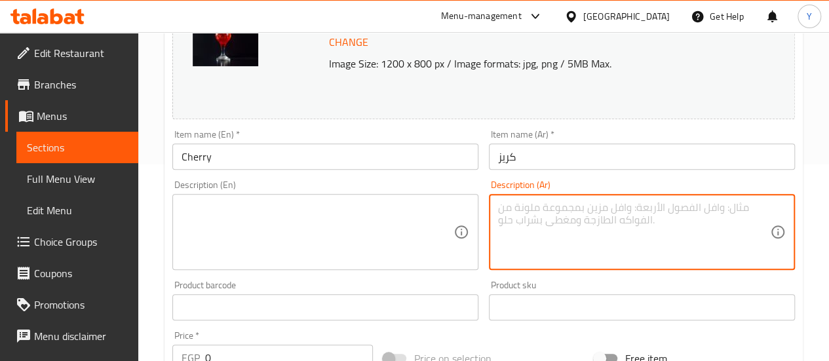
click at [559, 235] on textarea at bounding box center [634, 232] width 272 height 62
paste textarea "عصير [PERSON_NAME]، مشروب طبيعي منعش بطعم الكريز الطازج الحلو."
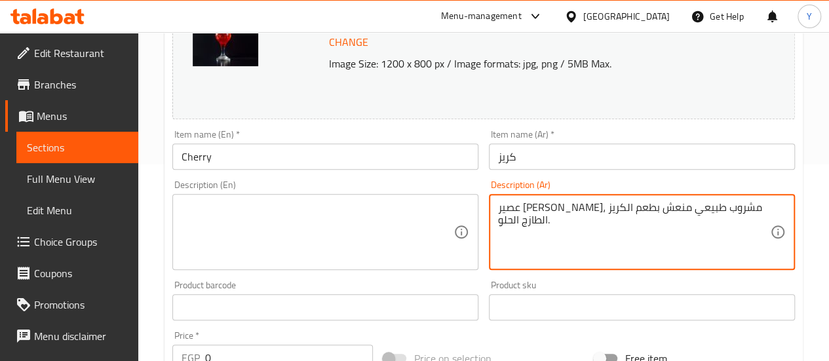
type textarea "عصير [PERSON_NAME]، مشروب طبيعي منعش بطعم الكريز الطازج الحلو."
click at [385, 259] on textarea at bounding box center [317, 232] width 272 height 62
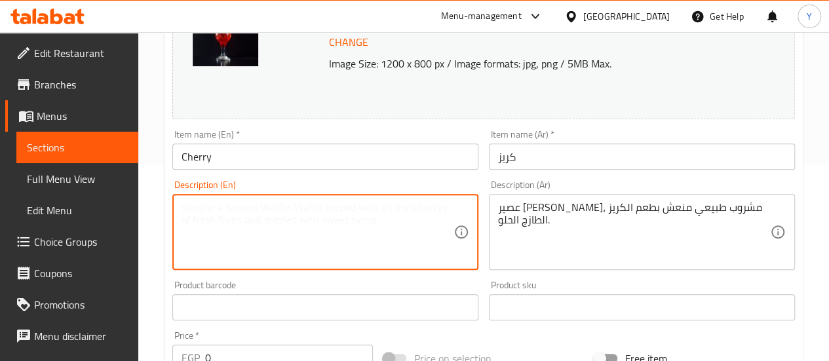
paste textarea "Fresh cherry juice, a refreshing natural drink with the sweet flavor of fresh c…"
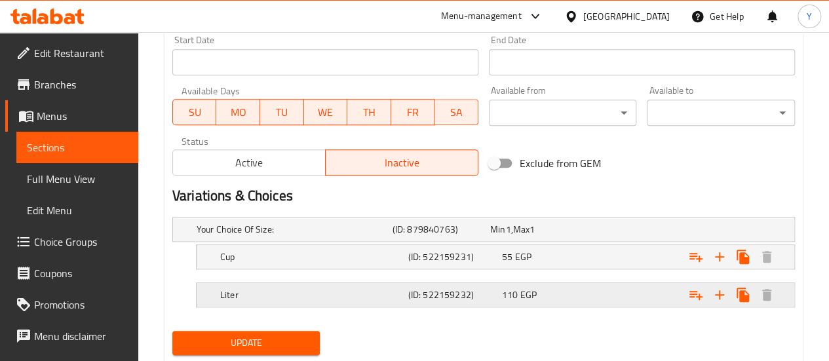
scroll to position [611, 0]
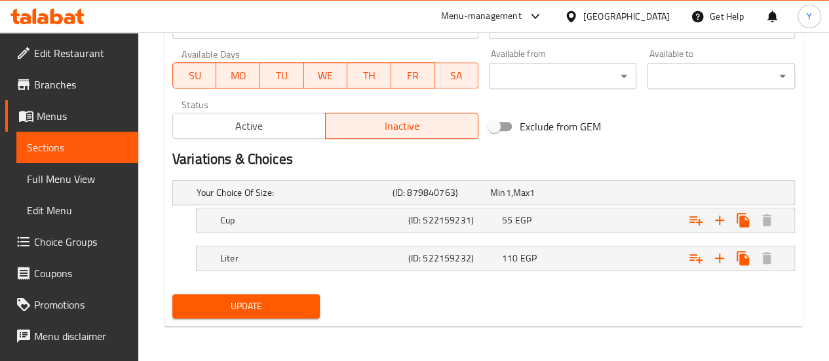
type textarea "Fresh cherry juice, a refreshing natural drink with the sweet flavor of fresh c…"
click at [271, 303] on span "Update" at bounding box center [246, 306] width 127 height 16
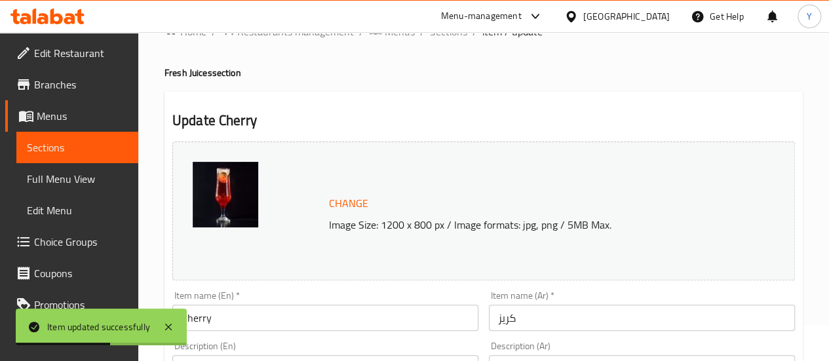
scroll to position [0, 0]
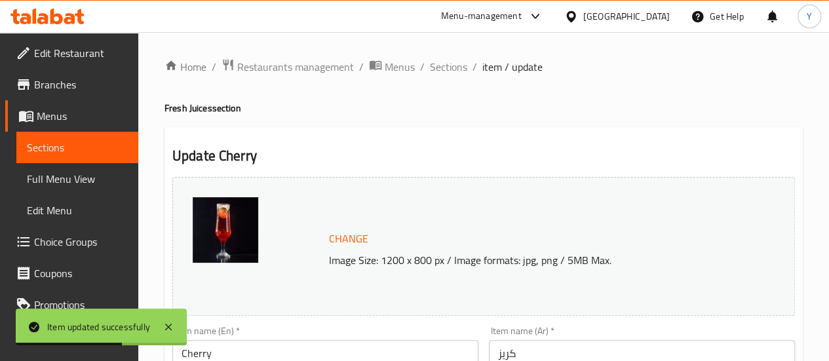
drag, startPoint x: 453, startPoint y: 62, endPoint x: 333, endPoint y: 2, distance: 134.8
click at [453, 62] on span "Sections" at bounding box center [448, 67] width 37 height 16
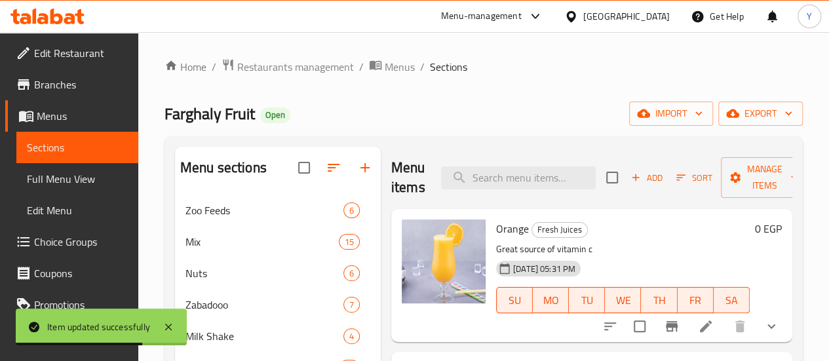
drag, startPoint x: 490, startPoint y: 150, endPoint x: 490, endPoint y: 161, distance: 10.5
click at [491, 151] on div "Menu items Add Sort Manage items" at bounding box center [591, 178] width 401 height 62
click at [495, 167] on div "Menu items Add Sort Manage items" at bounding box center [591, 178] width 401 height 62
click at [504, 179] on input "search" at bounding box center [518, 177] width 155 height 23
paste input "بنجر تفاح"
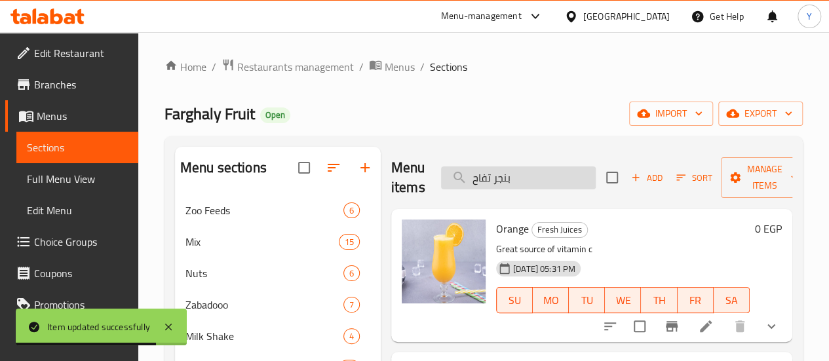
click at [509, 180] on input "بنجر تفاح" at bounding box center [518, 177] width 155 height 23
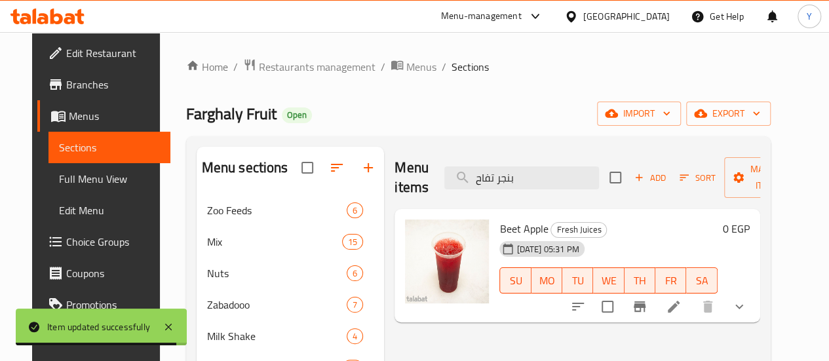
type input "بنجر تفاح"
click at [681, 312] on icon at bounding box center [674, 307] width 16 height 16
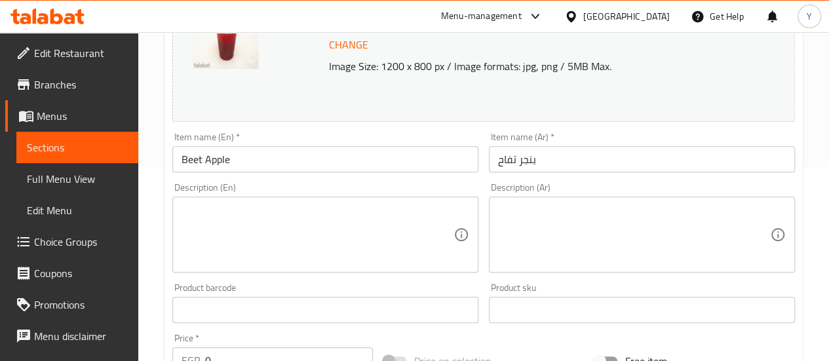
scroll to position [262, 0]
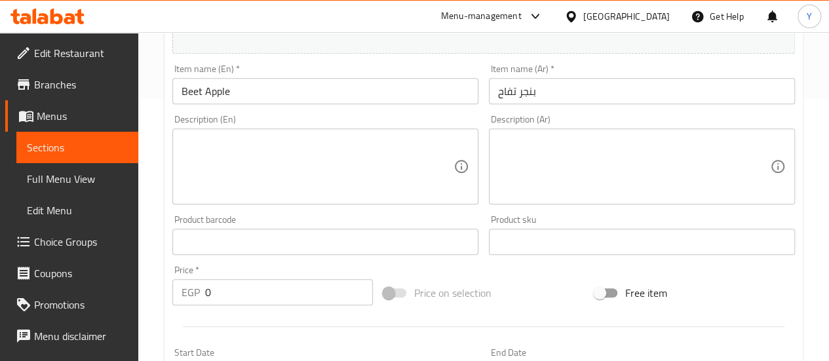
click at [573, 170] on textarea at bounding box center [634, 167] width 272 height 62
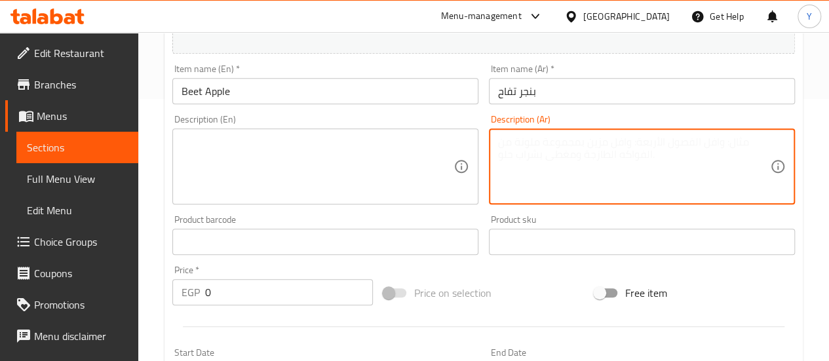
paste textarea "عصير بنجر وتفاح فريش، مشروب صحي طبيعي يجمع بين حلاوة التفاح وفوائد البنجر."
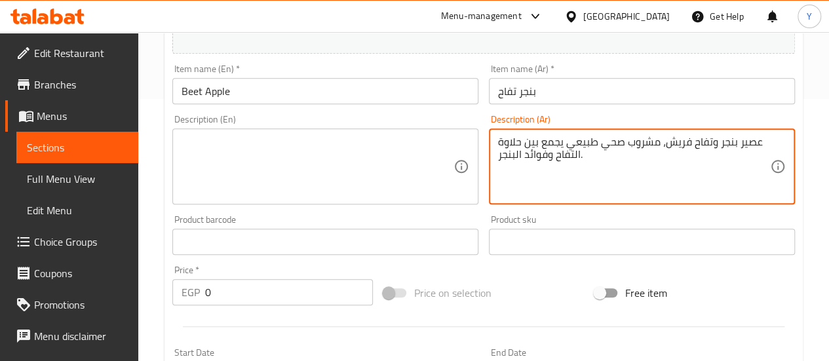
type textarea "عصير بنجر وتفاح فريش، مشروب صحي طبيعي يجمع بين حلاوة التفاح وفوائد البنجر."
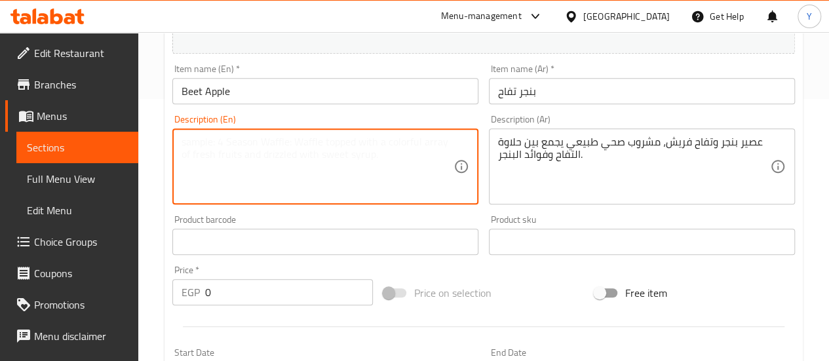
drag, startPoint x: 334, startPoint y: 177, endPoint x: 346, endPoint y: 189, distance: 17.1
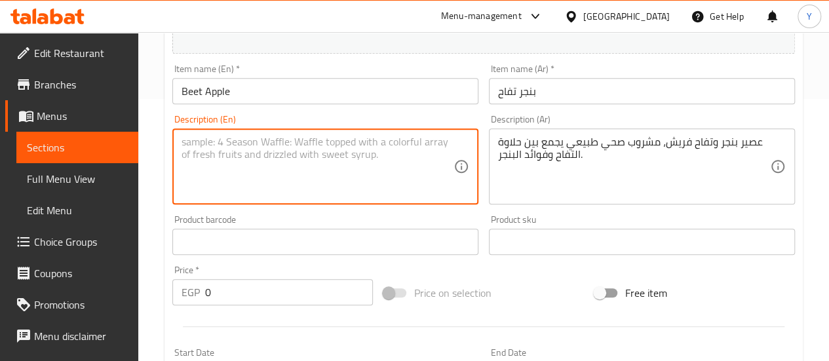
click at [333, 178] on textarea at bounding box center [317, 167] width 272 height 62
paste textarea "Fresh beetroot and apple juice, a healthy natural drink that combines the sweet…"
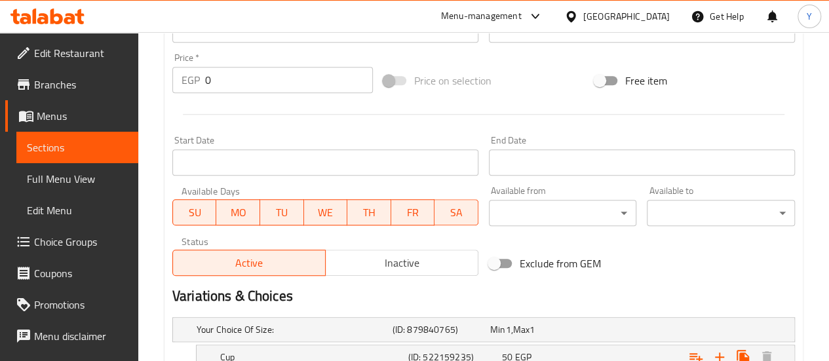
scroll to position [590, 0]
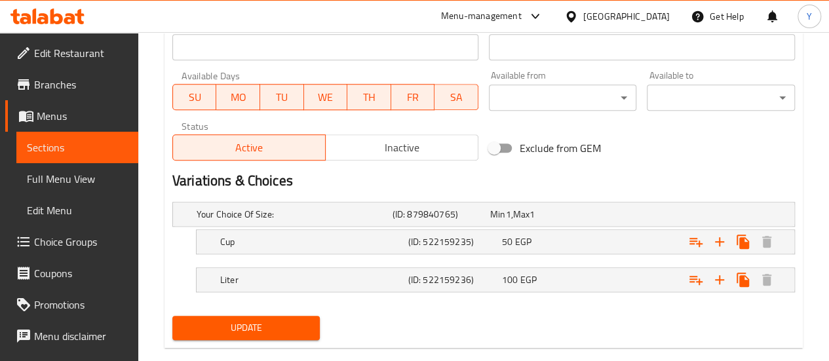
type textarea "Fresh beetroot and apple juice, a healthy natural drink that combines the sweet…"
click at [263, 321] on span "Update" at bounding box center [246, 328] width 127 height 16
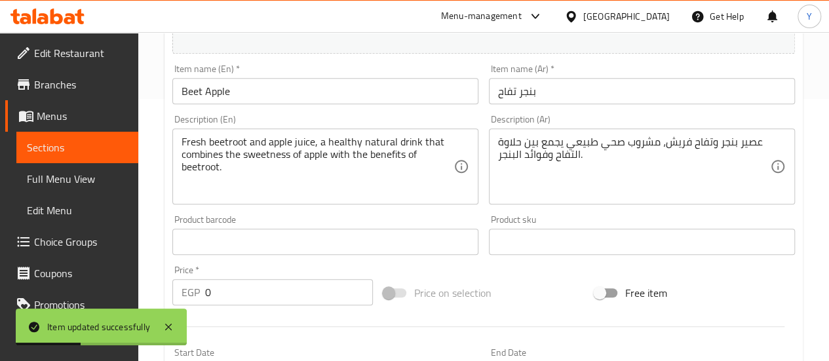
scroll to position [0, 0]
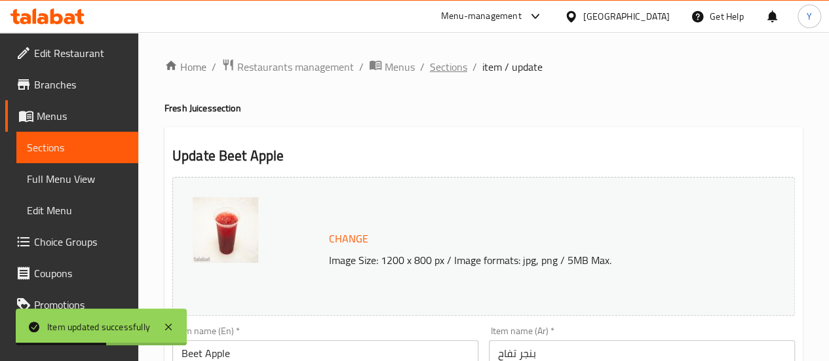
click at [448, 66] on span "Sections" at bounding box center [448, 67] width 37 height 16
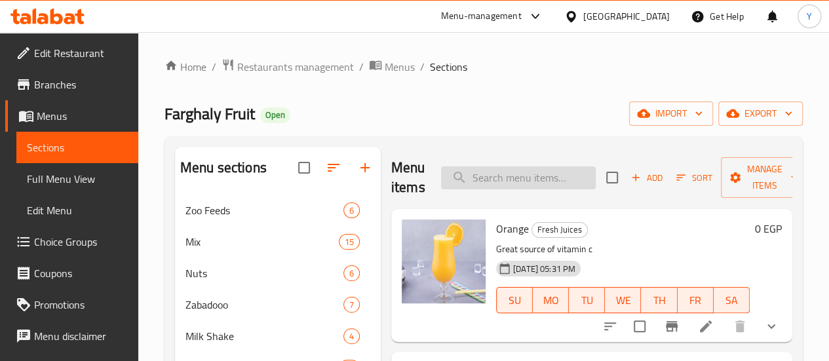
click at [441, 173] on input "search" at bounding box center [518, 177] width 155 height 23
paste input "بنجر فراولة"
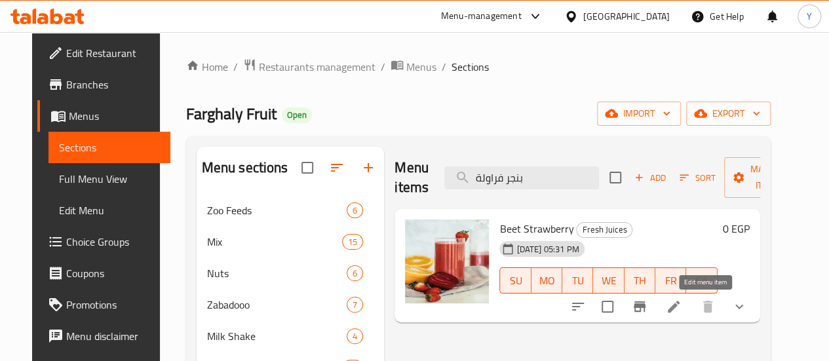
type input "بنجر فراولة"
click at [681, 313] on icon at bounding box center [674, 307] width 16 height 16
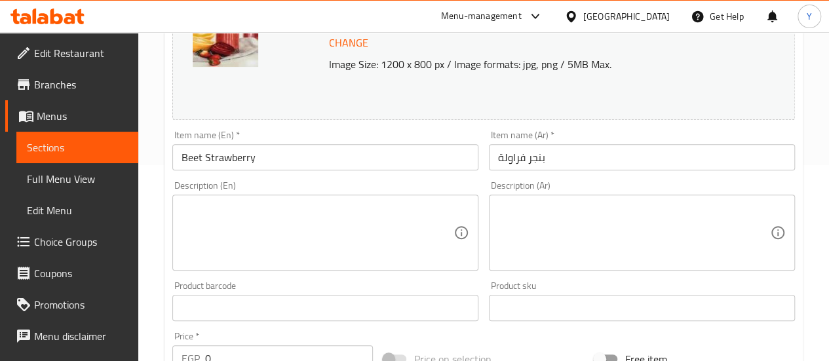
scroll to position [197, 0]
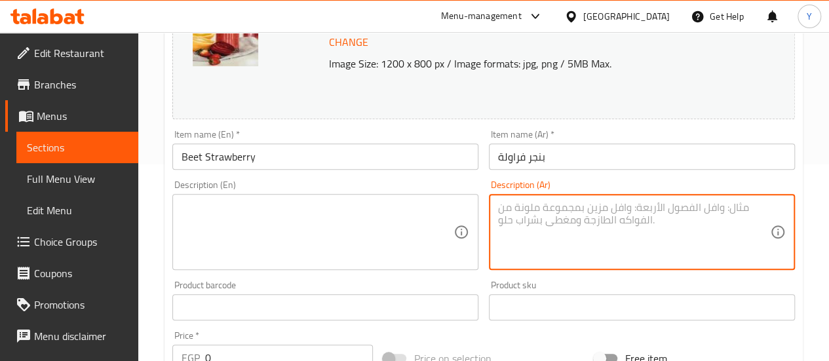
click at [580, 243] on textarea at bounding box center [634, 232] width 272 height 62
paste textarea "عصير بنجر وفراولة فريش، مشروب طبيعي غني يجمع بين طعم الفراولة الحلو وفوائد البن…"
type textarea "عصير بنجر وفراولة فريش، مشروب طبيعي غني يجمع بين طعم الفراولة الحلو وفوائد البن…"
click at [369, 209] on textarea at bounding box center [317, 232] width 272 height 62
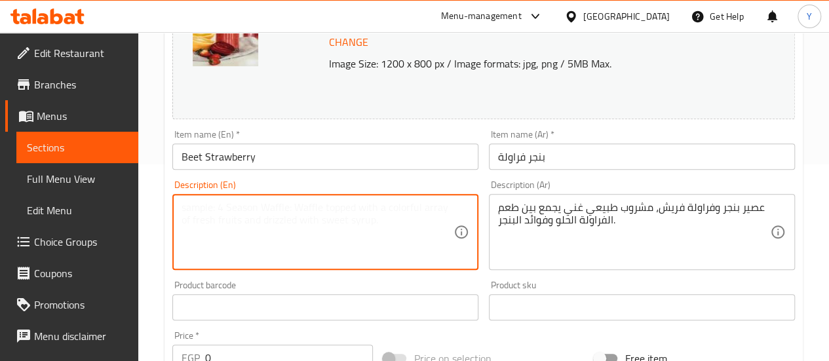
paste textarea "Fresh beetroot and strawberry juice, a nutritious natural drink that blends the…"
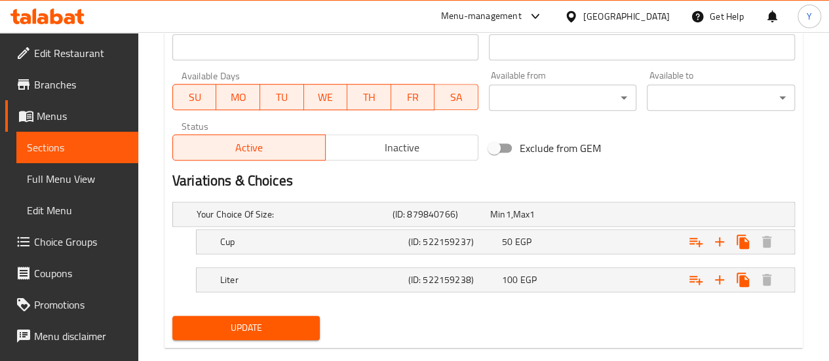
type textarea "Fresh beetroot and strawberry juice, a nutritious natural drink that blends the…"
click at [286, 323] on span "Update" at bounding box center [246, 328] width 127 height 16
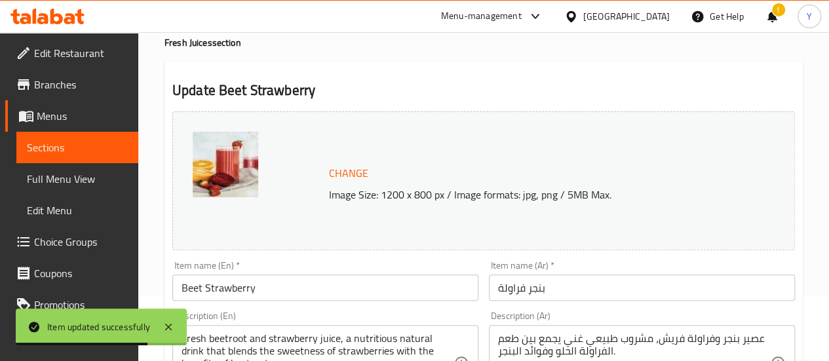
scroll to position [0, 0]
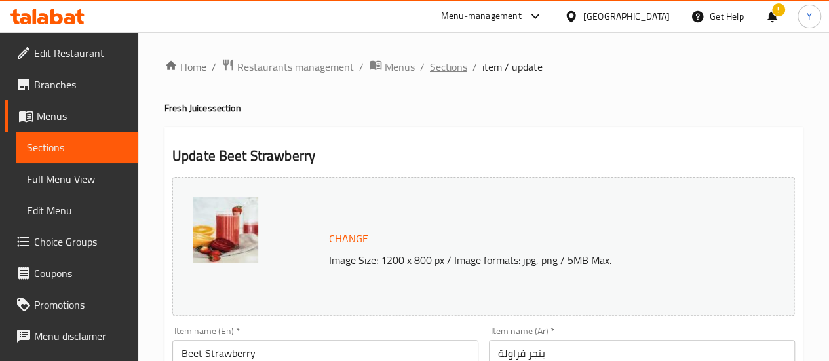
click at [445, 69] on span "Sections" at bounding box center [448, 67] width 37 height 16
